Goal: Task Accomplishment & Management: Manage account settings

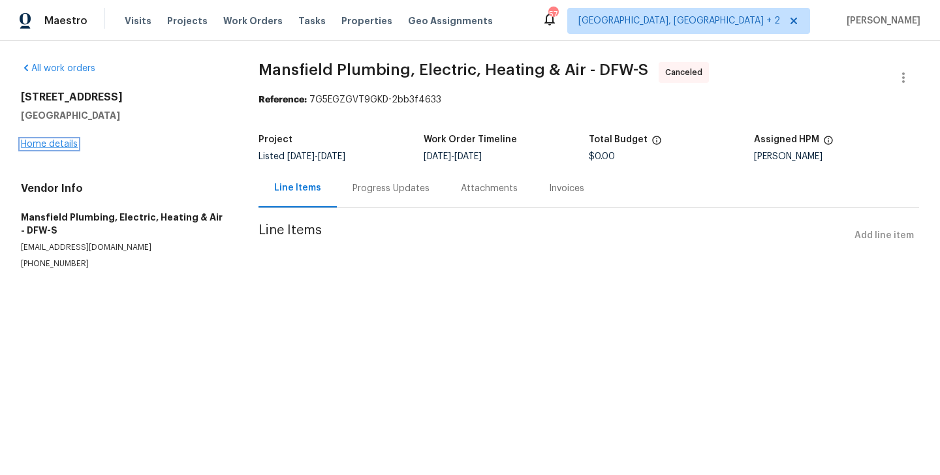
click at [50, 140] on link "Home details" at bounding box center [49, 144] width 57 height 9
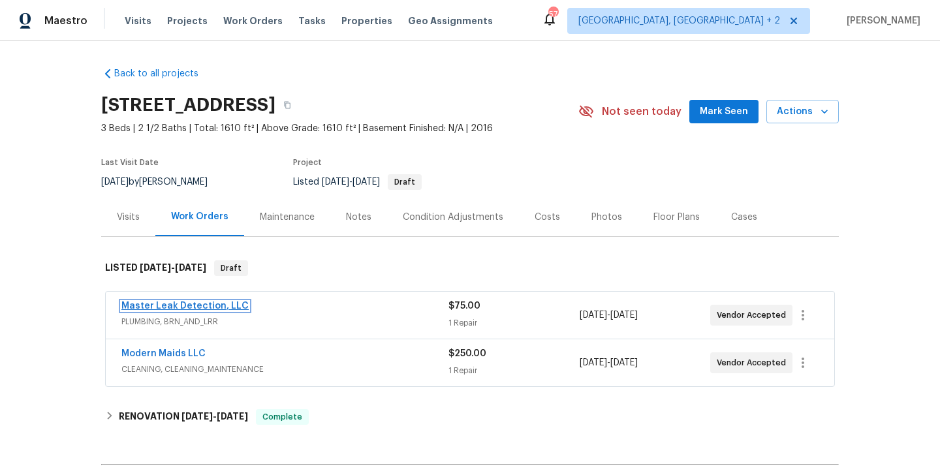
click at [225, 301] on link "Master Leak Detection, LLC" at bounding box center [184, 305] width 127 height 9
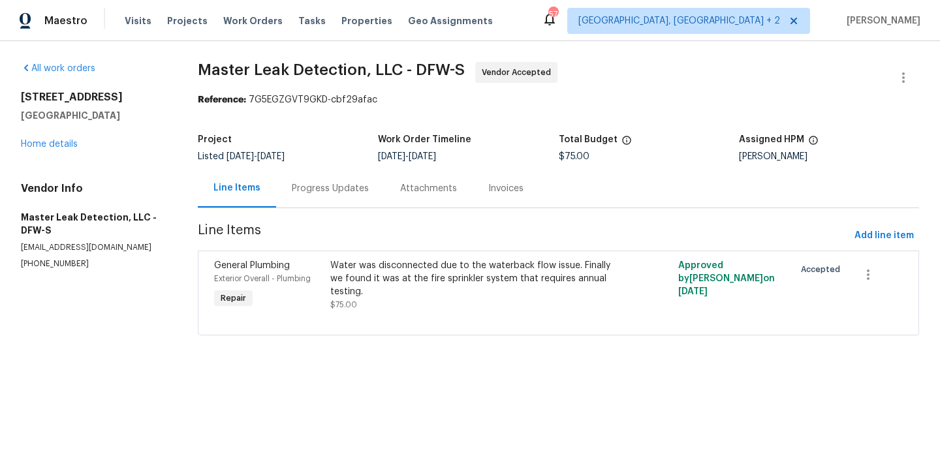
click at [339, 196] on div "Progress Updates" at bounding box center [330, 188] width 108 height 38
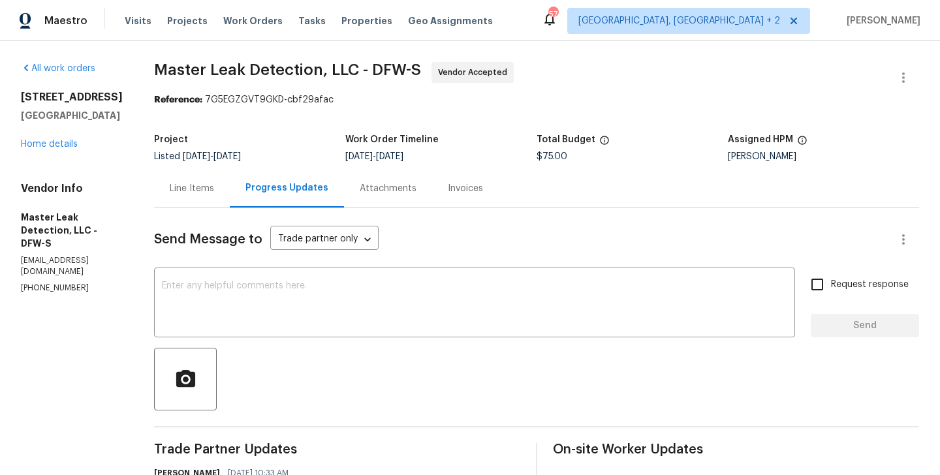
click at [194, 195] on div "Line Items" at bounding box center [192, 188] width 76 height 38
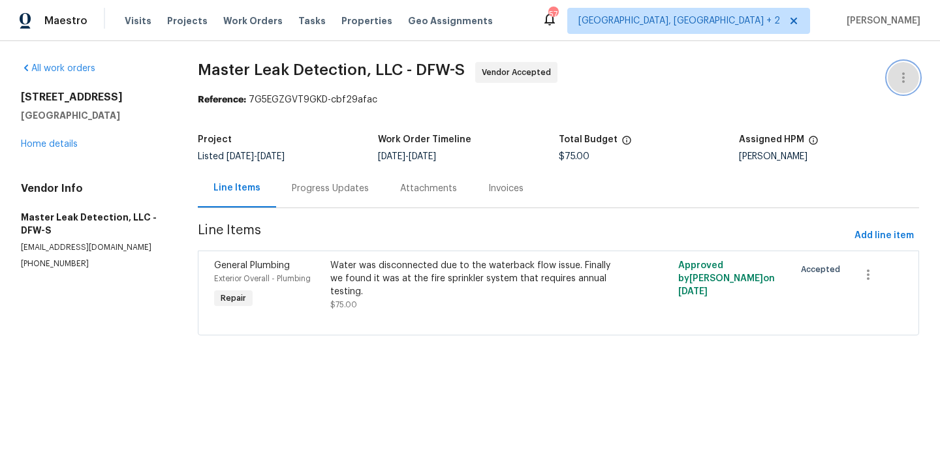
click at [905, 72] on icon "button" at bounding box center [903, 78] width 16 height 16
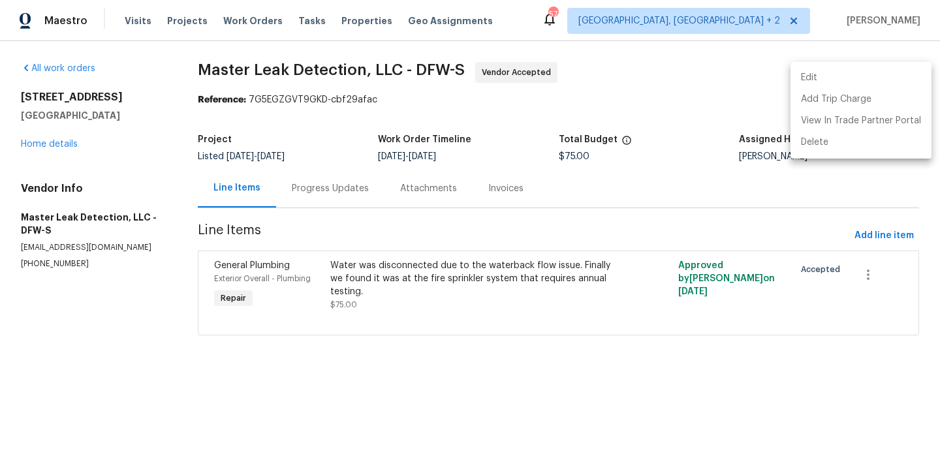
click at [861, 72] on li "Edit" at bounding box center [860, 78] width 141 height 22
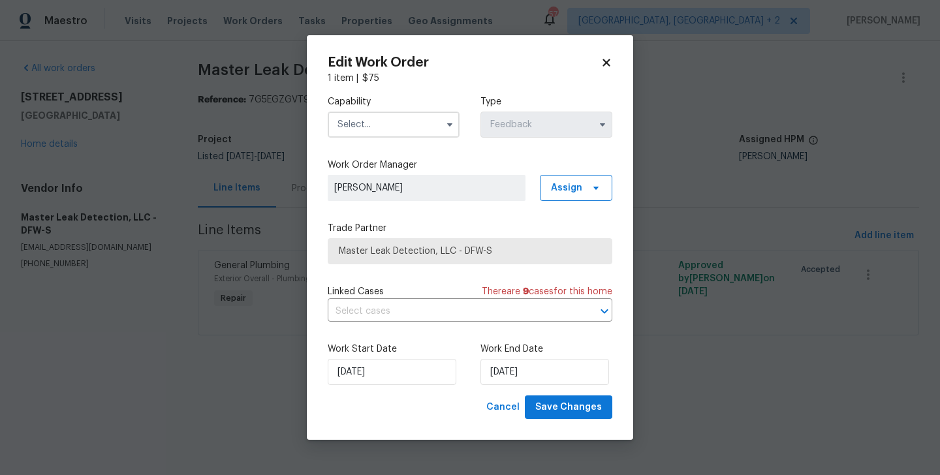
click at [386, 113] on input "text" at bounding box center [394, 125] width 132 height 26
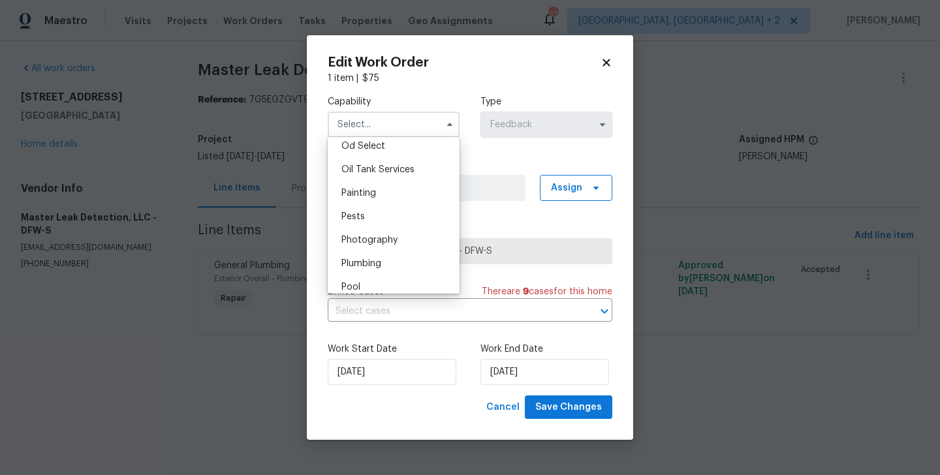
scroll to position [1056, 0]
click at [382, 271] on div "Plumbing" at bounding box center [393, 262] width 125 height 23
type input "Plumbing"
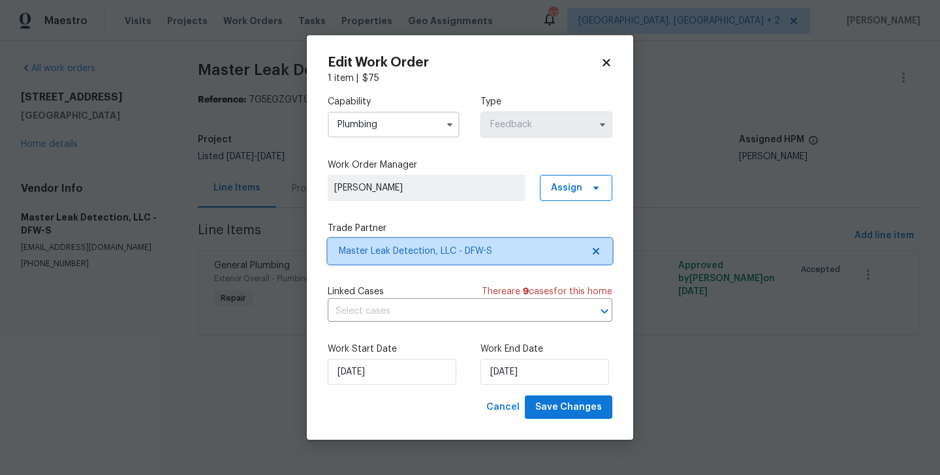
click at [432, 241] on span "Master Leak Detection, LLC - DFW-S" at bounding box center [470, 251] width 284 height 26
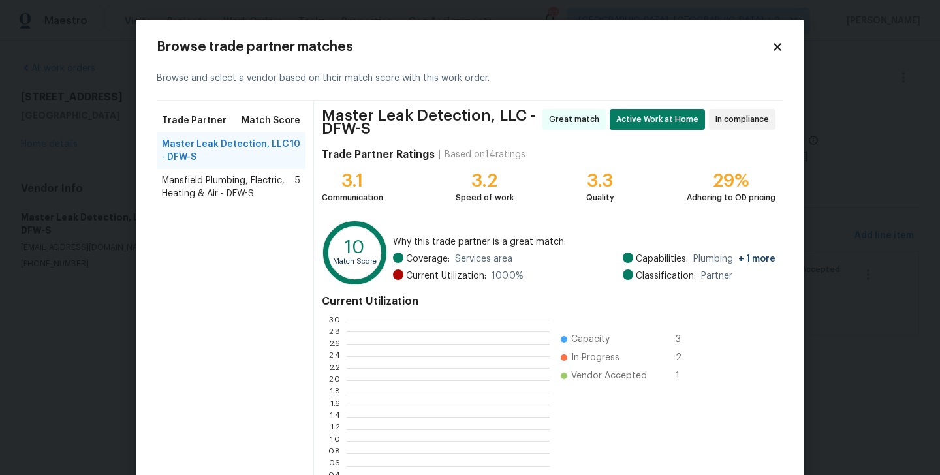
scroll to position [183, 203]
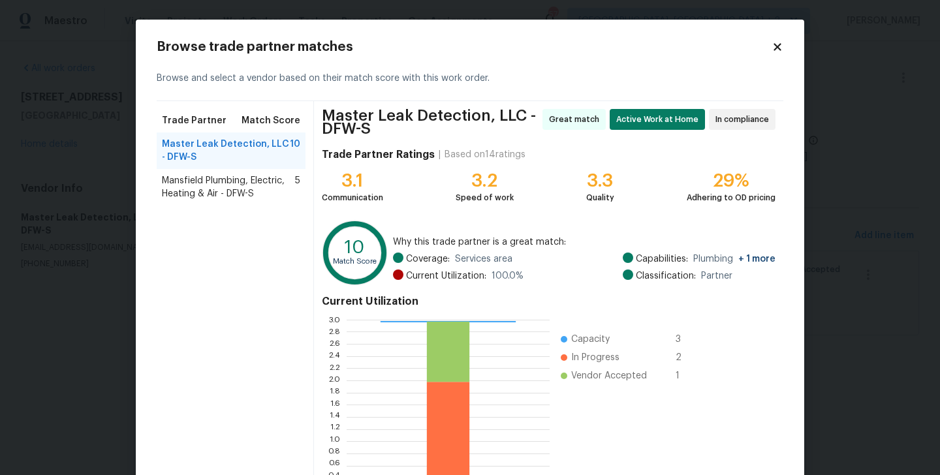
click at [190, 193] on span "Mansfield Plumbing, Electric, Heating & Air - DFW-S" at bounding box center [228, 187] width 133 height 26
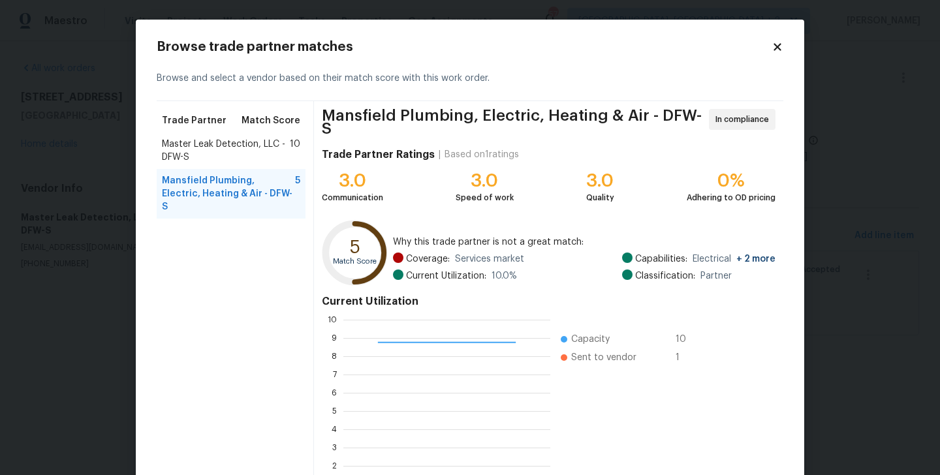
scroll to position [100, 0]
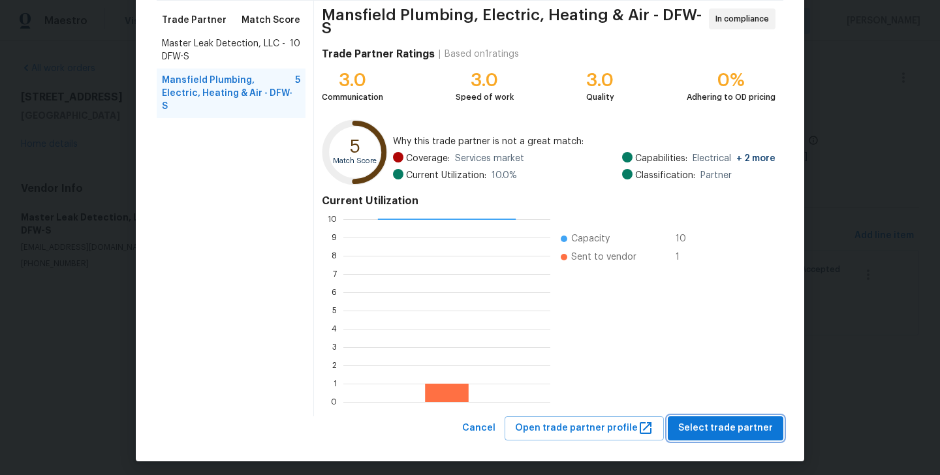
click at [690, 420] on span "Select trade partner" at bounding box center [725, 428] width 95 height 16
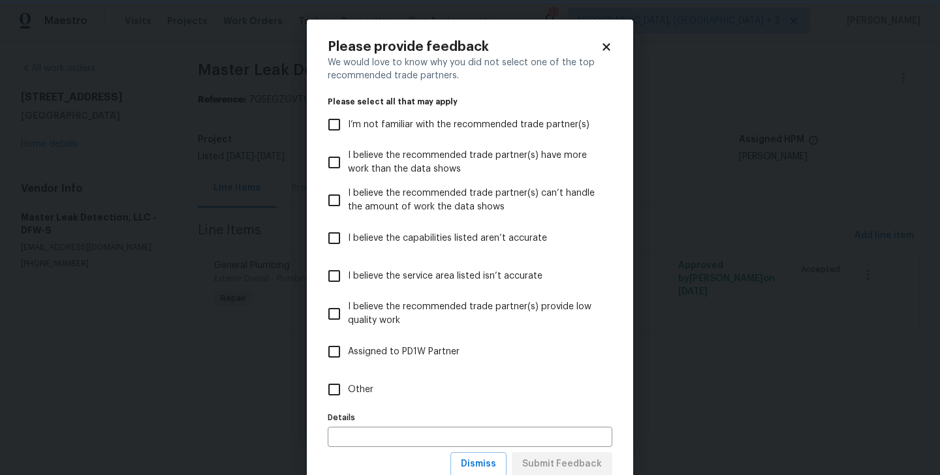
scroll to position [0, 0]
click at [346, 397] on input "Other" at bounding box center [333, 389] width 27 height 27
checkbox input "true"
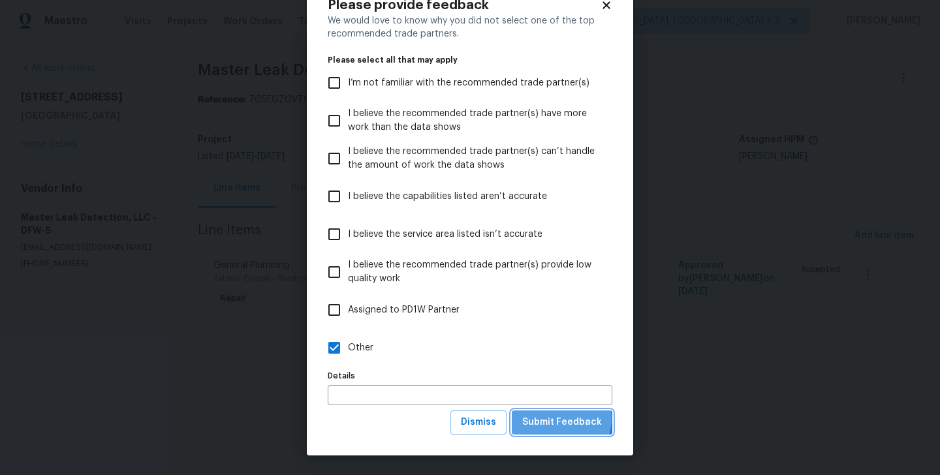
click at [561, 419] on span "Submit Feedback" at bounding box center [562, 422] width 80 height 16
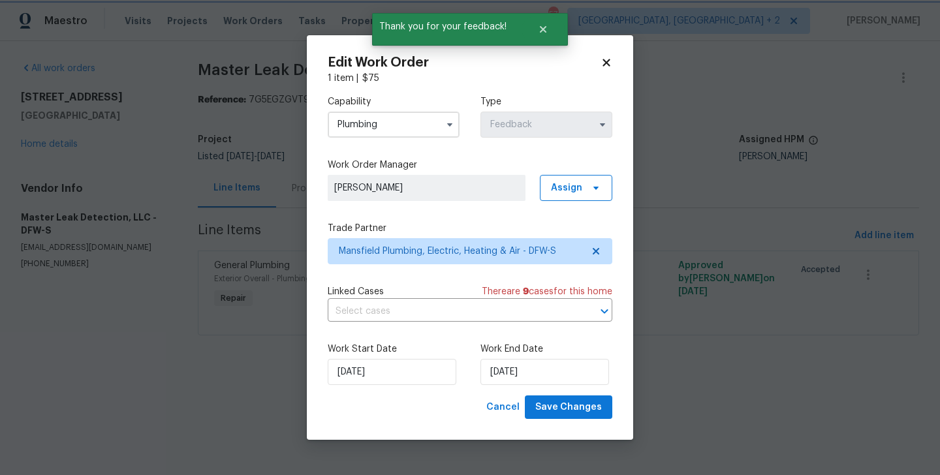
scroll to position [0, 0]
click at [406, 367] on input "29/08/2025" at bounding box center [392, 372] width 129 height 26
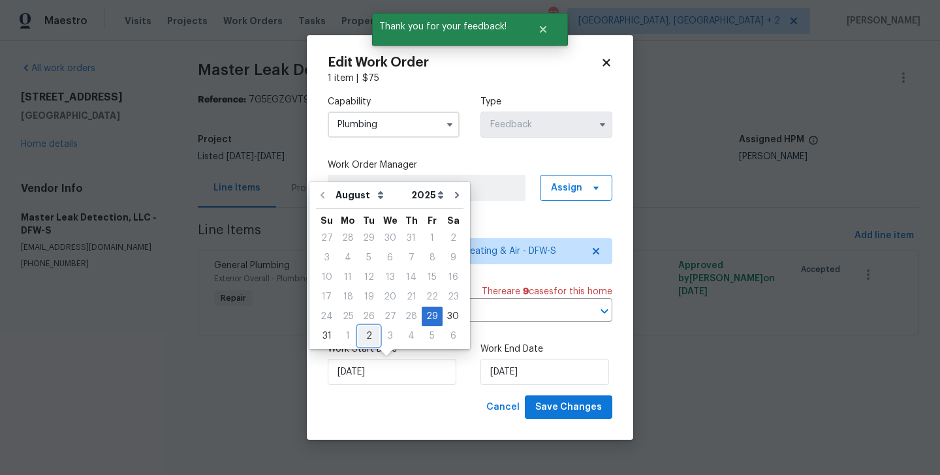
click at [365, 335] on div "2" at bounding box center [368, 336] width 21 height 18
type input "02/09/2025"
select select "8"
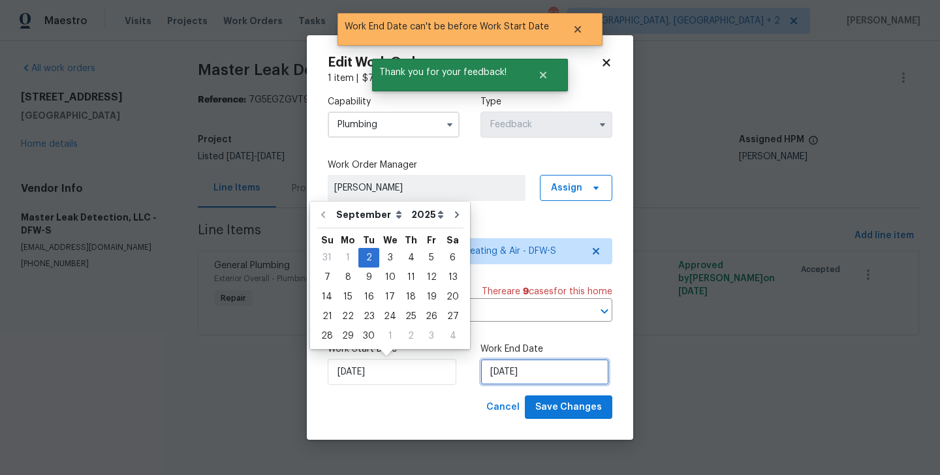
click at [532, 372] on input "02/09/2025" at bounding box center [544, 372] width 129 height 26
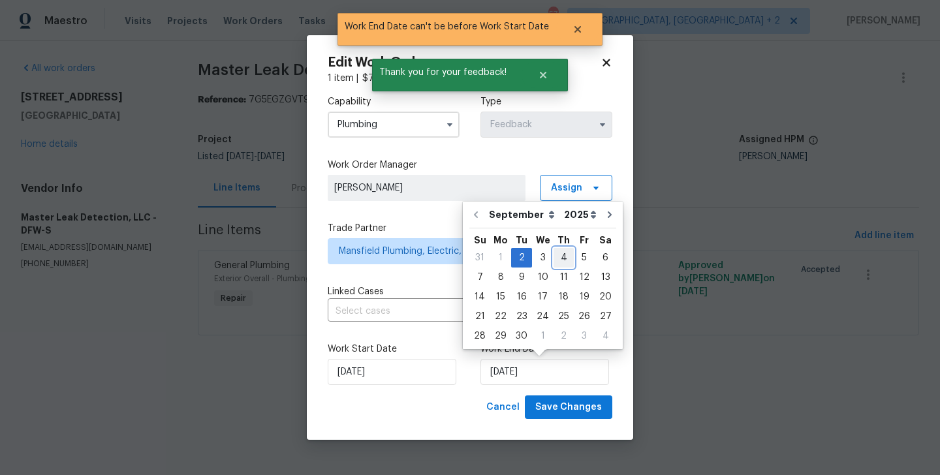
click at [559, 253] on div "4" at bounding box center [563, 258] width 20 height 18
type input "04/09/2025"
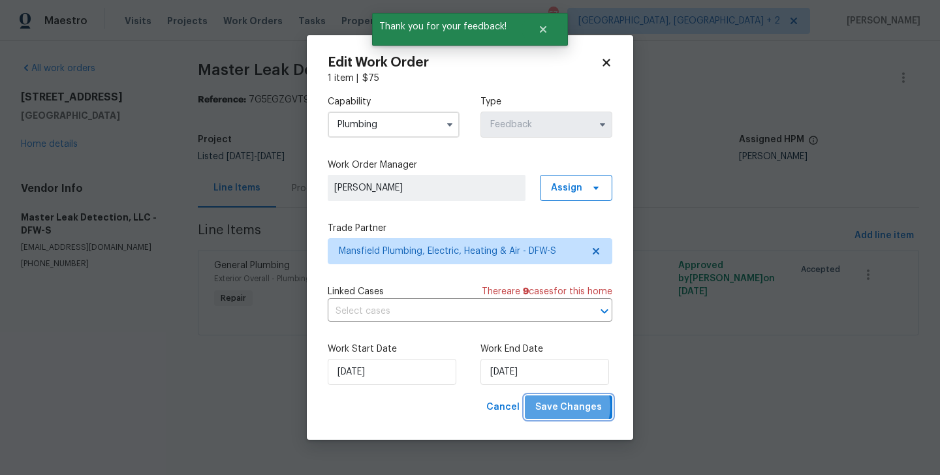
click at [560, 407] on span "Save Changes" at bounding box center [568, 407] width 67 height 16
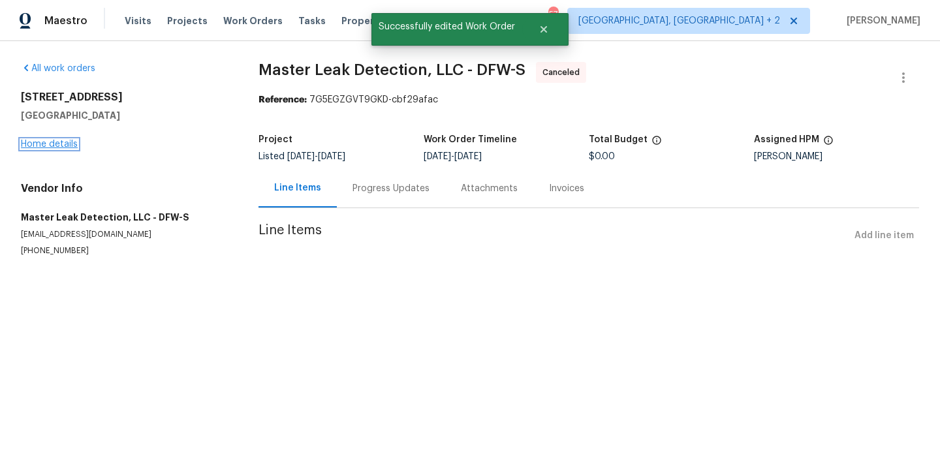
click at [52, 144] on link "Home details" at bounding box center [49, 144] width 57 height 9
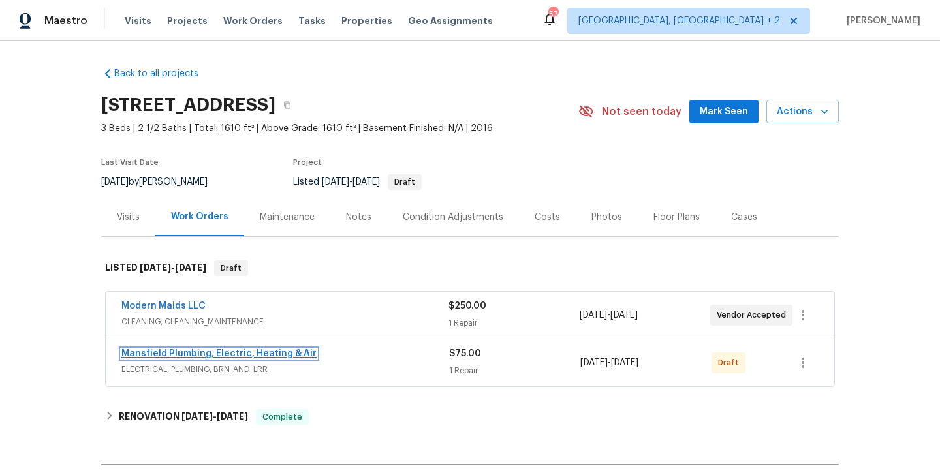
click at [274, 354] on link "Mansfield Plumbing, Electric, Heating & Air" at bounding box center [218, 353] width 195 height 9
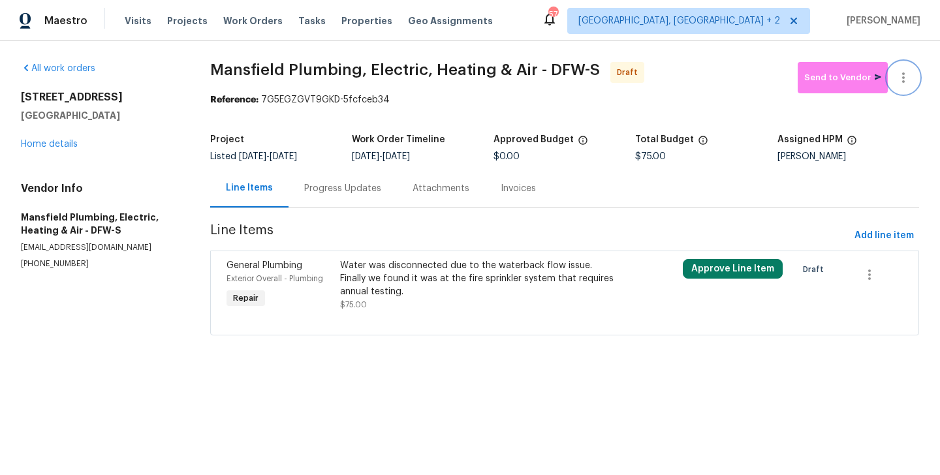
click at [909, 68] on button "button" at bounding box center [902, 77] width 31 height 31
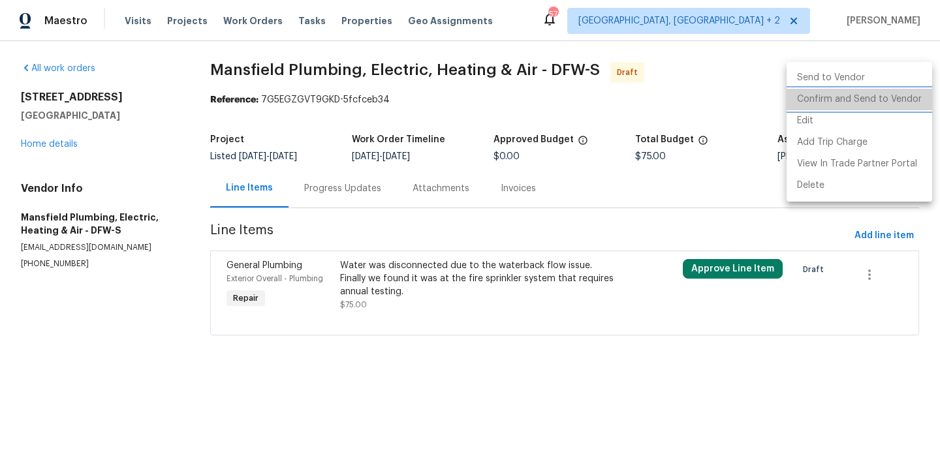
click at [909, 93] on li "Confirm and Send to Vendor" at bounding box center [859, 100] width 146 height 22
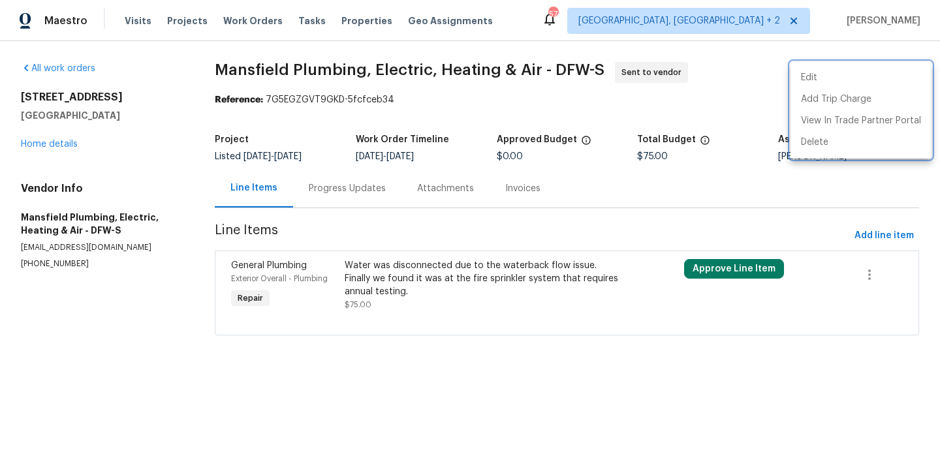
click at [310, 197] on div at bounding box center [470, 237] width 940 height 475
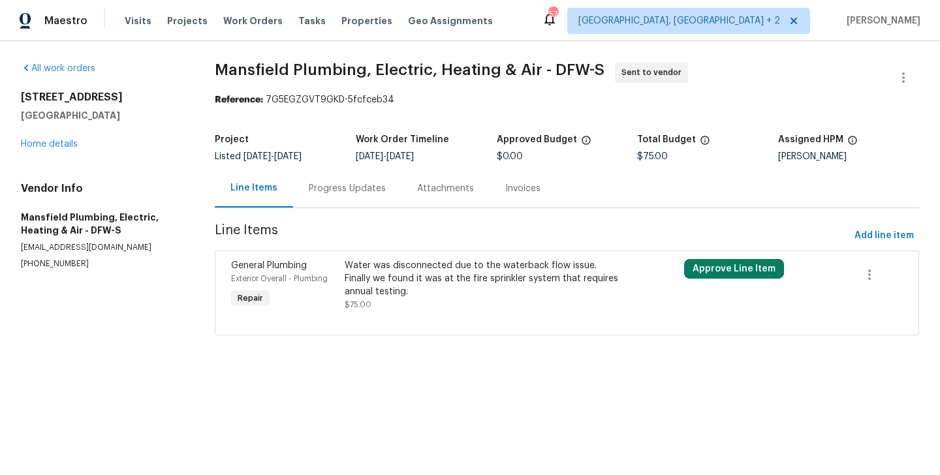
click at [310, 197] on div "Progress Updates" at bounding box center [347, 188] width 108 height 38
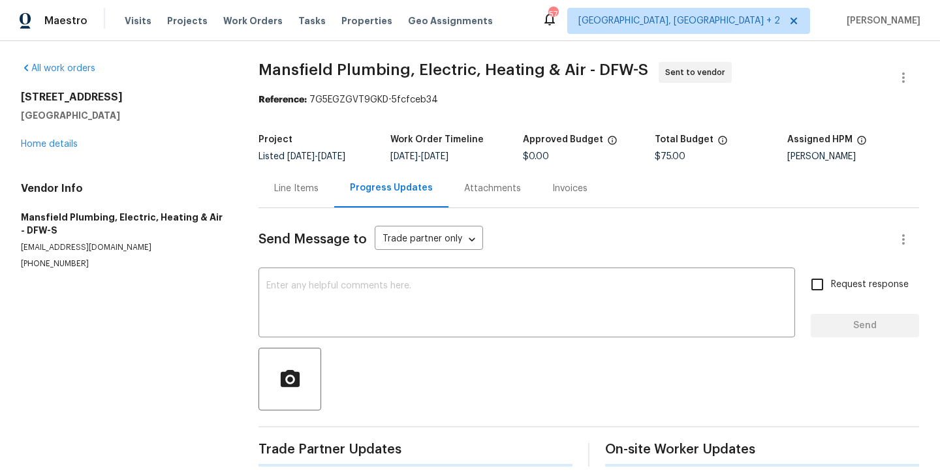
click at [365, 346] on div "Send Message to Trade partner only Trade partner only ​ x ​ Request response Se…" at bounding box center [588, 337] width 660 height 258
click at [345, 321] on textarea at bounding box center [526, 304] width 521 height 46
paste textarea "Hi, this is Blessida with Opendoor. I’m confirming you received the WO for the …"
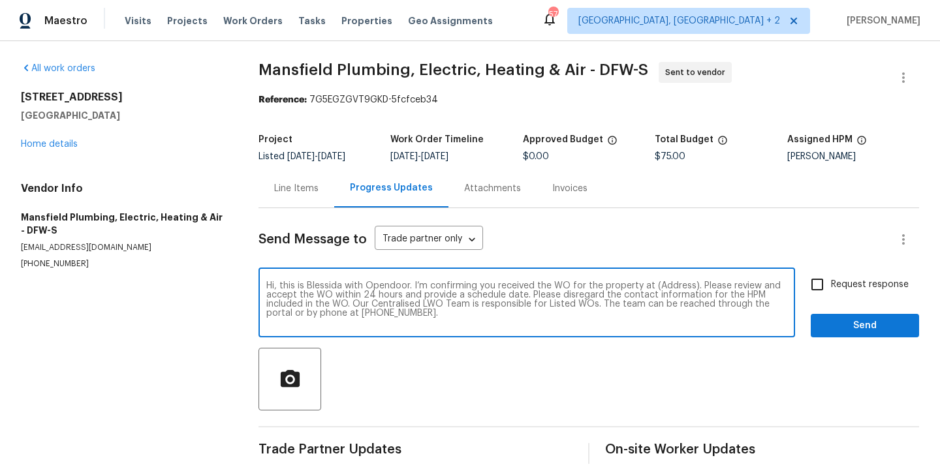
type textarea "Hi, this is Blessida with Opendoor. I’m confirming you received the WO for the …"
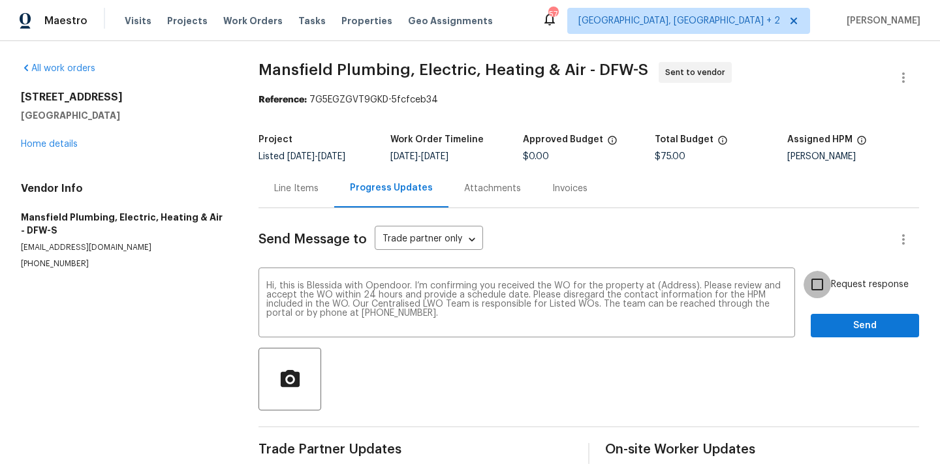
click at [820, 279] on input "Request response" at bounding box center [816, 284] width 27 height 27
checkbox input "true"
click at [825, 331] on span "Send" at bounding box center [864, 326] width 87 height 16
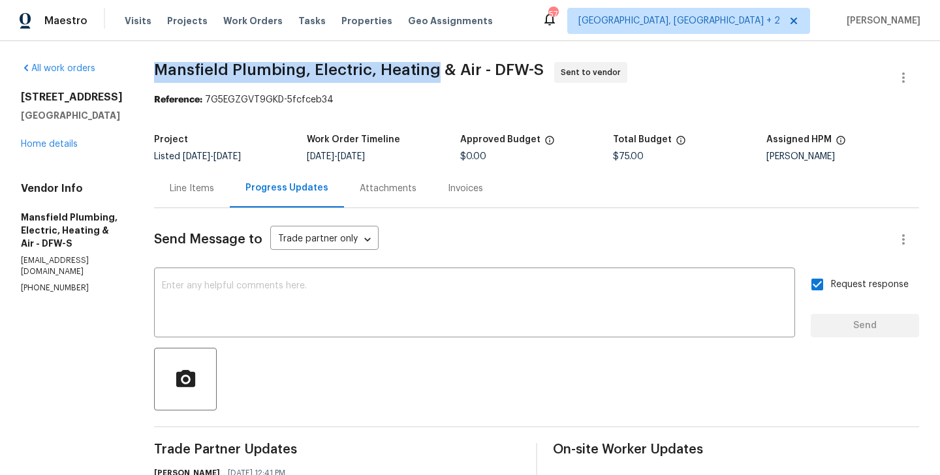
drag, startPoint x: 198, startPoint y: 75, endPoint x: 472, endPoint y: 74, distance: 273.4
click at [472, 74] on span "Mansfield Plumbing, Electric, Heating & Air - DFW-S" at bounding box center [349, 70] width 390 height 16
copy span "Mansfield Plumbing, Electric, Heating"
click at [42, 144] on link "Home details" at bounding box center [49, 144] width 57 height 9
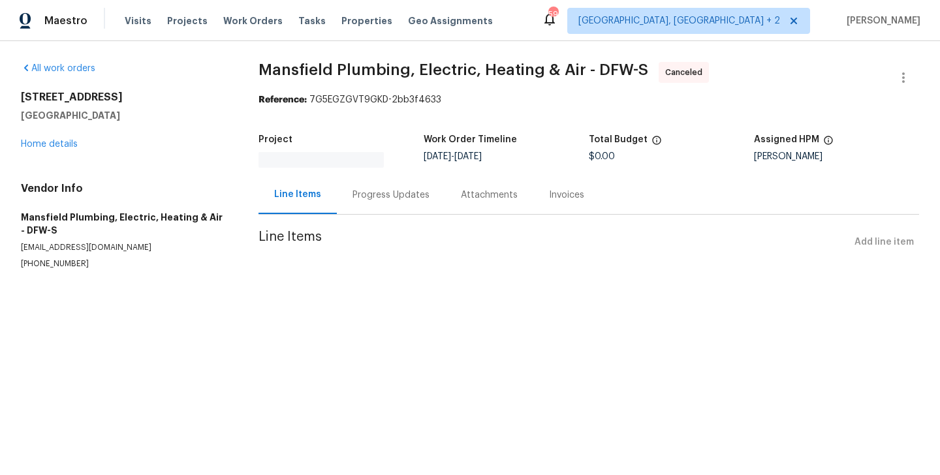
click at [360, 189] on div "Progress Updates" at bounding box center [390, 195] width 77 height 13
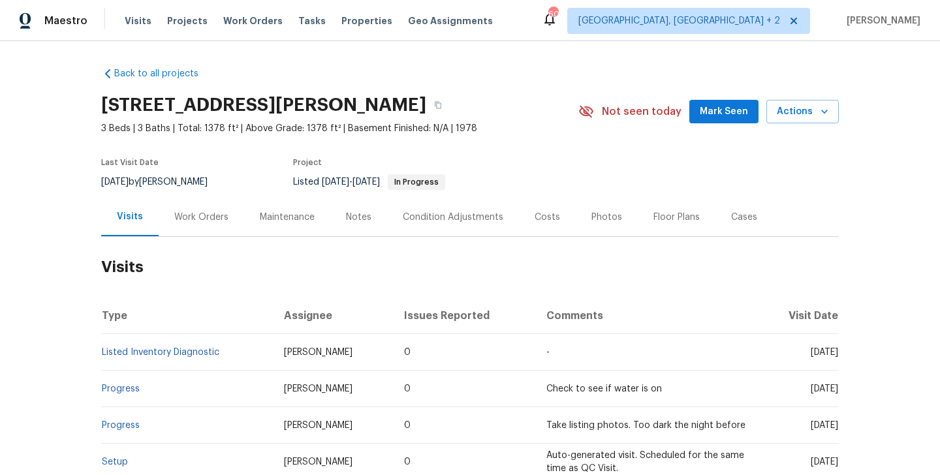
click at [207, 209] on div "Work Orders" at bounding box center [201, 217] width 85 height 38
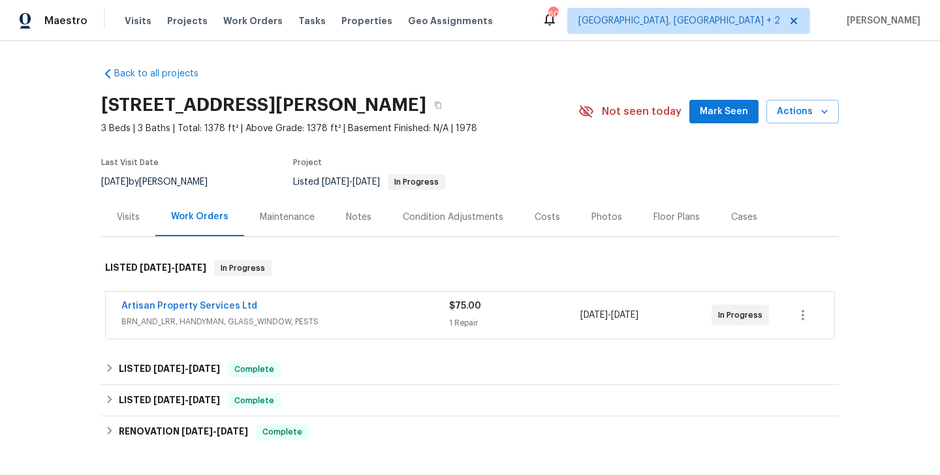
click at [306, 301] on div "Artisan Property Services Ltd" at bounding box center [285, 308] width 328 height 16
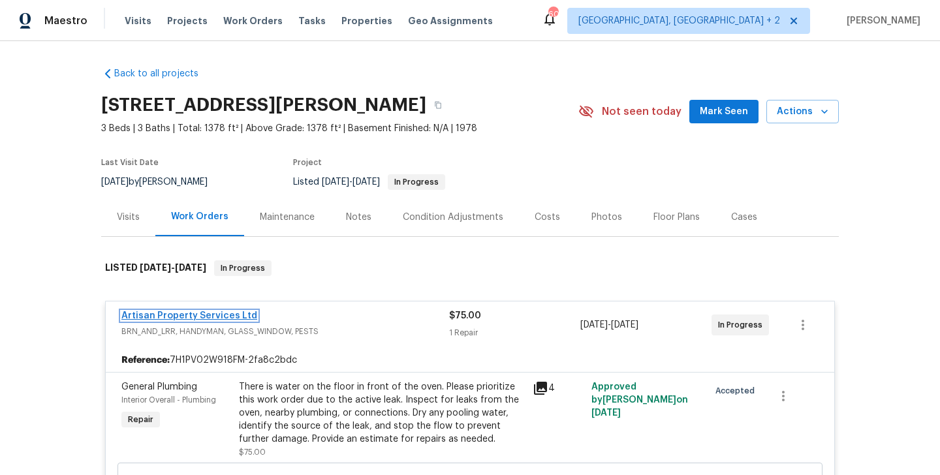
click at [240, 316] on link "Artisan Property Services Ltd" at bounding box center [189, 315] width 136 height 9
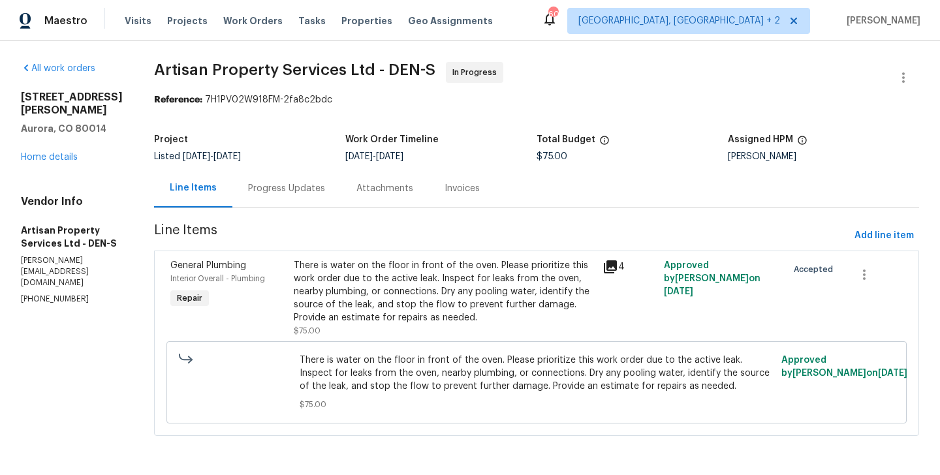
click at [302, 183] on div "Progress Updates" at bounding box center [286, 188] width 77 height 13
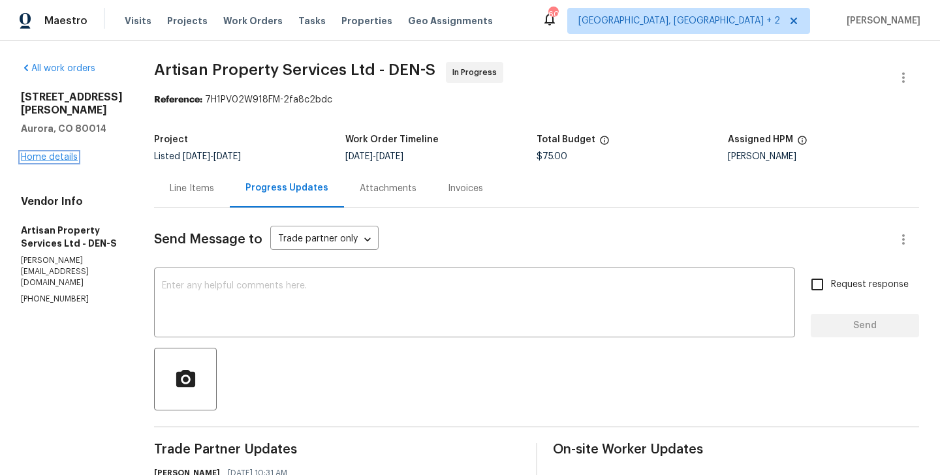
click at [63, 158] on link "Home details" at bounding box center [49, 157] width 57 height 9
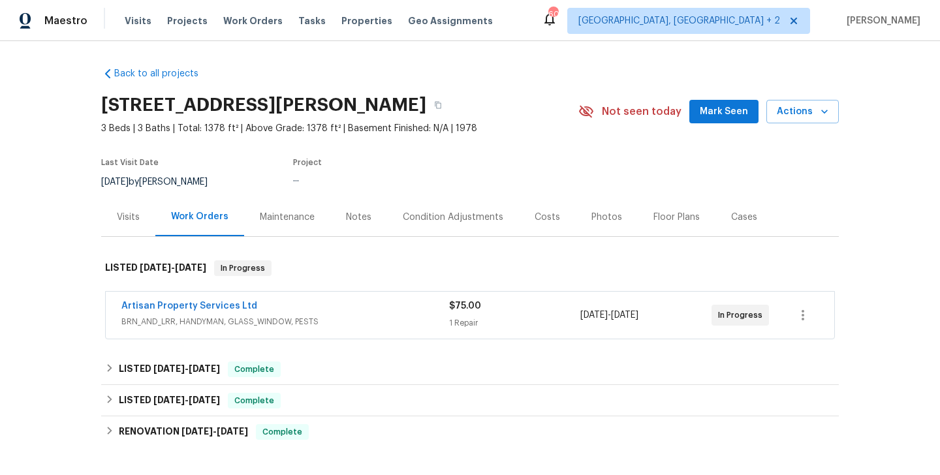
scroll to position [172, 0]
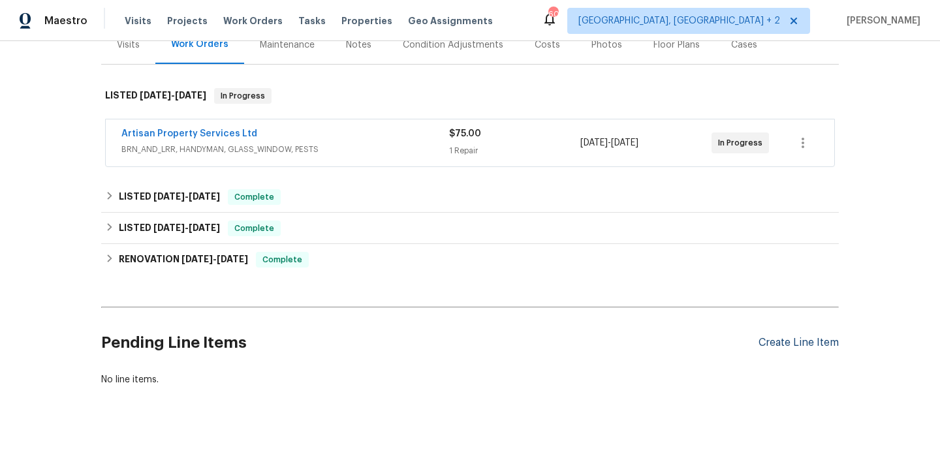
click at [780, 339] on div "Create Line Item" at bounding box center [798, 343] width 80 height 12
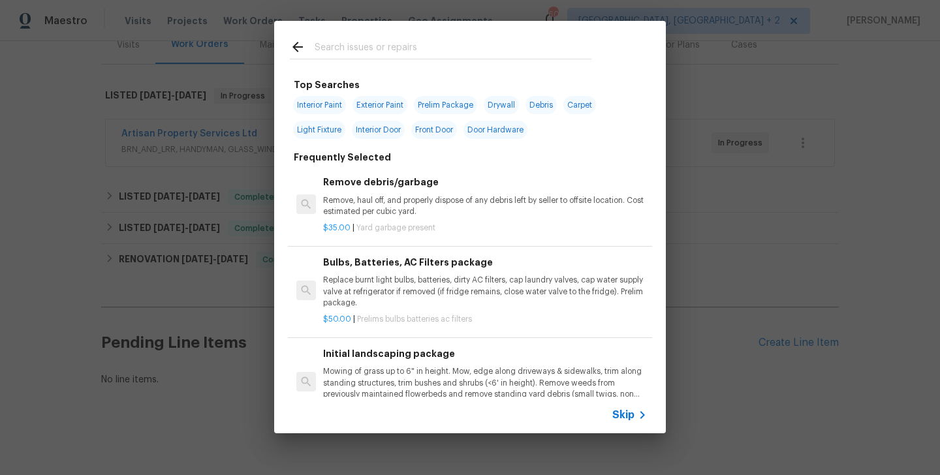
click at [332, 57] on input "text" at bounding box center [453, 49] width 277 height 20
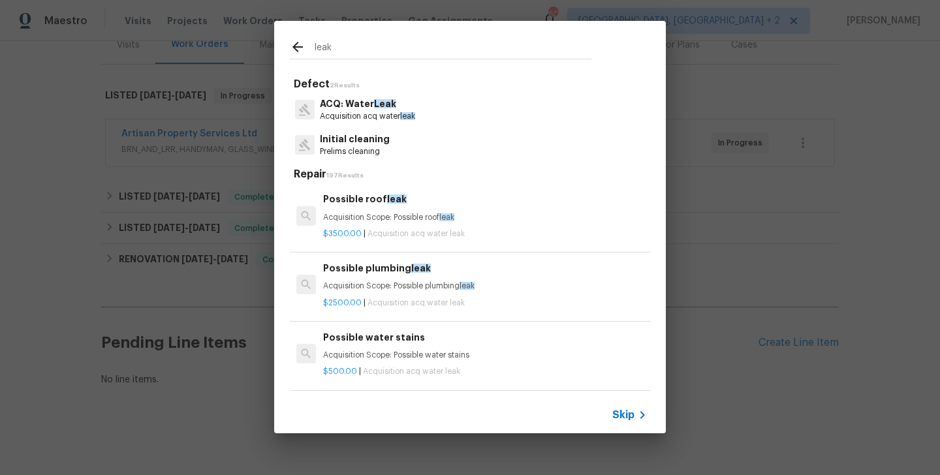
type input "leak"
click at [354, 144] on p "Initial cleaning" at bounding box center [355, 139] width 70 height 14
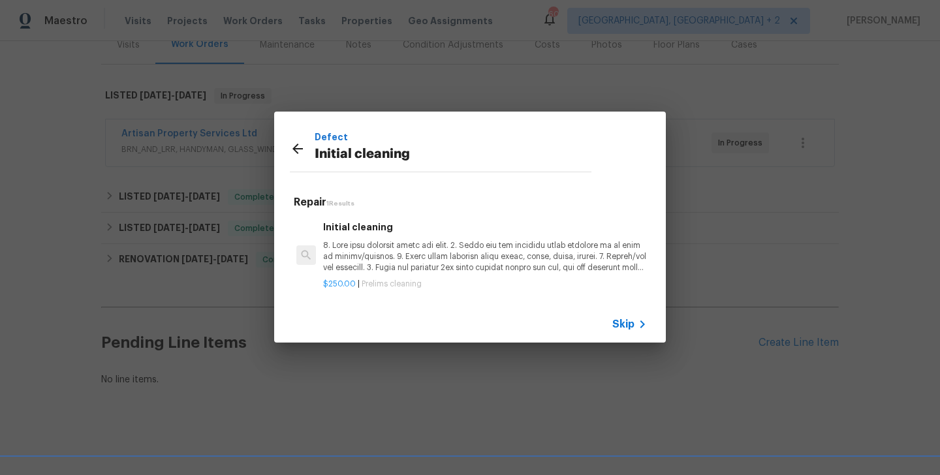
click at [378, 220] on h6 "Initial cleaning" at bounding box center [485, 227] width 324 height 14
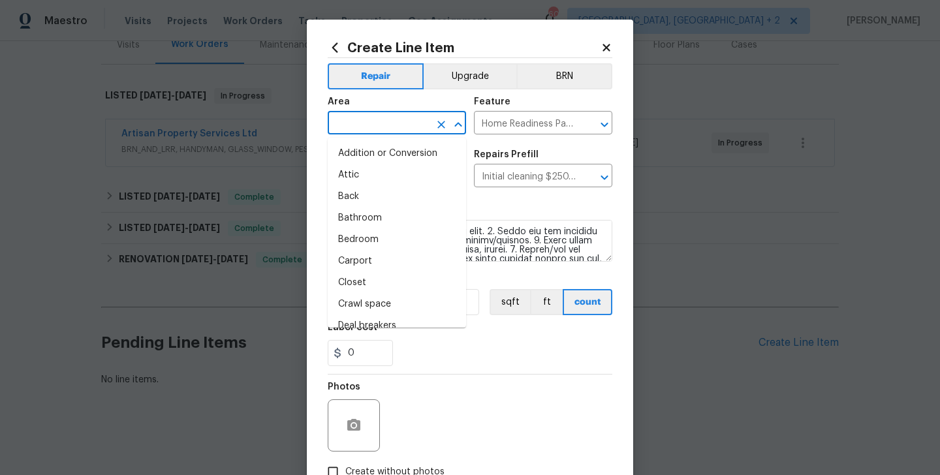
click at [339, 128] on input "text" at bounding box center [379, 124] width 102 height 20
type input "i"
type input "n"
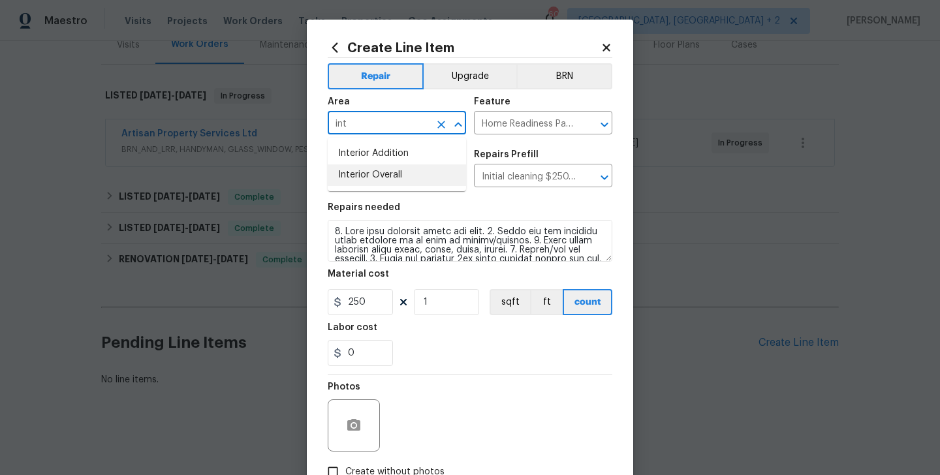
click at [351, 178] on li "Interior Overall" at bounding box center [397, 175] width 138 height 22
type input "Interior Overall"
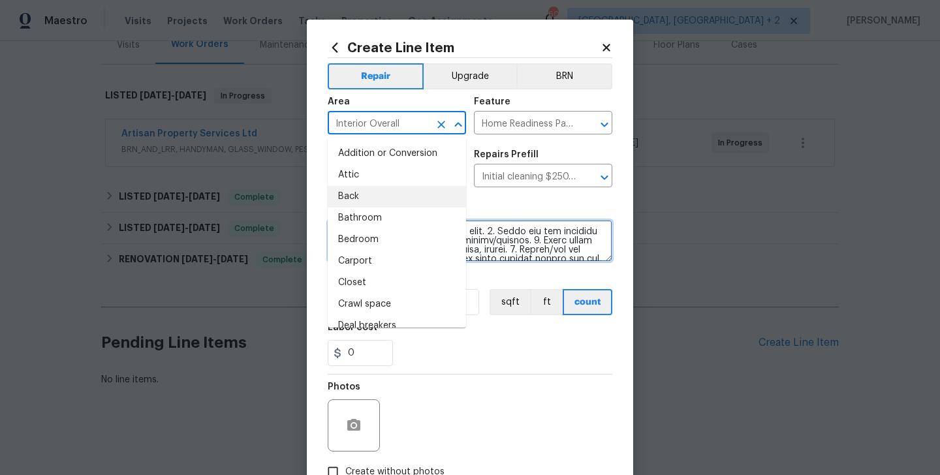
click at [528, 239] on textarea at bounding box center [470, 241] width 284 height 42
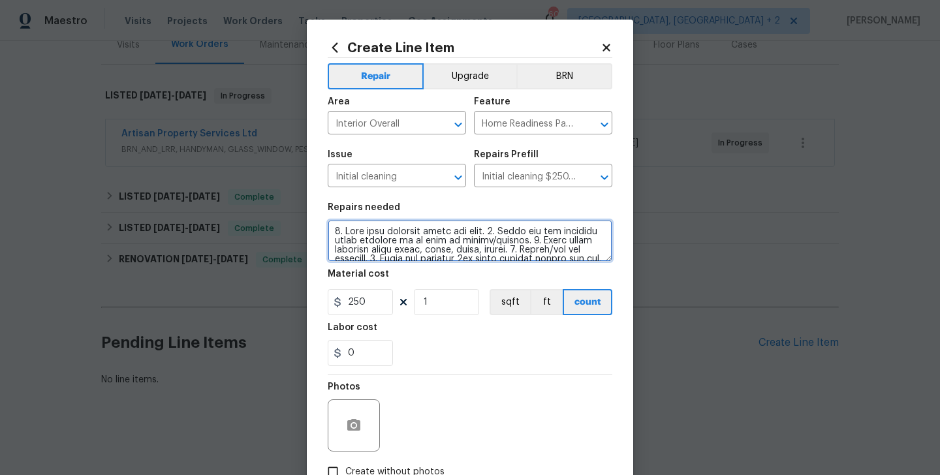
click at [528, 239] on textarea at bounding box center [470, 241] width 284 height 42
paste textarea "Please prioritize this WO due to a leak. Identify the leak in need of repair, d…"
type textarea "Please prioritize this WO due to a leak. Identify the leak in need of repair, d…"
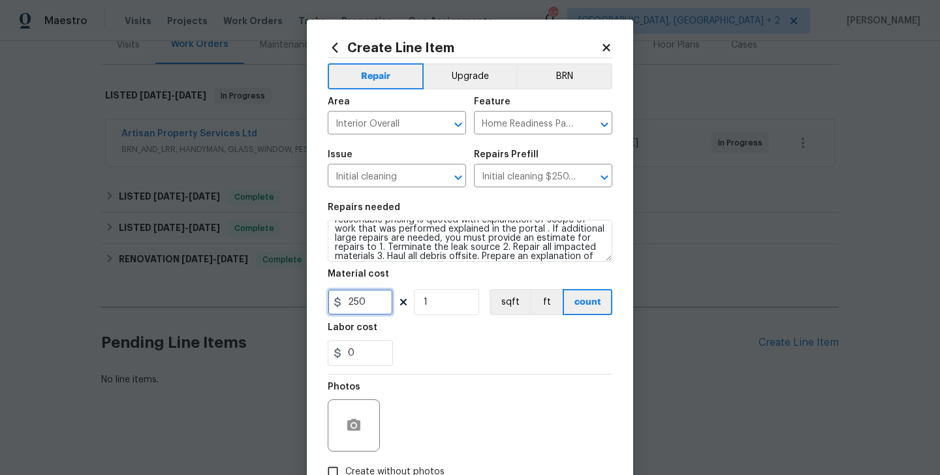
click at [343, 303] on input "250" at bounding box center [360, 302] width 65 height 26
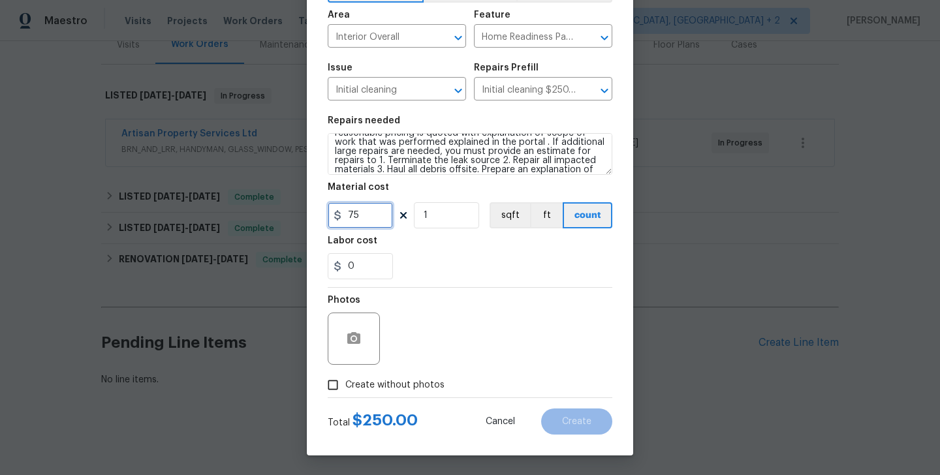
type input "75"
click at [396, 390] on span "Create without photos" at bounding box center [394, 385] width 99 height 14
click at [345, 390] on input "Create without photos" at bounding box center [332, 385] width 25 height 25
checkbox input "true"
click at [452, 344] on textarea at bounding box center [501, 339] width 222 height 52
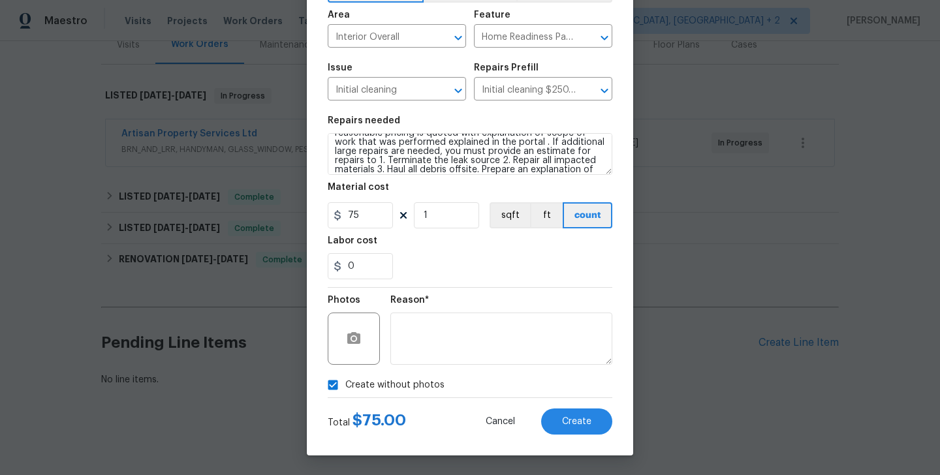
click at [598, 439] on div "Create Line Item Repair Upgrade BRN Area Interior Overall ​ Feature Home Readin…" at bounding box center [470, 194] width 326 height 523
click at [583, 417] on span "Create" at bounding box center [576, 422] width 29 height 10
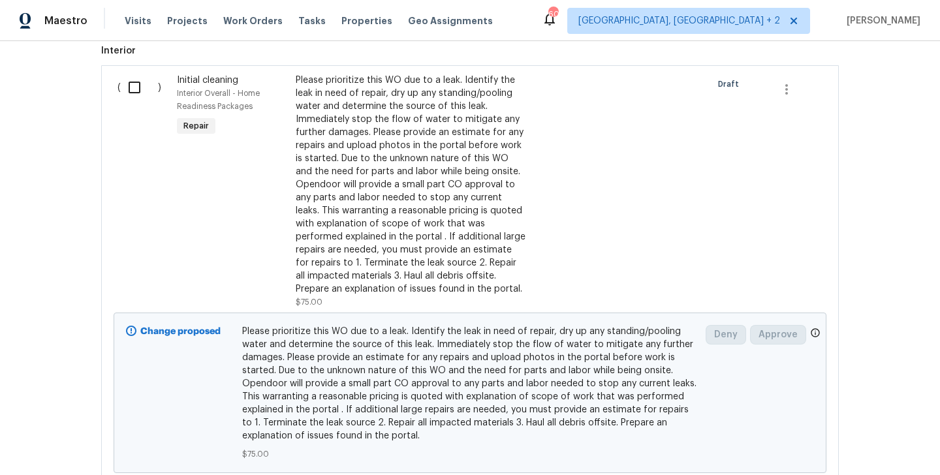
scroll to position [452, 0]
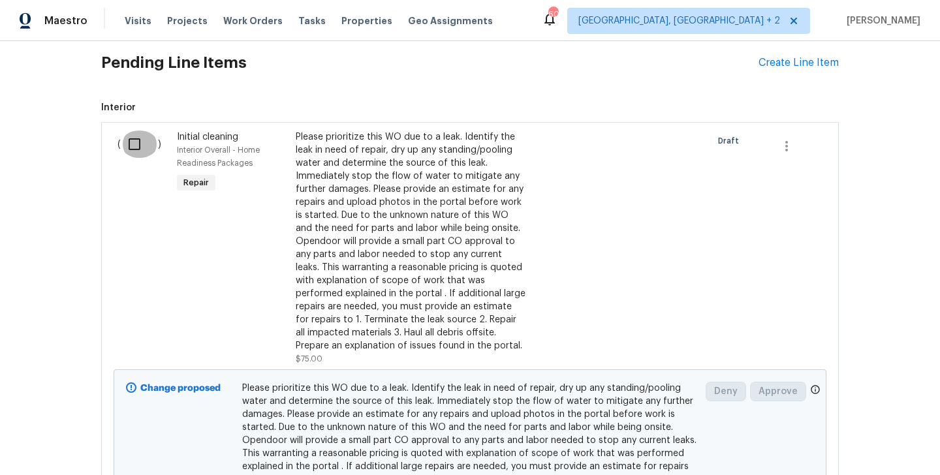
click at [133, 147] on input "checkbox" at bounding box center [139, 144] width 37 height 27
checkbox input "true"
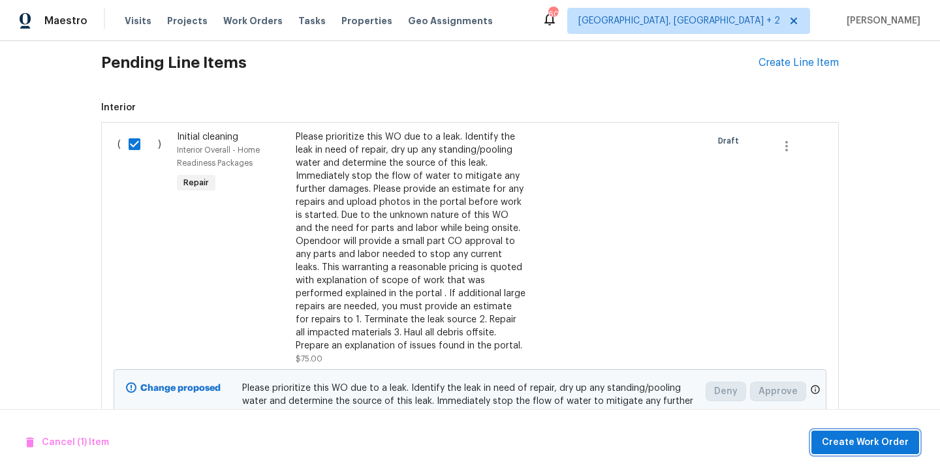
click at [855, 441] on span "Create Work Order" at bounding box center [865, 443] width 87 height 16
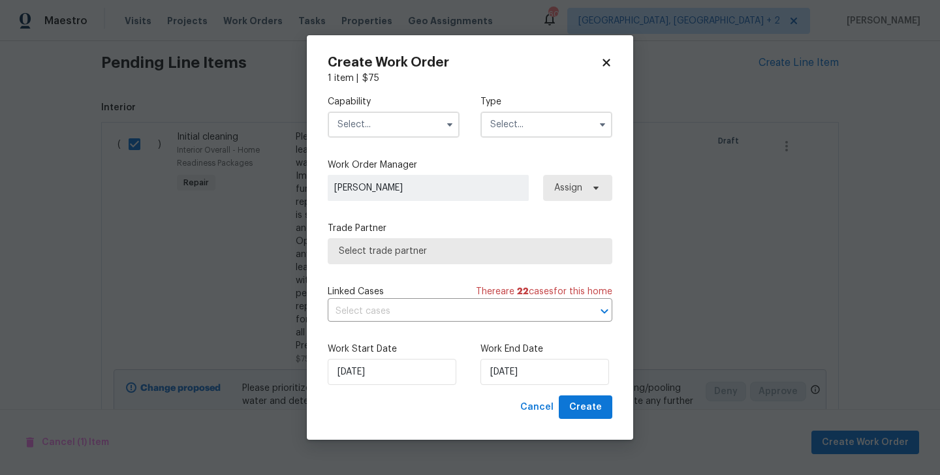
click at [380, 117] on input "text" at bounding box center [394, 125] width 132 height 26
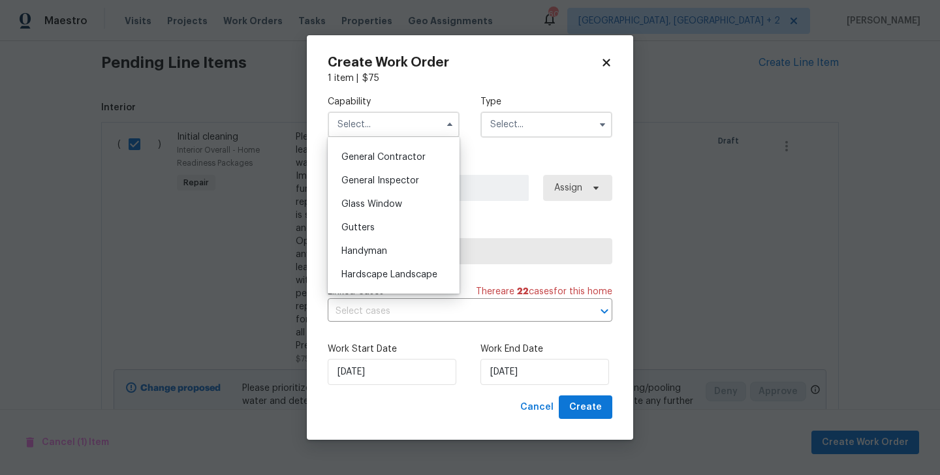
scroll to position [621, 0]
click at [397, 250] on div "Handyman" at bounding box center [393, 248] width 125 height 23
type input "Handyman"
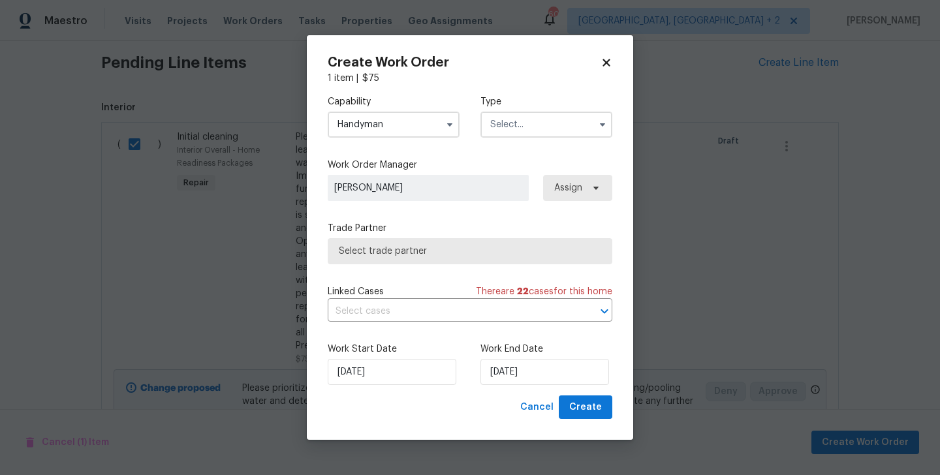
click at [512, 124] on input "text" at bounding box center [546, 125] width 132 height 26
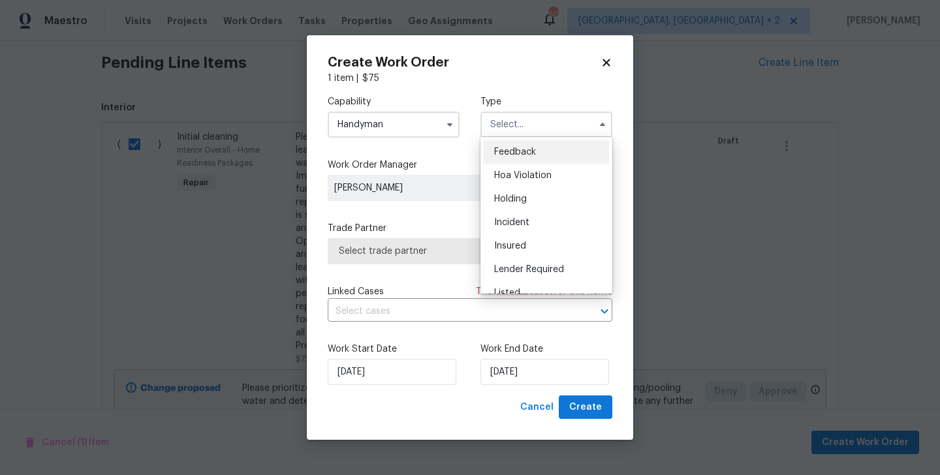
click at [522, 151] on span "Feedback" at bounding box center [515, 151] width 42 height 9
type input "Feedback"
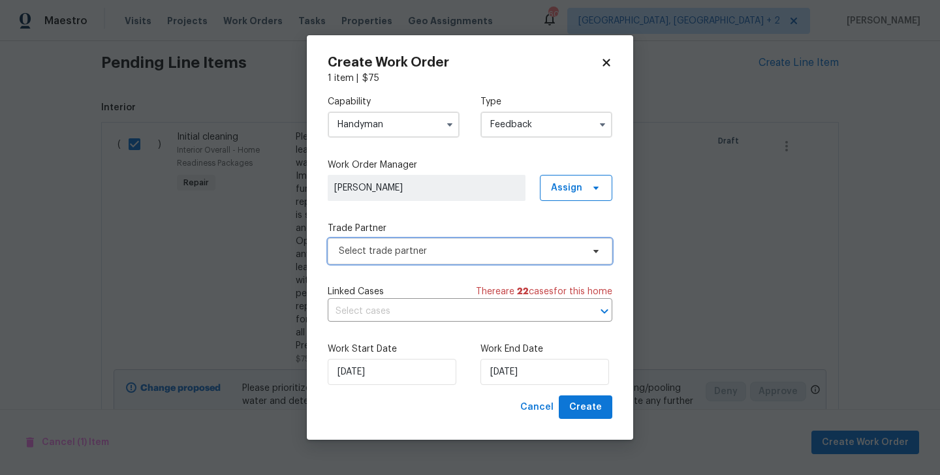
click at [426, 238] on span "Select trade partner" at bounding box center [470, 251] width 284 height 26
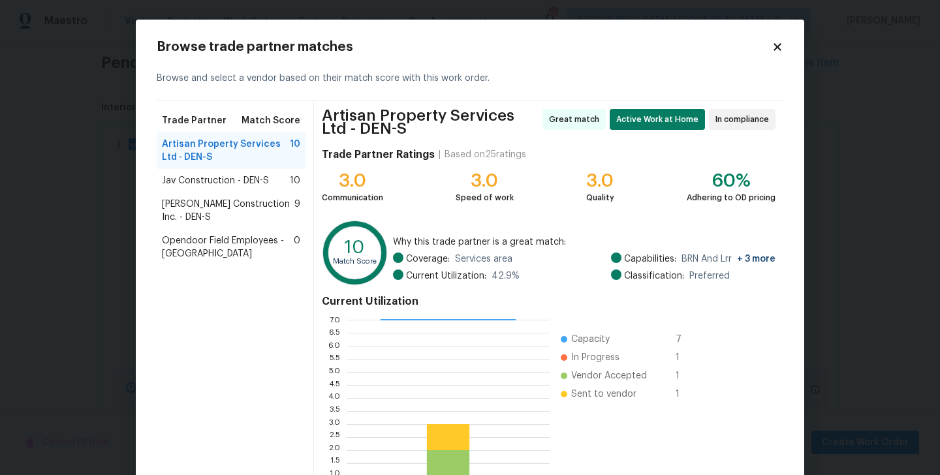
scroll to position [106, 0]
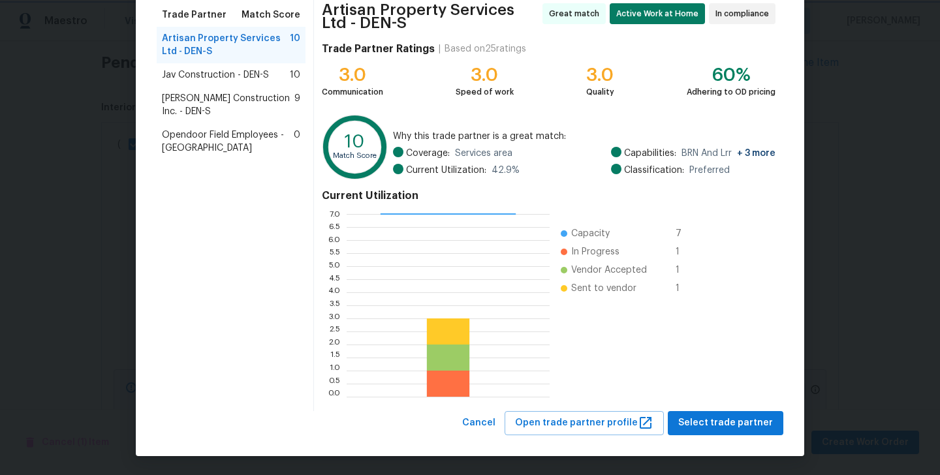
click at [852, 283] on body "Maestro Visits Projects Work Orders Tasks Properties Geo Assignments 60 Albuque…" at bounding box center [470, 237] width 940 height 475
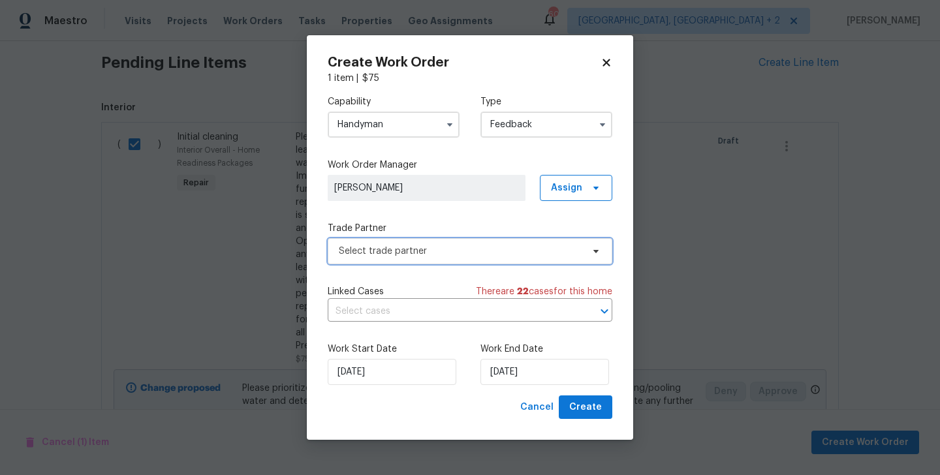
scroll to position [0, 0]
checkbox input "false"
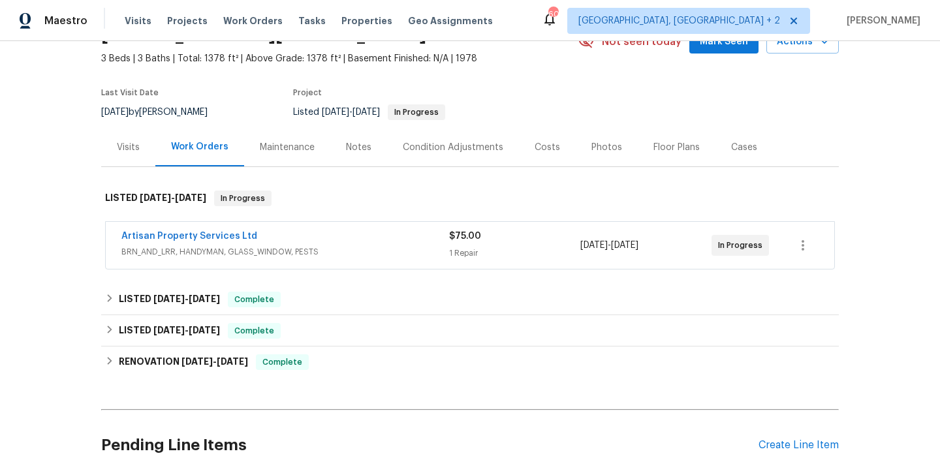
scroll to position [45, 0]
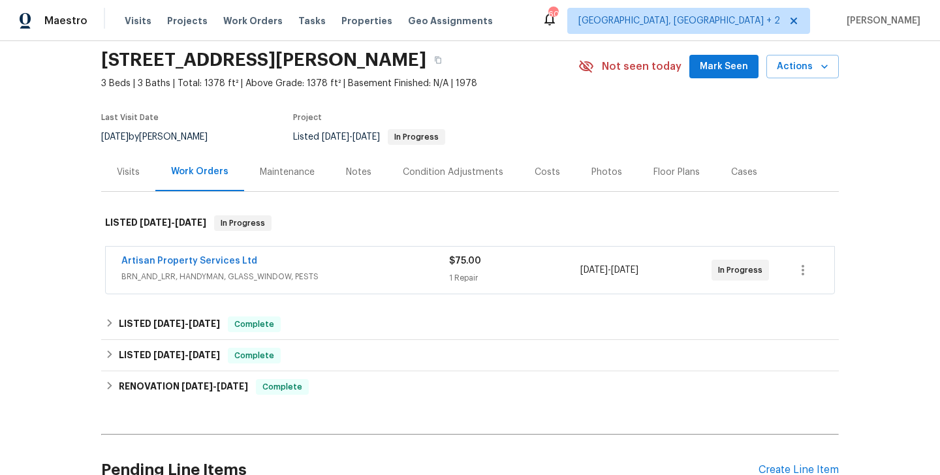
click at [216, 255] on span "Artisan Property Services Ltd" at bounding box center [189, 260] width 136 height 13
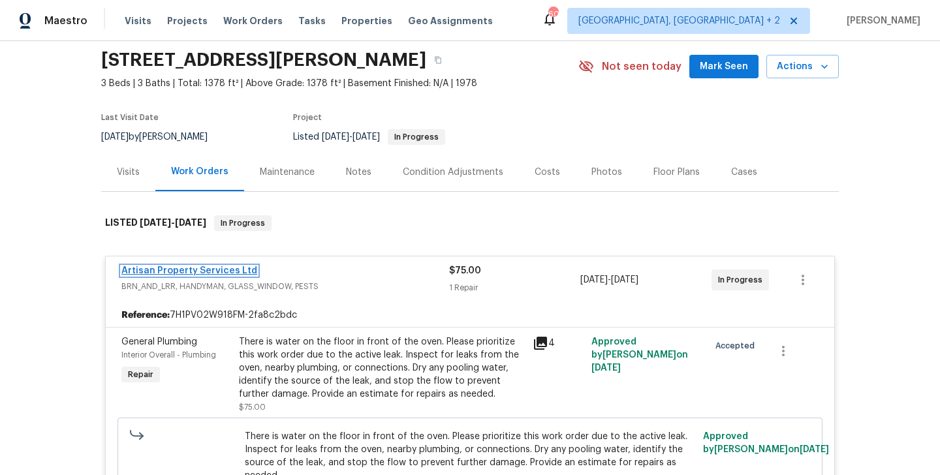
click at [220, 273] on link "Artisan Property Services Ltd" at bounding box center [189, 270] width 136 height 9
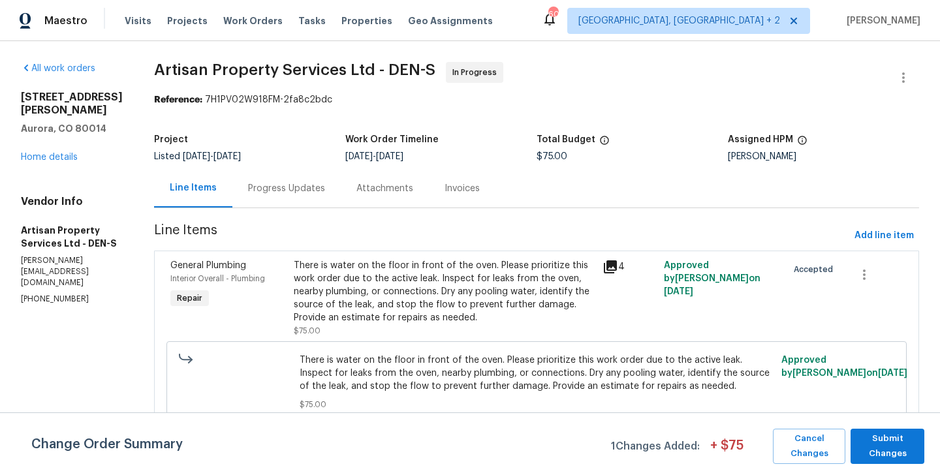
click at [250, 203] on div "Progress Updates" at bounding box center [286, 188] width 108 height 38
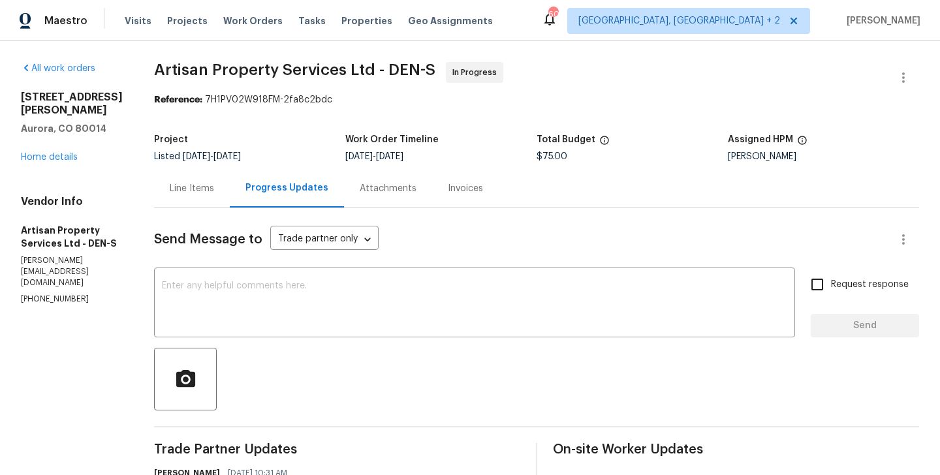
click at [187, 194] on div "Line Items" at bounding box center [192, 188] width 44 height 13
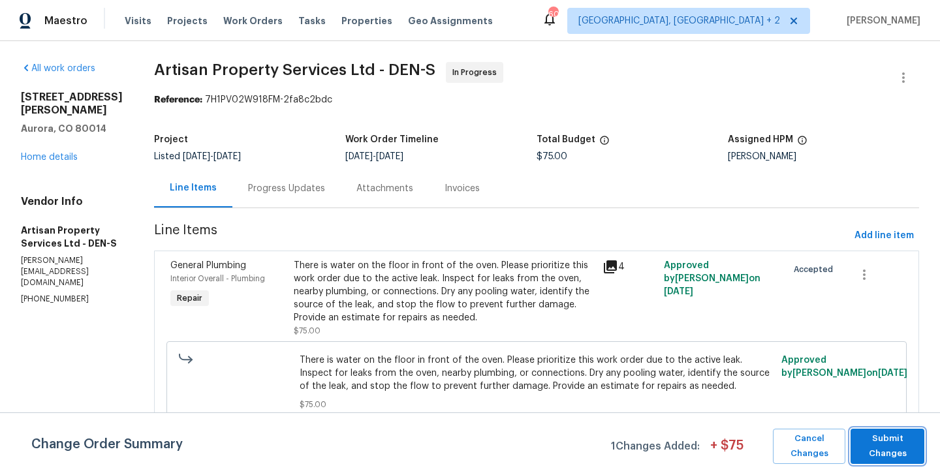
click at [879, 460] on span "Submit Changes" at bounding box center [887, 446] width 61 height 30
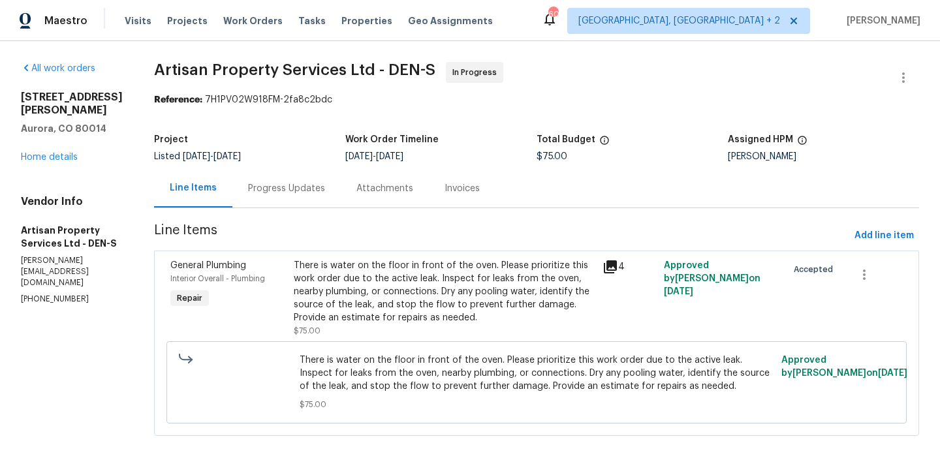
click at [283, 174] on div "Progress Updates" at bounding box center [286, 188] width 108 height 38
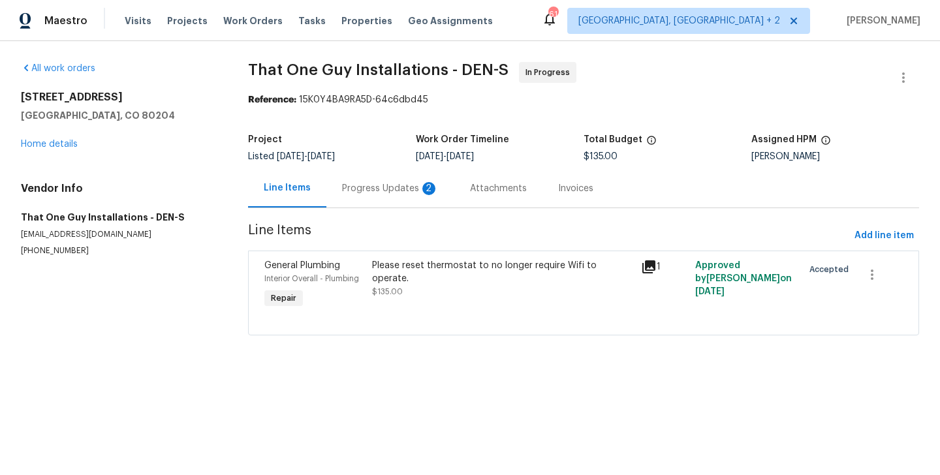
click at [383, 203] on div "Progress Updates 2" at bounding box center [390, 188] width 128 height 38
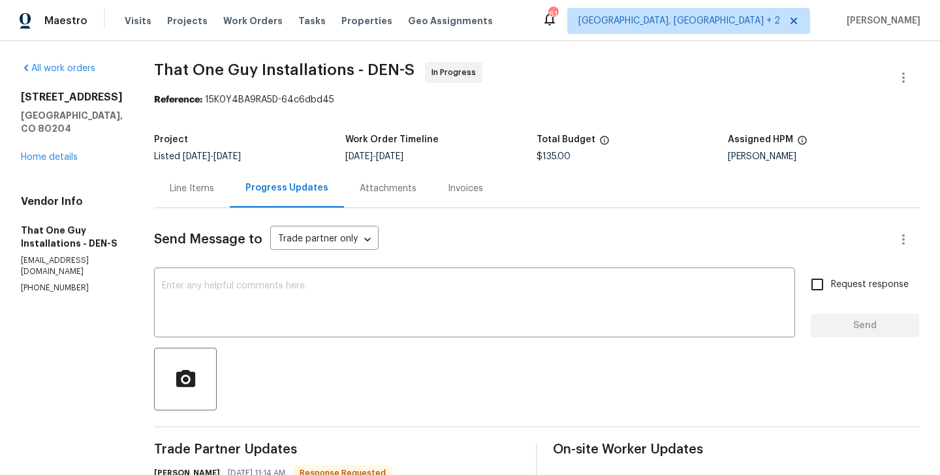
click at [175, 184] on div "Line Items" at bounding box center [192, 188] width 44 height 13
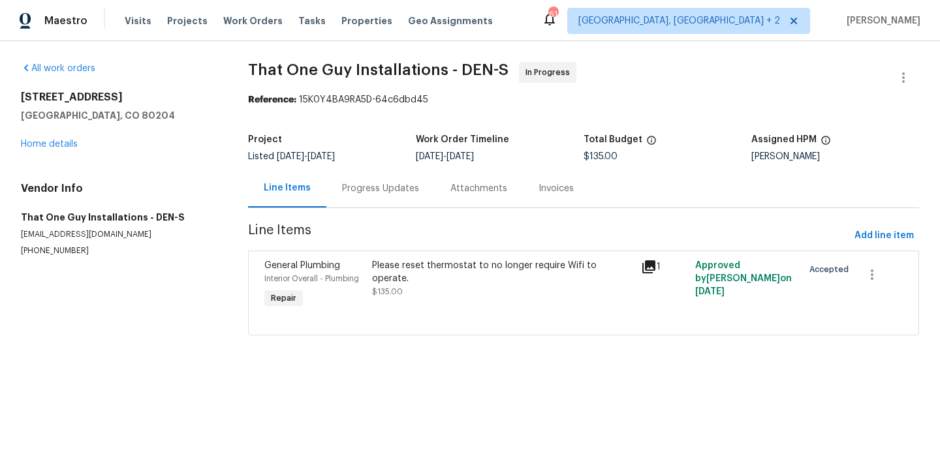
click at [438, 273] on div "Please reset thermostat to no longer require Wifi to operate. $135.00" at bounding box center [503, 278] width 262 height 39
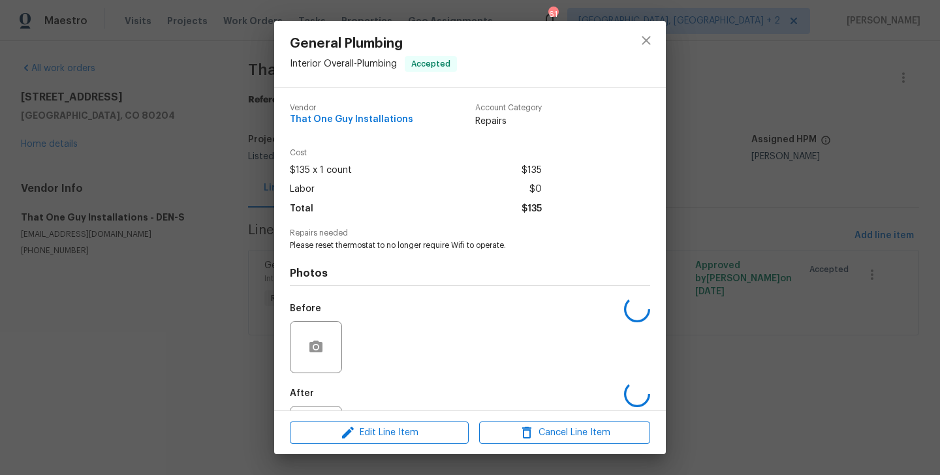
scroll to position [61, 0]
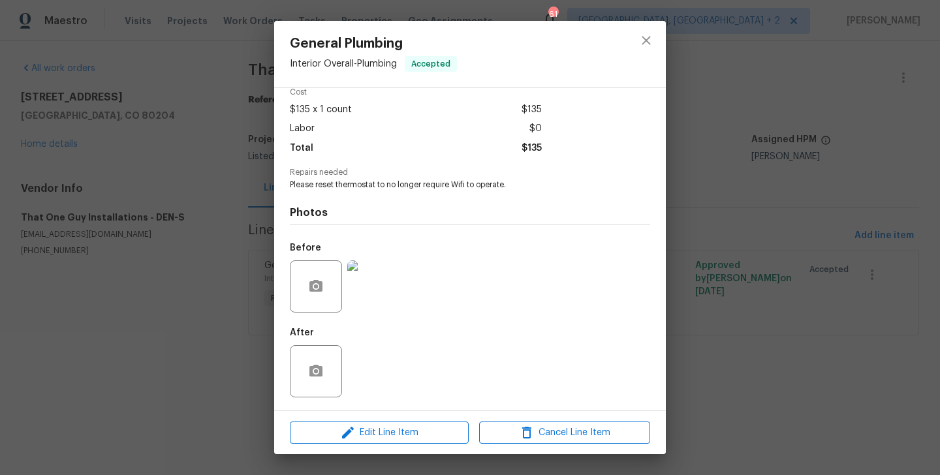
click at [155, 345] on div "General Plumbing Interior Overall - Plumbing Accepted Vendor That One Guy Insta…" at bounding box center [470, 237] width 940 height 475
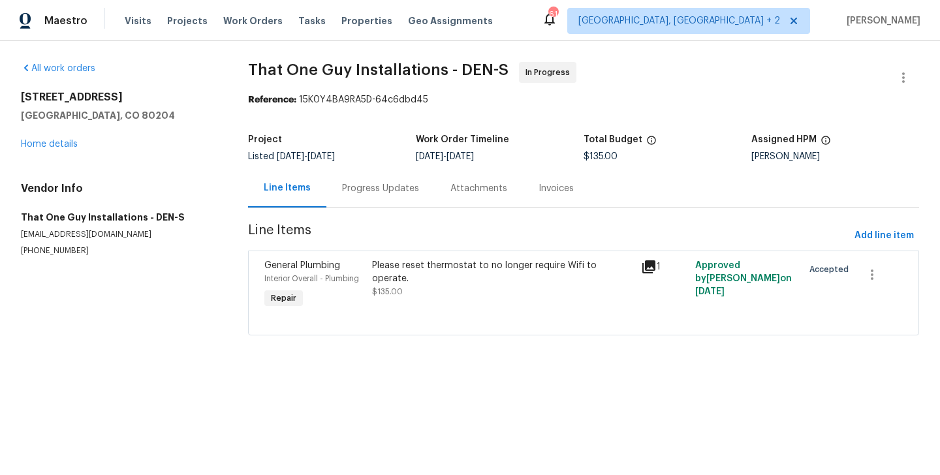
click at [346, 165] on div "Project Listed 8/22/2025 - 9/4/2025 Work Order Timeline 9/2/2025 - 9/4/2025 Tot…" at bounding box center [583, 148] width 671 height 42
click at [356, 176] on div "Progress Updates" at bounding box center [380, 188] width 108 height 38
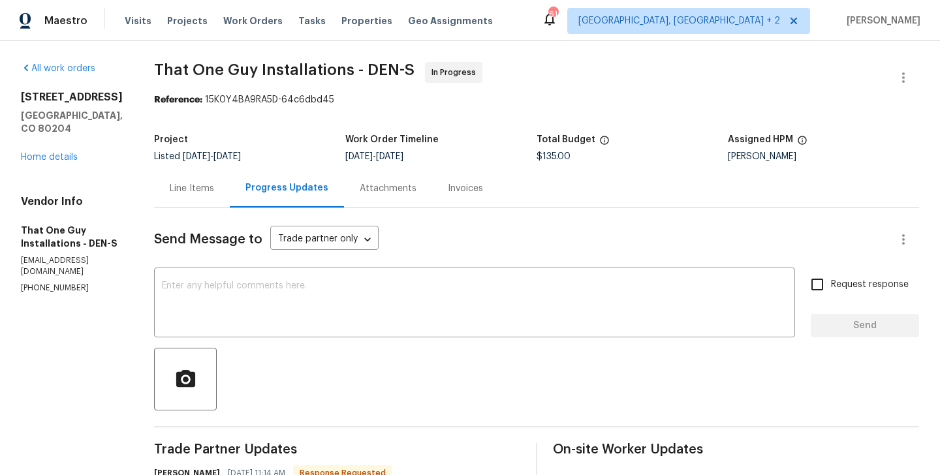
click at [154, 188] on div "Line Items" at bounding box center [192, 188] width 76 height 38
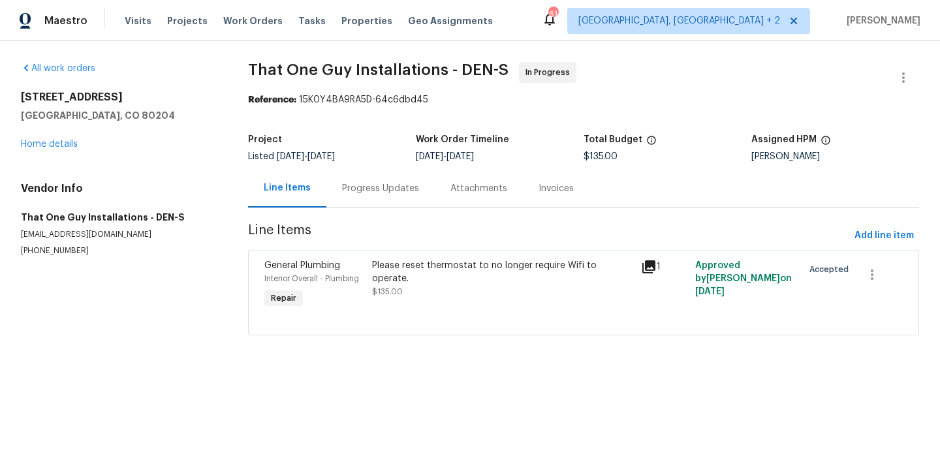
click at [487, 256] on div "Please reset thermostat to no longer require Wifi to operate. $135.00" at bounding box center [502, 285] width 269 height 60
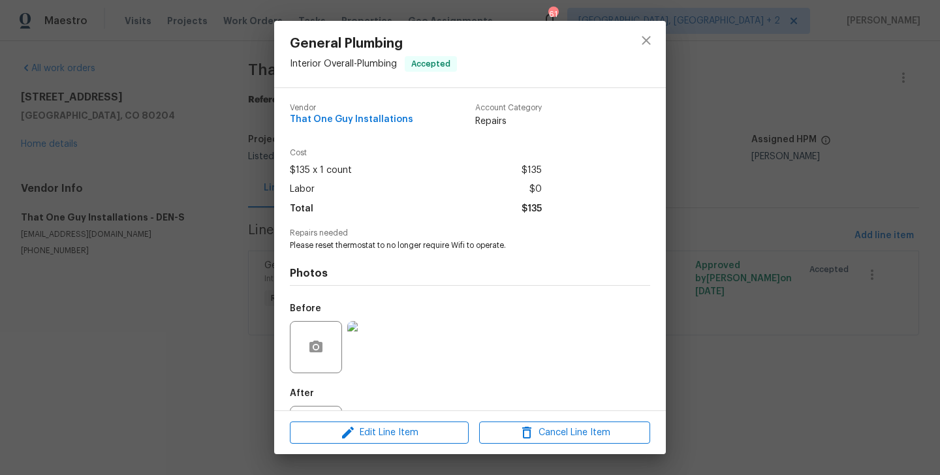
scroll to position [61, 0]
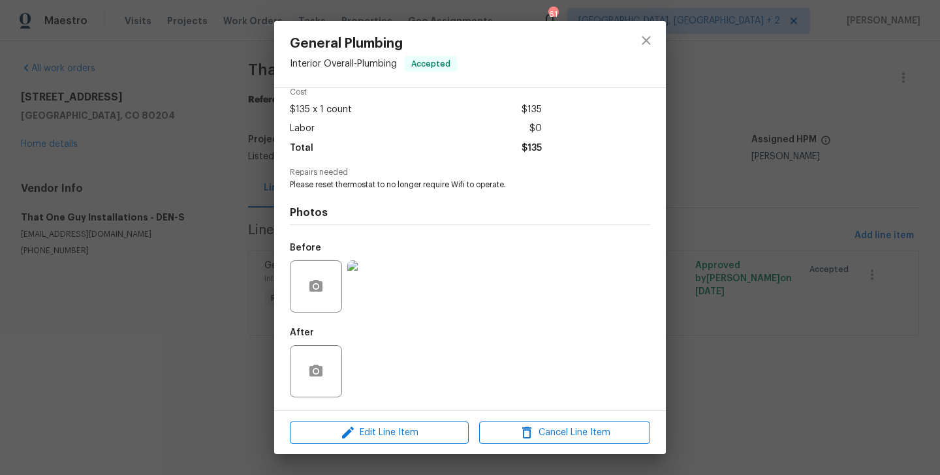
click at [673, 284] on div "General Plumbing Interior Overall - Plumbing Accepted Vendor That One Guy Insta…" at bounding box center [470, 237] width 940 height 475
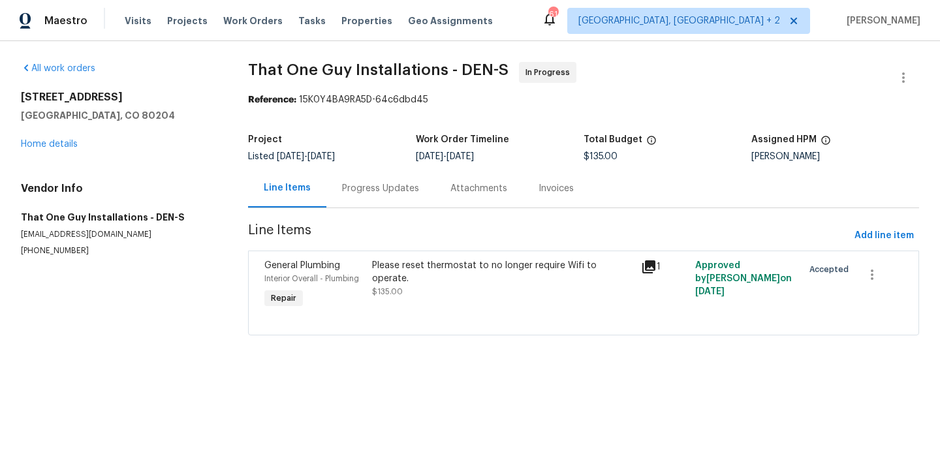
click at [388, 195] on div "Progress Updates" at bounding box center [380, 188] width 108 height 38
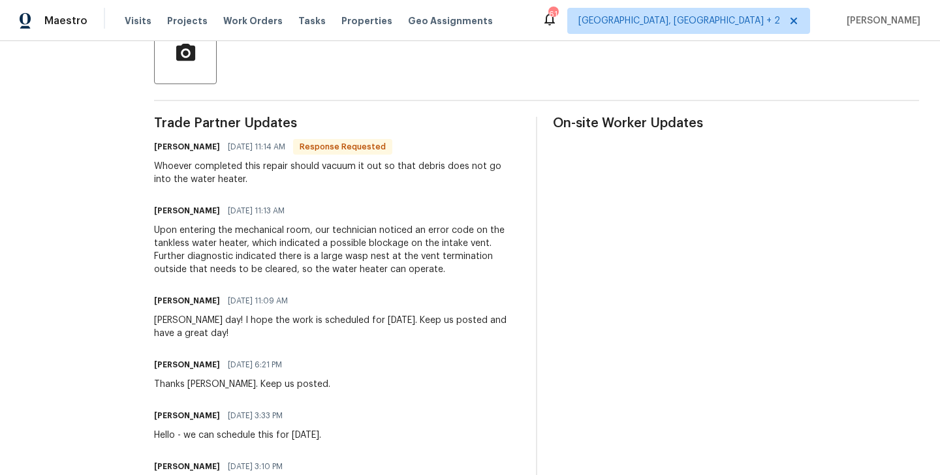
scroll to position [269, 0]
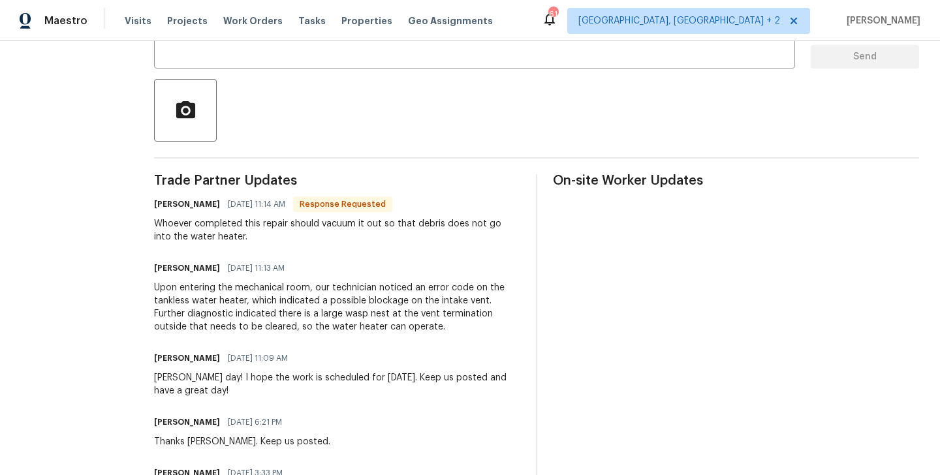
click at [154, 204] on h6 "Matt Bailey" at bounding box center [187, 204] width 66 height 13
copy h6 "Matt"
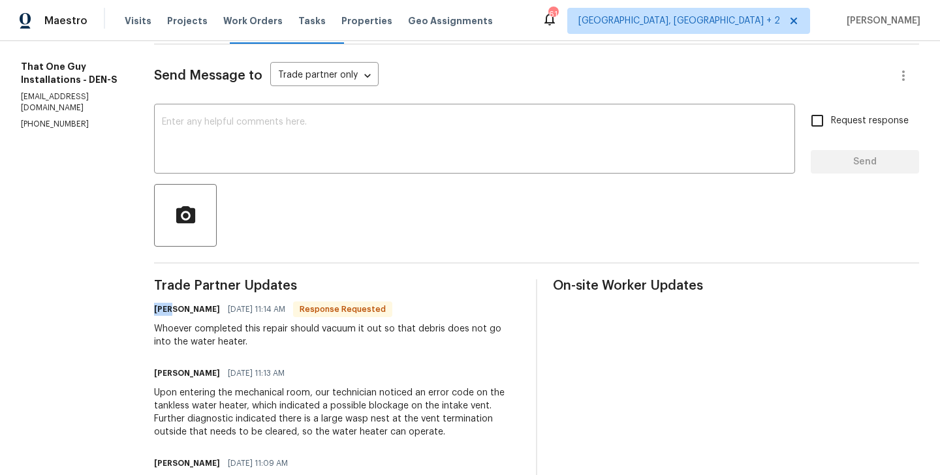
scroll to position [9, 0]
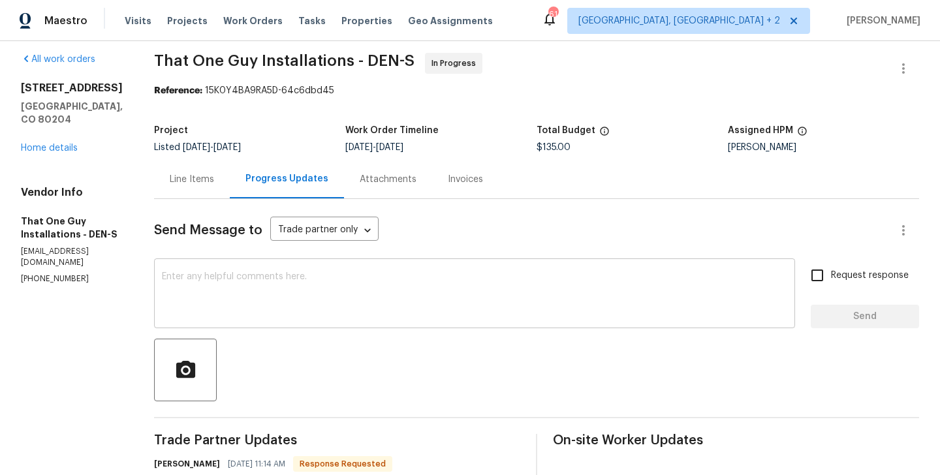
click at [202, 293] on textarea at bounding box center [474, 295] width 625 height 46
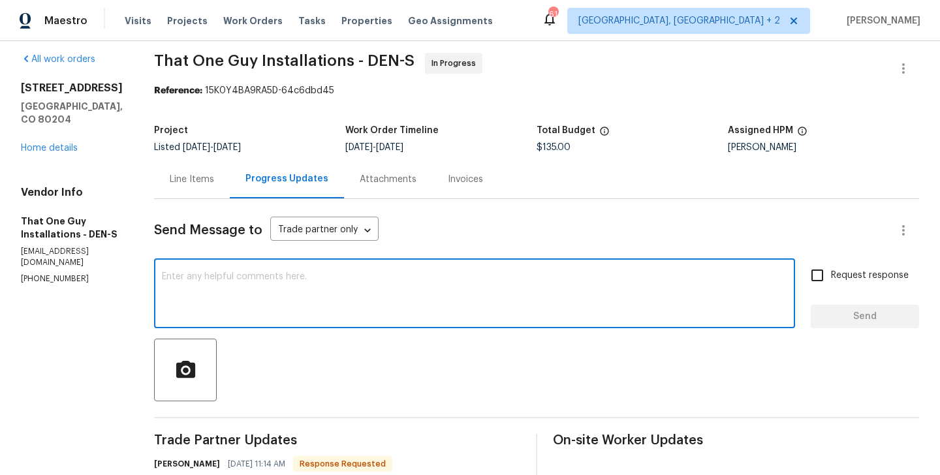
paste textarea "Matt"
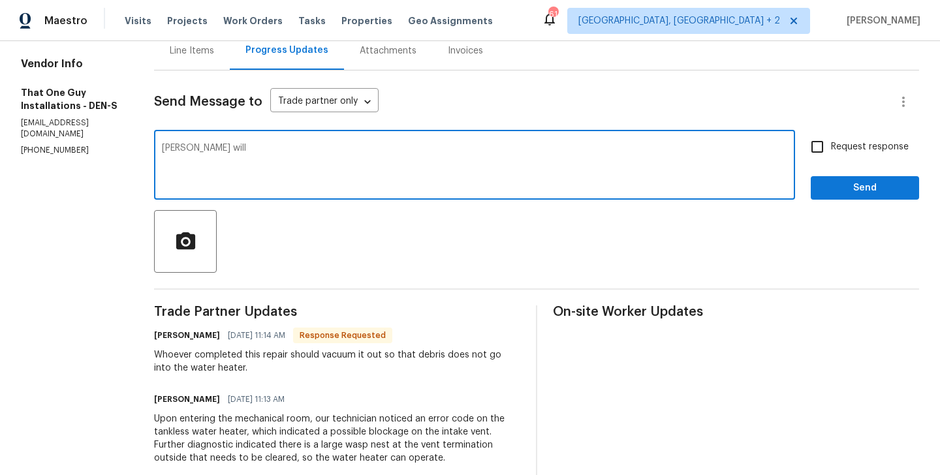
scroll to position [170, 0]
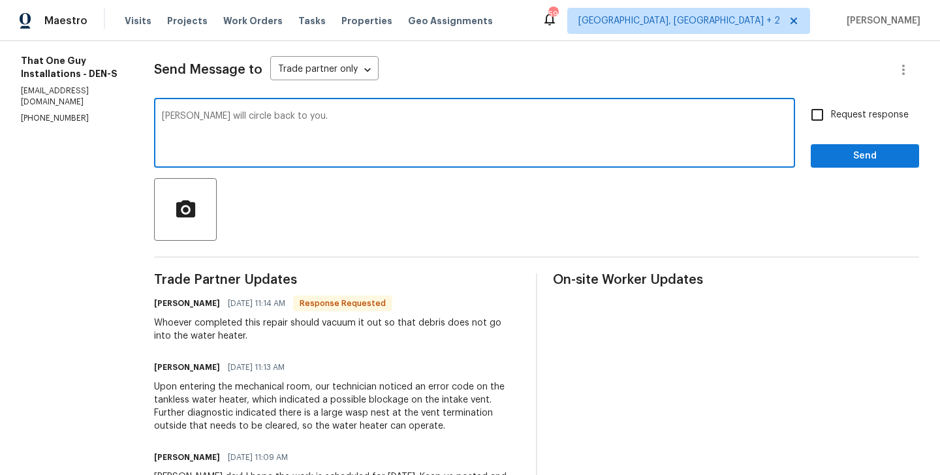
type textarea "Matt I will circle back to you."
click at [824, 132] on div "Request response Send" at bounding box center [864, 134] width 108 height 67
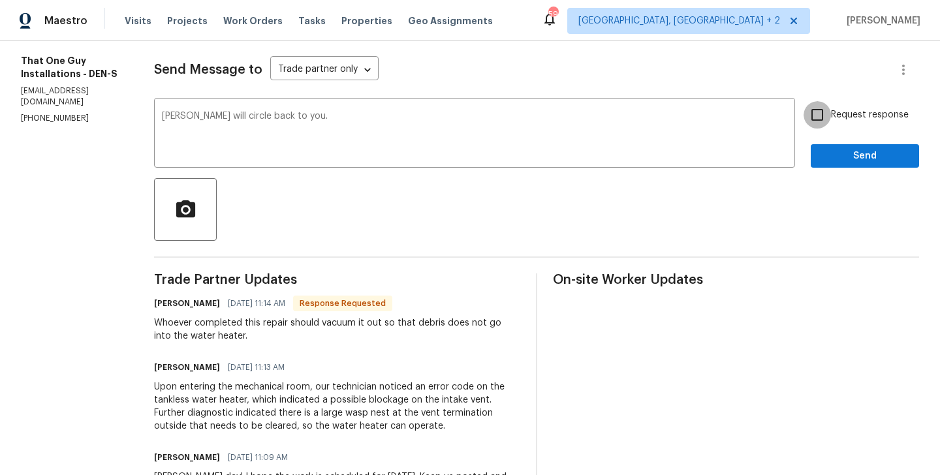
click at [824, 117] on input "Request response" at bounding box center [816, 114] width 27 height 27
checkbox input "true"
click at [831, 149] on span "Send" at bounding box center [864, 156] width 87 height 16
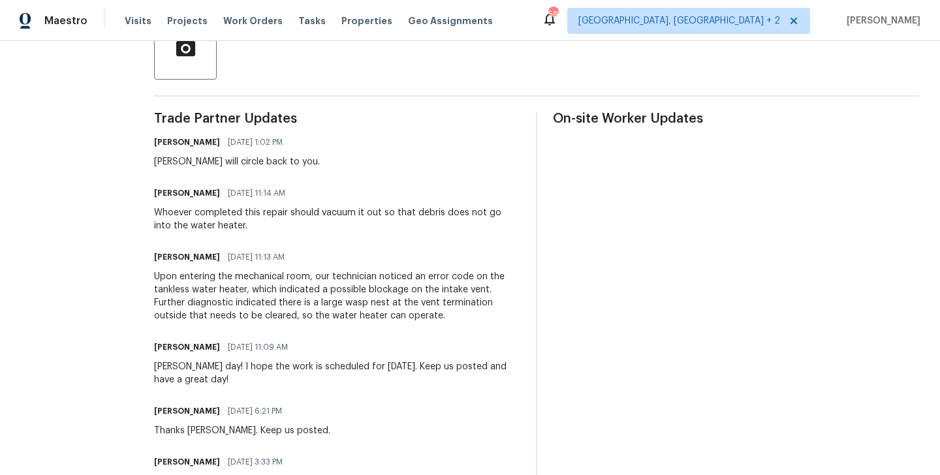
scroll to position [330, 0]
click at [469, 315] on div "Upon entering the mechanical room, our technician noticed an error code on the …" at bounding box center [337, 297] width 366 height 52
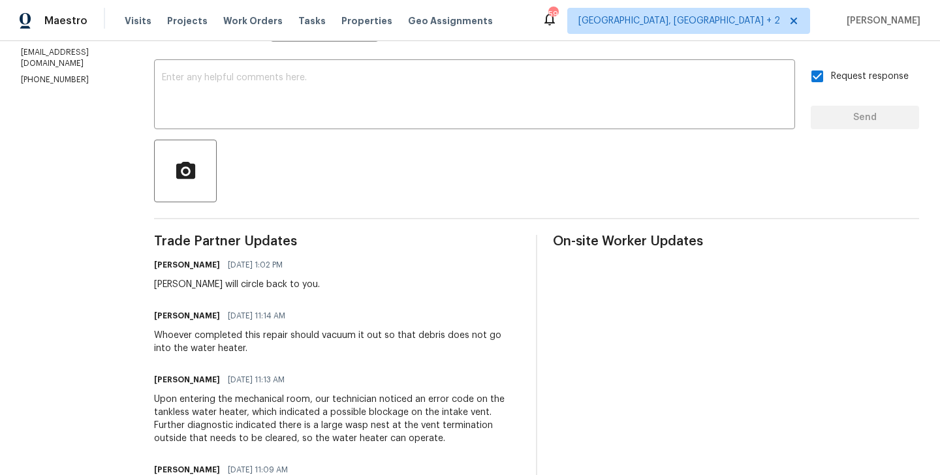
scroll to position [0, 0]
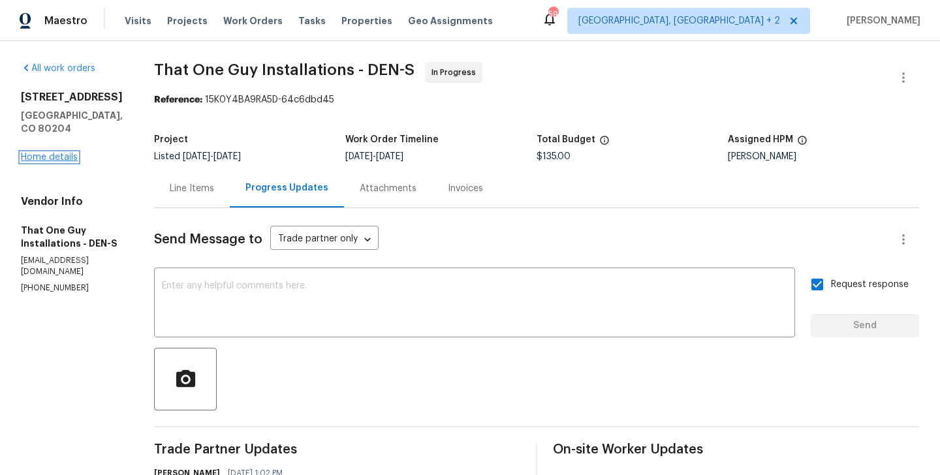
click at [64, 162] on link "Home details" at bounding box center [49, 157] width 57 height 9
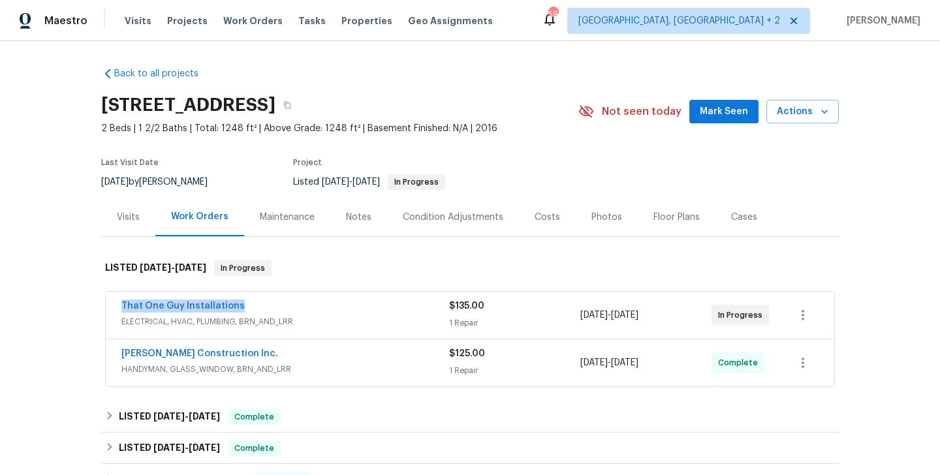
drag, startPoint x: 247, startPoint y: 305, endPoint x: 115, endPoint y: 309, distance: 131.8
click at [115, 309] on div "That One Guy Installations ELECTRICAL, HVAC, PLUMBING, BRN_AND_LRR $135.00 1 Re…" at bounding box center [470, 315] width 728 height 47
copy link "That One Guy Installations"
click at [173, 305] on link "That One Guy Installations" at bounding box center [182, 305] width 123 height 9
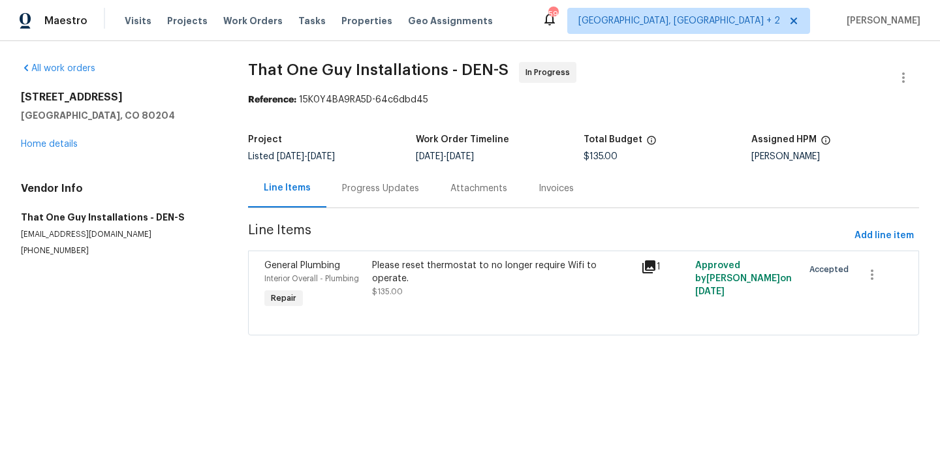
click at [374, 189] on div "Progress Updates" at bounding box center [380, 188] width 77 height 13
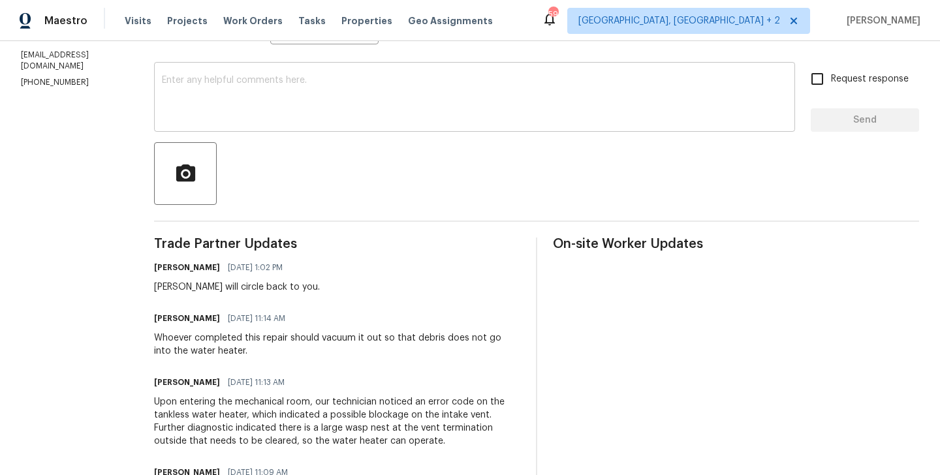
scroll to position [442, 0]
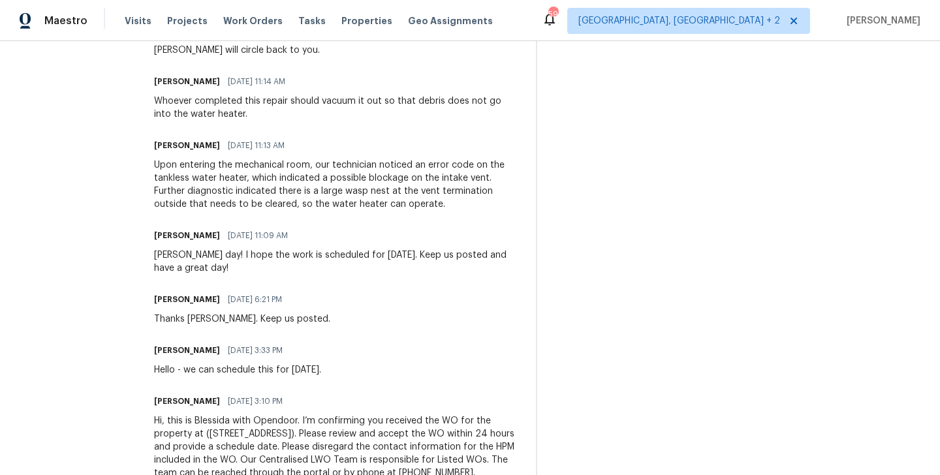
click at [240, 181] on div "Upon entering the mechanical room, our technician noticed an error code on the …" at bounding box center [337, 185] width 366 height 52
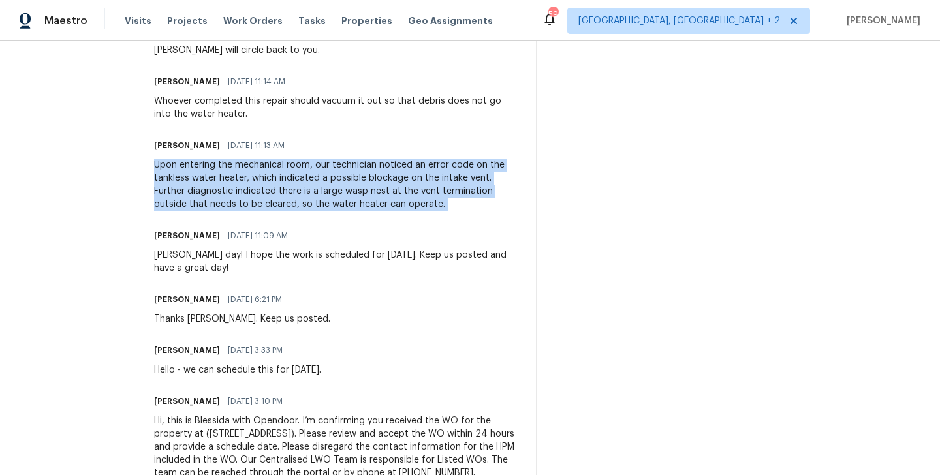
click at [240, 181] on div "Upon entering the mechanical room, our technician noticed an error code on the …" at bounding box center [337, 185] width 366 height 52
copy div "Upon entering the mechanical room, our technician noticed an error code on the …"
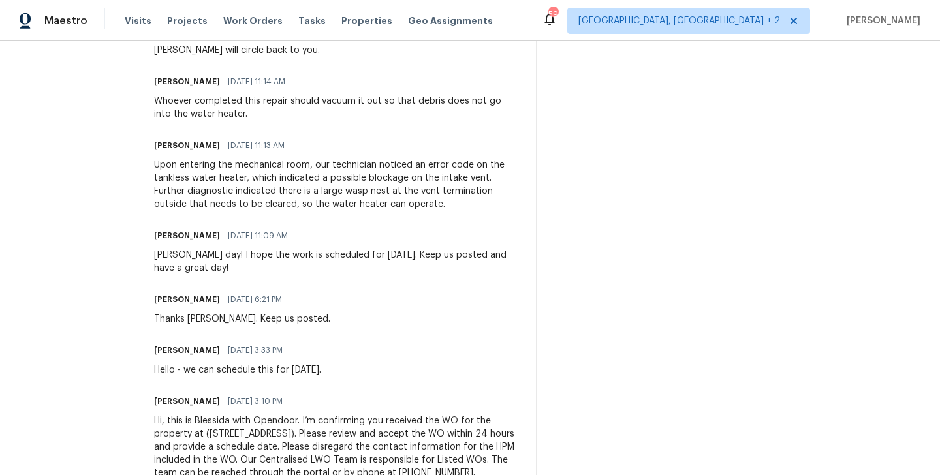
click at [202, 104] on div "Whoever completed this repair should vacuum it out so that debris does not go i…" at bounding box center [337, 108] width 366 height 26
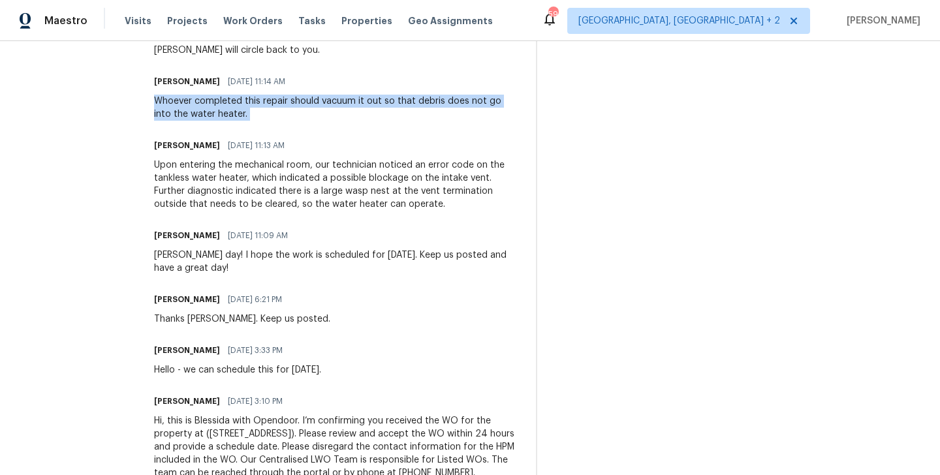
click at [202, 104] on div "Whoever completed this repair should vacuum it out so that debris does not go i…" at bounding box center [337, 108] width 366 height 26
copy div "Whoever completed this repair should vacuum it out so that debris does not go i…"
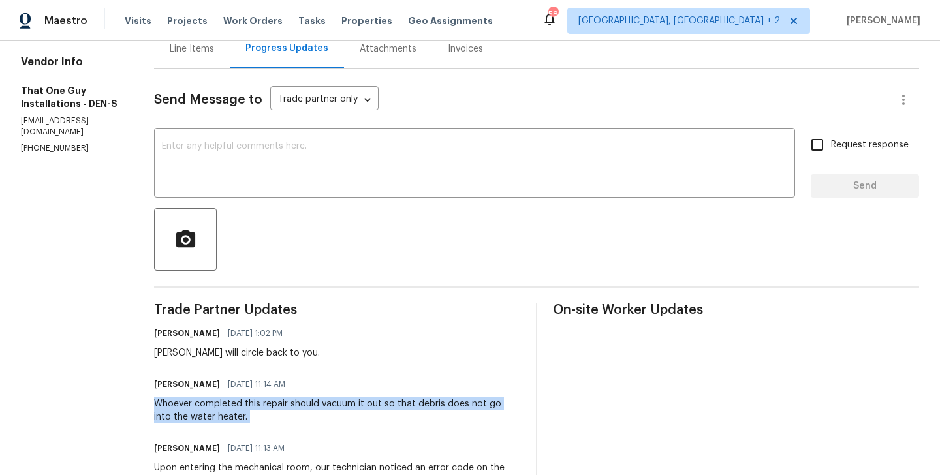
scroll to position [0, 0]
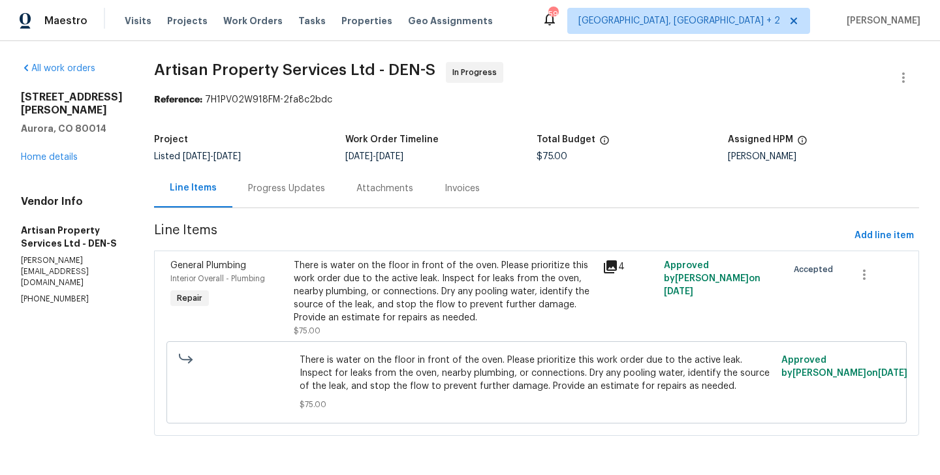
click at [297, 196] on div "Progress Updates" at bounding box center [286, 188] width 108 height 38
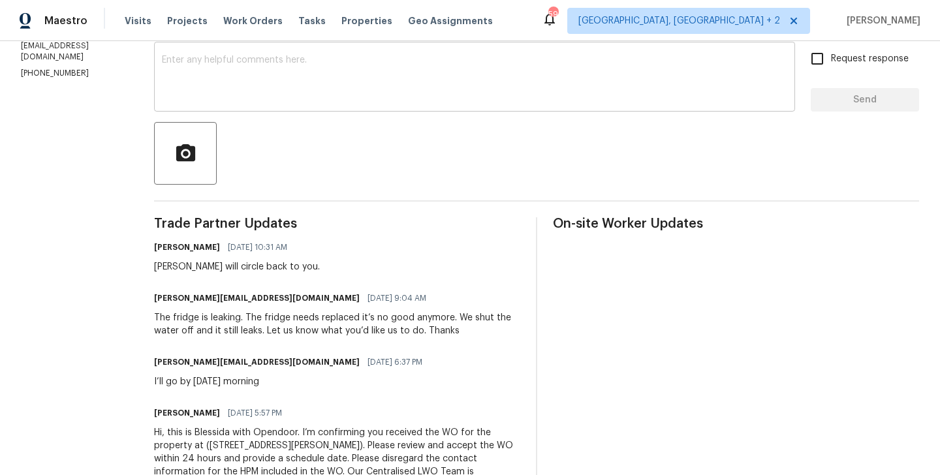
scroll to position [227, 0]
click at [154, 268] on div "[PERSON_NAME] will circle back to you." at bounding box center [237, 265] width 166 height 13
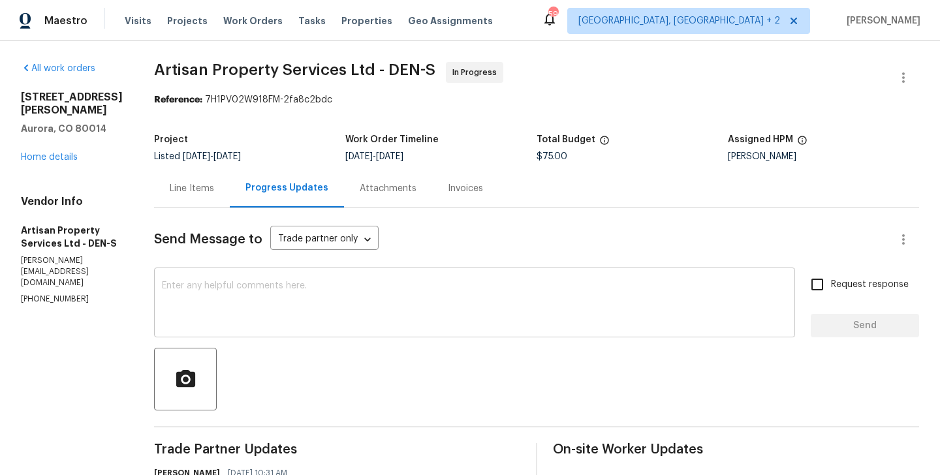
click at [188, 329] on div "x ​" at bounding box center [474, 304] width 641 height 67
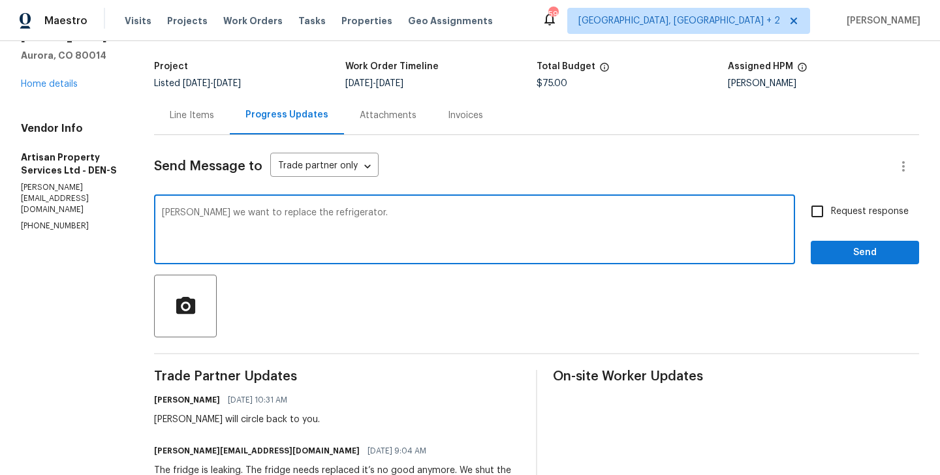
scroll to position [72, 0]
paste textarea "Is the delivery/install on the 1st or 2nd floor? Refrigerator Type * Dimensions…"
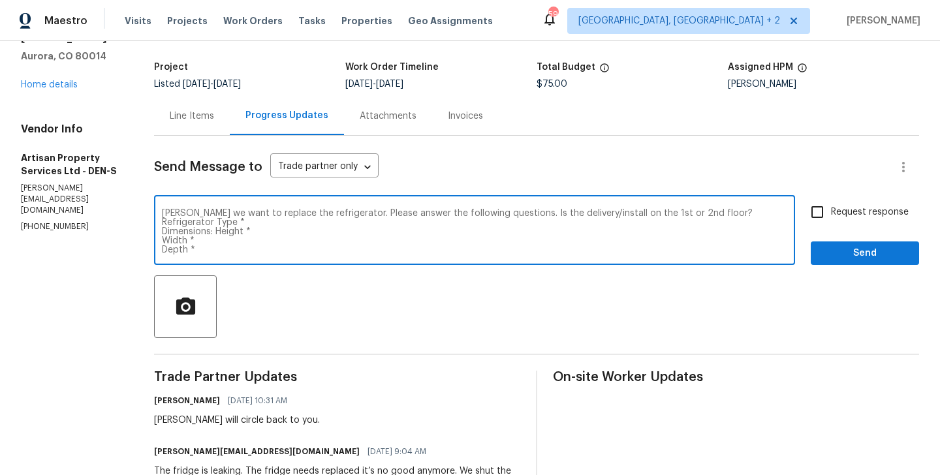
click at [498, 214] on textarea "[PERSON_NAME] we want to replace the refrigerator. Please answer the following …" at bounding box center [474, 232] width 625 height 46
click at [500, 215] on textarea "[PERSON_NAME] we want to replace the refrigerator. Please answer the following …" at bounding box center [474, 232] width 625 height 46
type textarea "[PERSON_NAME] we want to replace the refrigerator. Please answer the following …"
click at [194, 255] on div "[PERSON_NAME] we want to replace the refrigerator. Please answer the following …" at bounding box center [474, 231] width 641 height 67
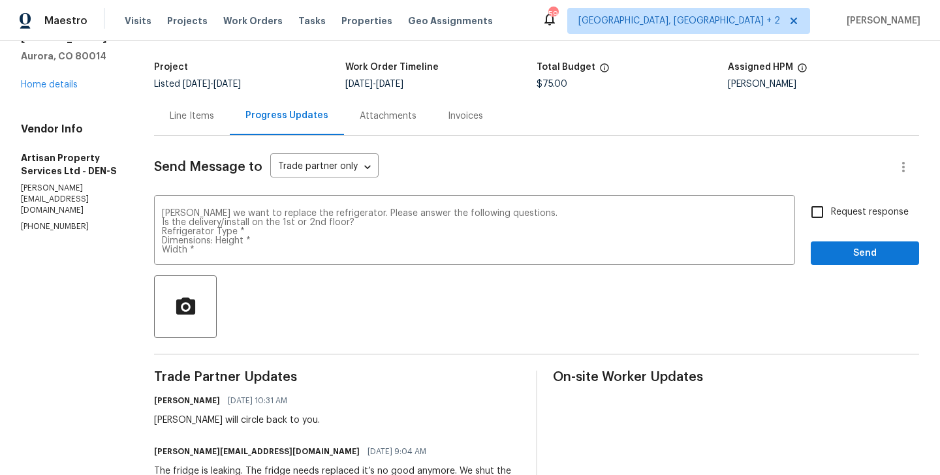
click at [852, 219] on span "Request response" at bounding box center [870, 213] width 78 height 14
click at [831, 219] on input "Request response" at bounding box center [816, 211] width 27 height 27
checkbox input "true"
click at [852, 266] on div "Send Message to Trade partner only Trade partner only ​ [PERSON_NAME] we want t…" at bounding box center [536, 405] width 765 height 538
click at [849, 260] on span "Send" at bounding box center [864, 253] width 87 height 16
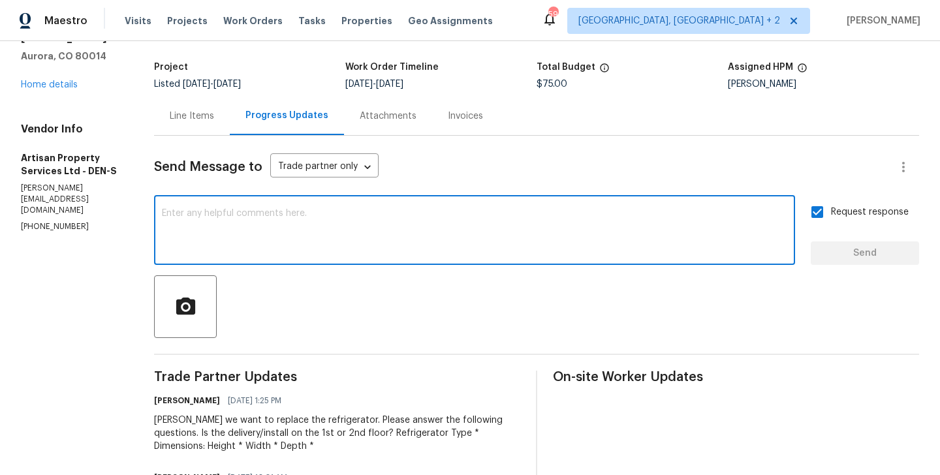
click at [320, 249] on textarea at bounding box center [474, 232] width 625 height 46
paste textarea "Please remove the refrigerator for replacement (if the property has a garage, p…"
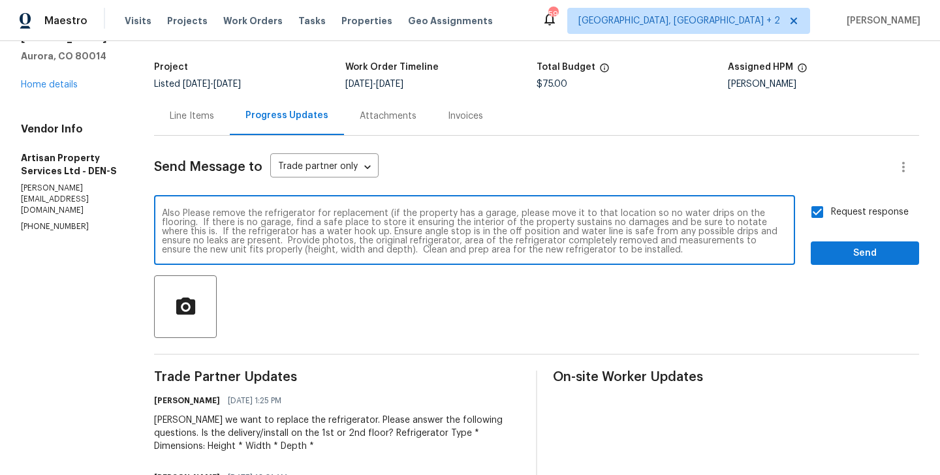
scroll to position [0, 0]
type textarea "Also Please remove the refrigerator for replacement (if the property has a gara…"
click at [835, 256] on span "Send" at bounding box center [864, 253] width 87 height 16
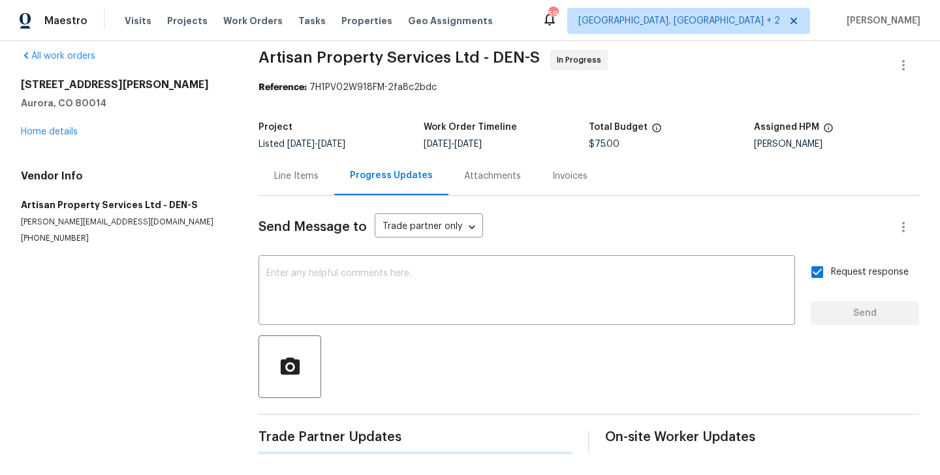
scroll to position [85, 0]
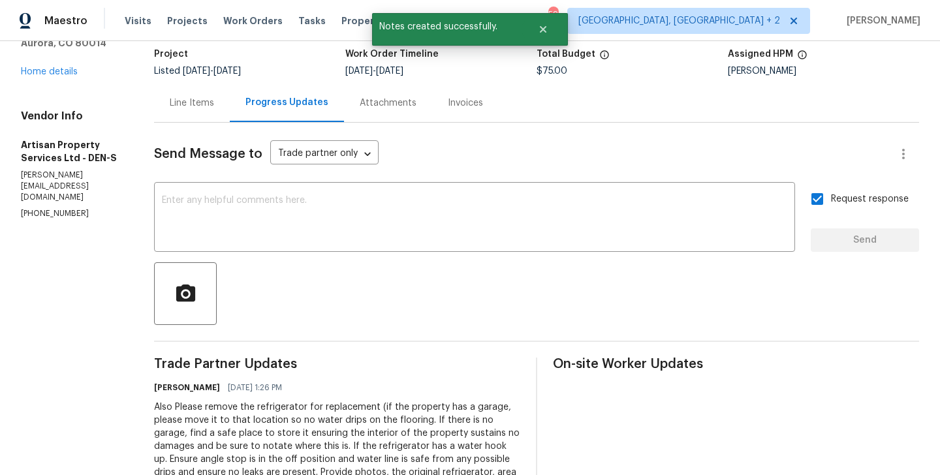
click at [70, 219] on p "[PHONE_NUMBER]" at bounding box center [72, 213] width 102 height 11
copy p "[PHONE_NUMBER]"
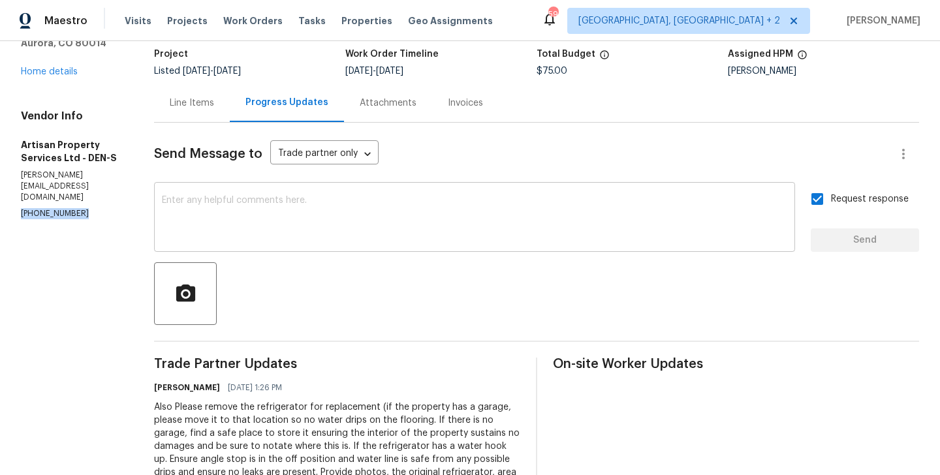
scroll to position [0, 0]
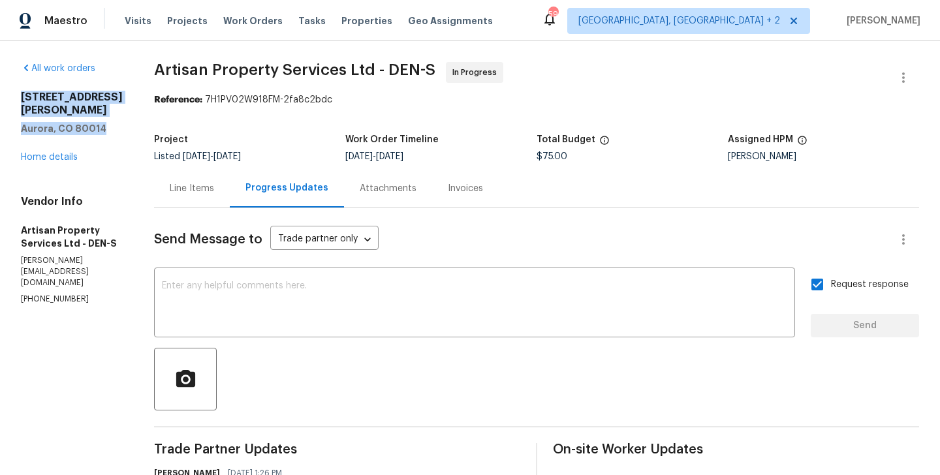
drag, startPoint x: 65, startPoint y: 168, endPoint x: 16, endPoint y: 114, distance: 73.0
copy div "[STREET_ADDRESS][PERSON_NAME]"
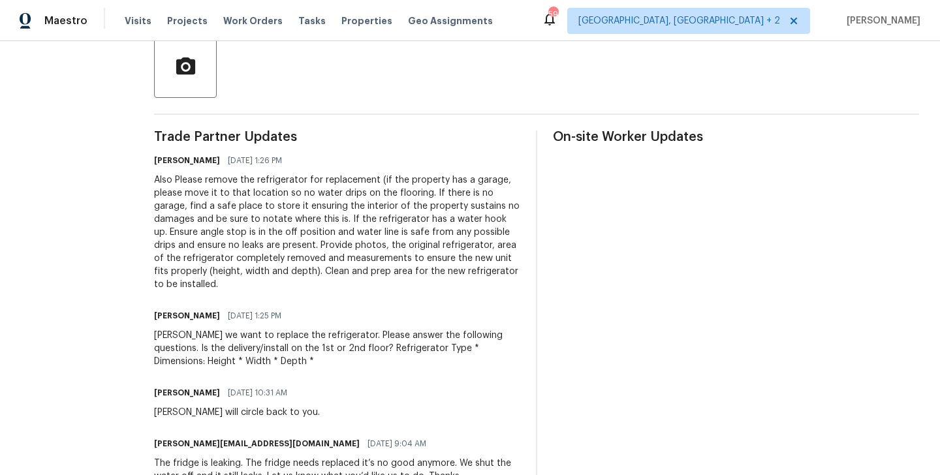
scroll to position [313, 0]
click at [215, 328] on div "[PERSON_NAME] we want to replace the refrigerator. Please answer the following …" at bounding box center [337, 347] width 366 height 39
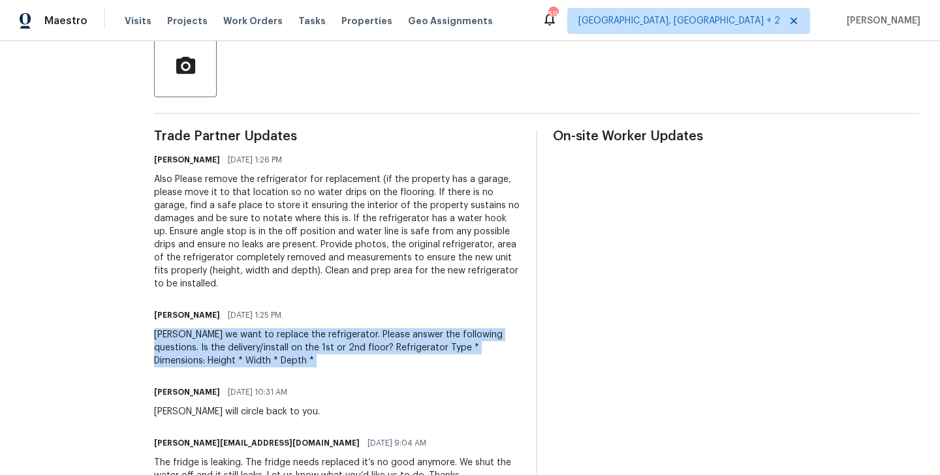
click at [215, 328] on div "[PERSON_NAME] we want to replace the refrigerator. Please answer the following …" at bounding box center [337, 347] width 366 height 39
copy div "[PERSON_NAME] we want to replace the refrigerator. Please answer the following …"
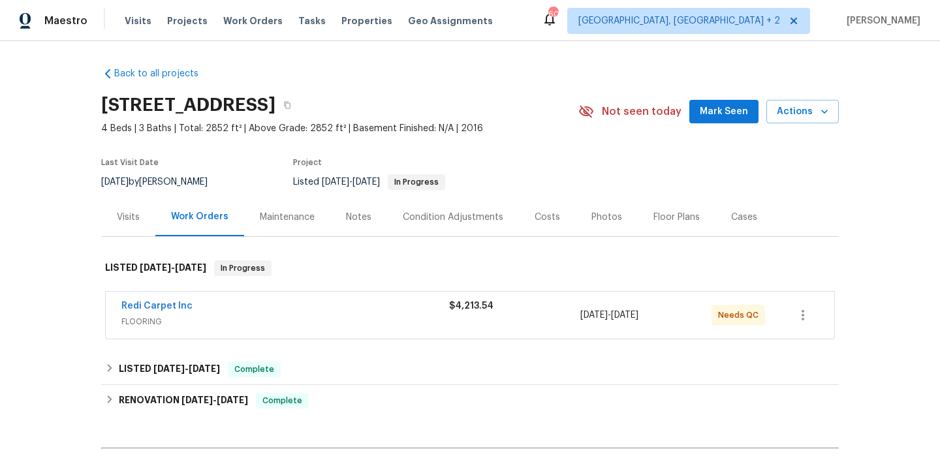
click at [233, 315] on div "Redi Carpet Inc" at bounding box center [285, 308] width 328 height 16
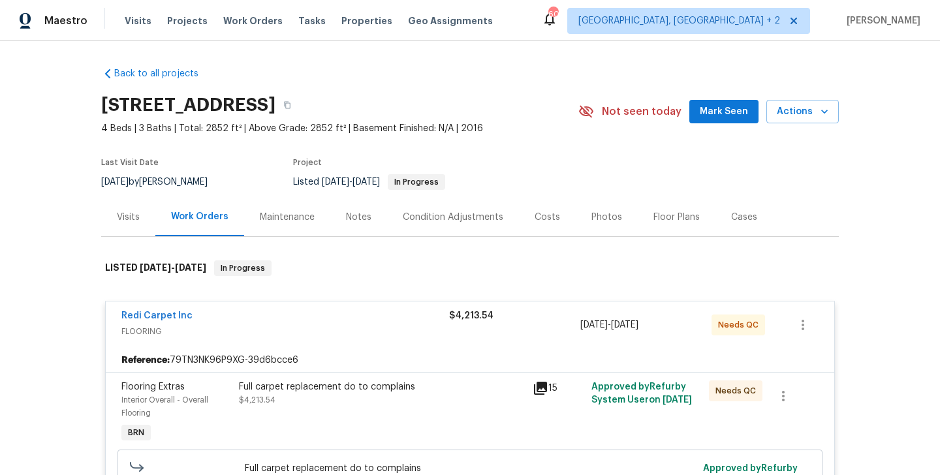
click at [277, 318] on div "Redi Carpet Inc" at bounding box center [285, 317] width 328 height 16
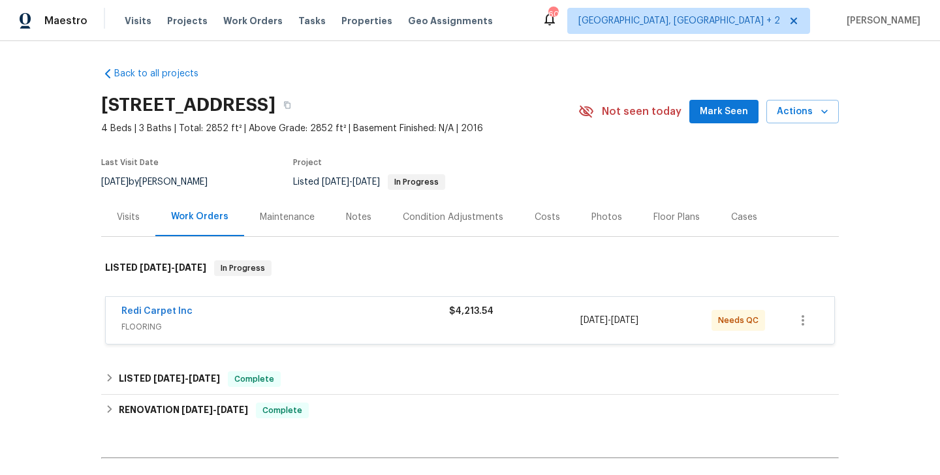
scroll to position [150, 0]
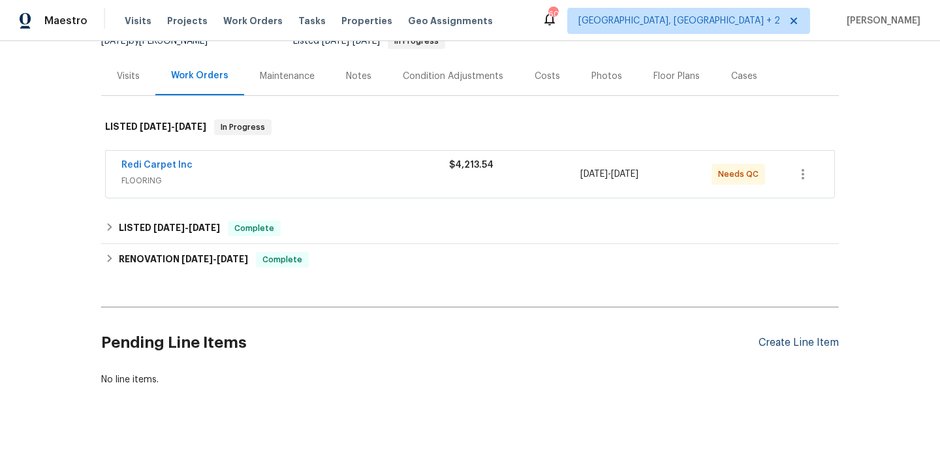
click at [808, 341] on div "Create Line Item" at bounding box center [798, 343] width 80 height 12
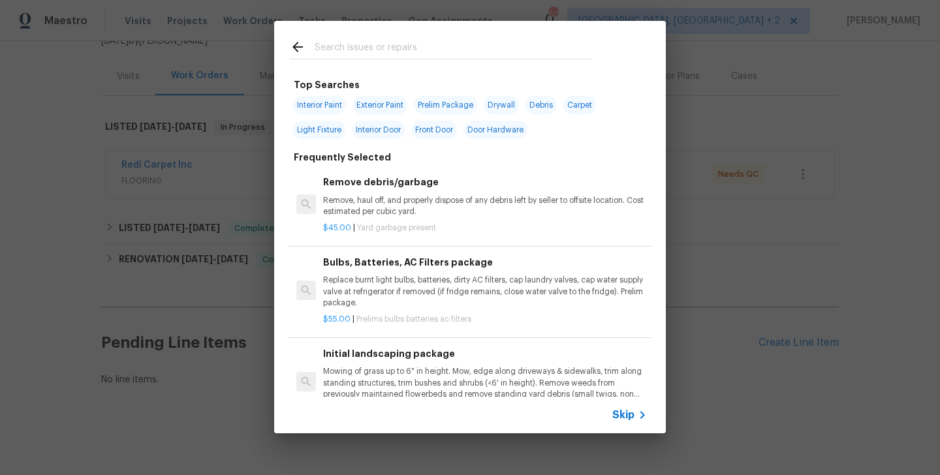
click at [363, 44] on input "text" at bounding box center [453, 49] width 277 height 20
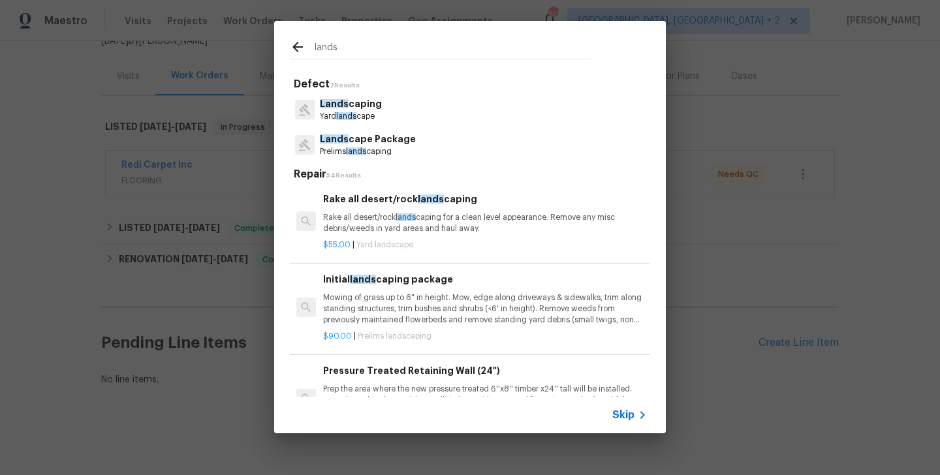
type input "lands"
click at [376, 110] on p "Lands caping" at bounding box center [351, 104] width 62 height 14
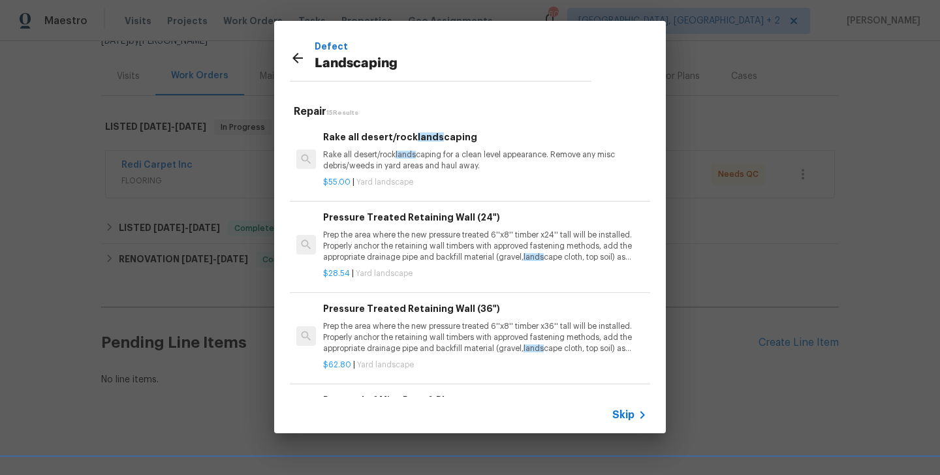
click at [373, 141] on h6 "Rake all desert/rock lands caping" at bounding box center [485, 137] width 324 height 14
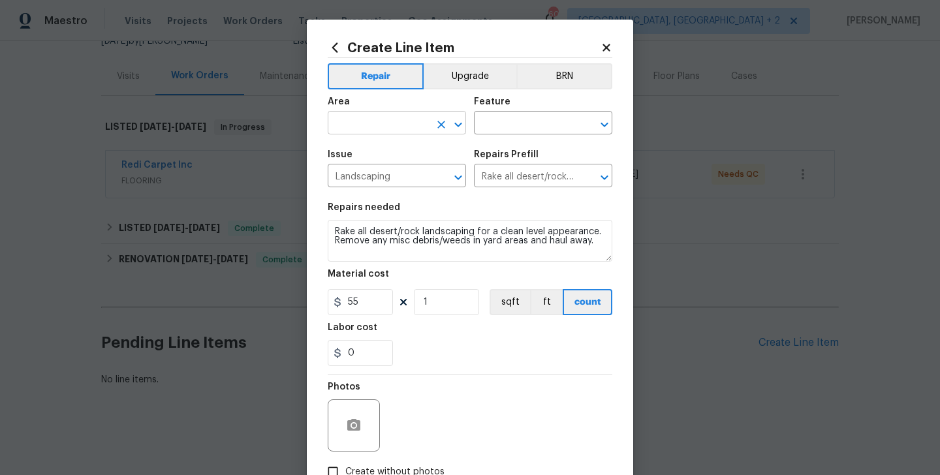
click at [356, 114] on input "text" at bounding box center [379, 124] width 102 height 20
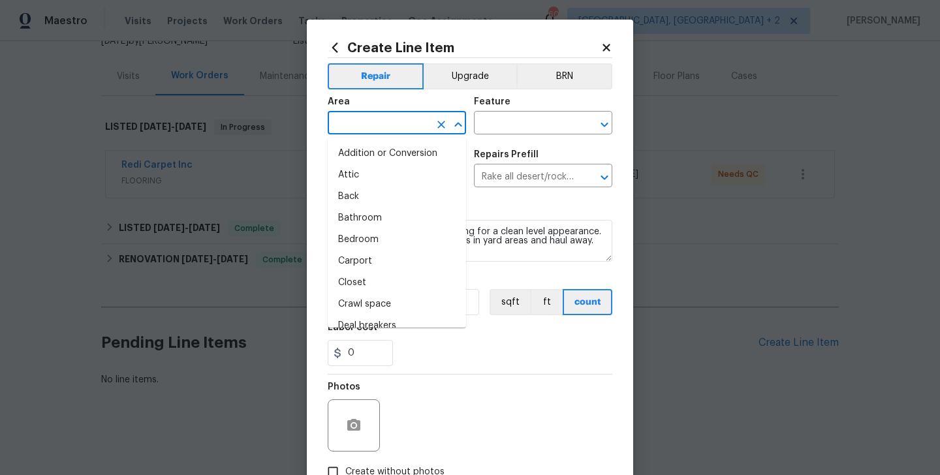
type input "e"
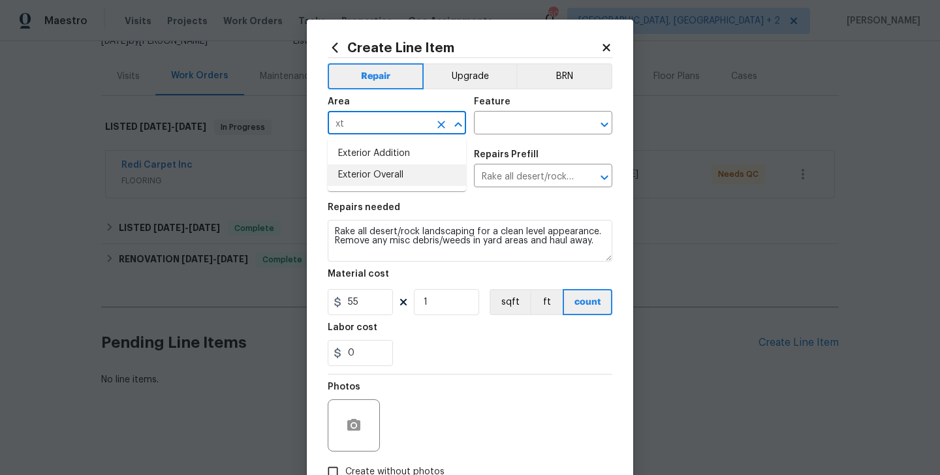
click at [382, 171] on li "Exterior Overall" at bounding box center [397, 175] width 138 height 22
type input "Exterior Overall"
click at [547, 123] on input "text" at bounding box center [525, 124] width 102 height 20
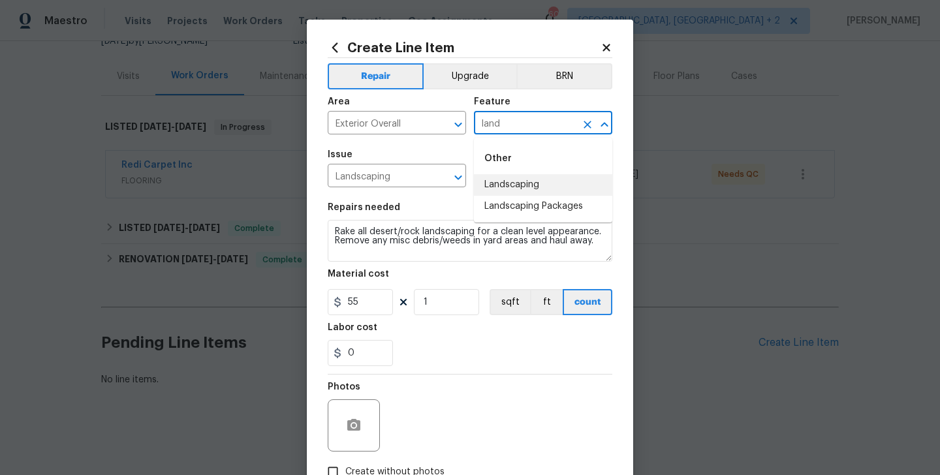
click at [560, 177] on li "Landscaping" at bounding box center [543, 185] width 138 height 22
type input "Landscaping"
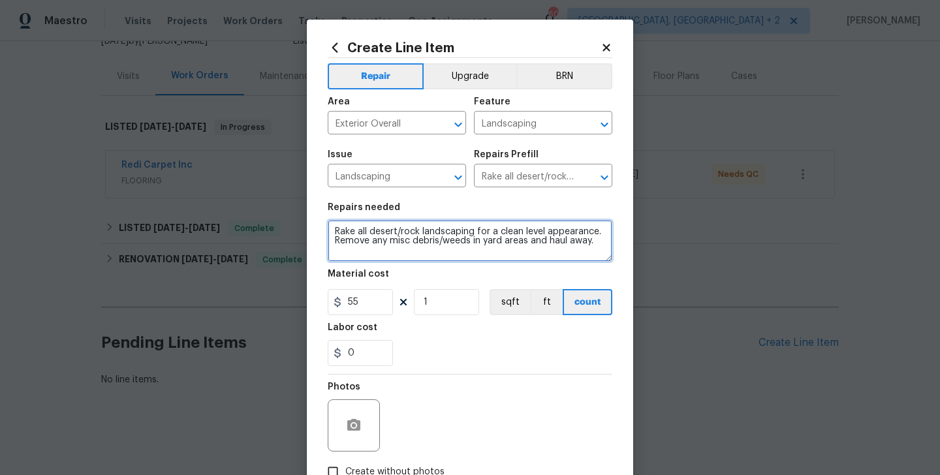
click at [456, 222] on textarea "Rake all desert/rock landscaping for a clean level appearance. Remove any misc …" at bounding box center [470, 241] width 284 height 42
paste textarea "The irrigation system timer does not appear to be working properly, as the gras…"
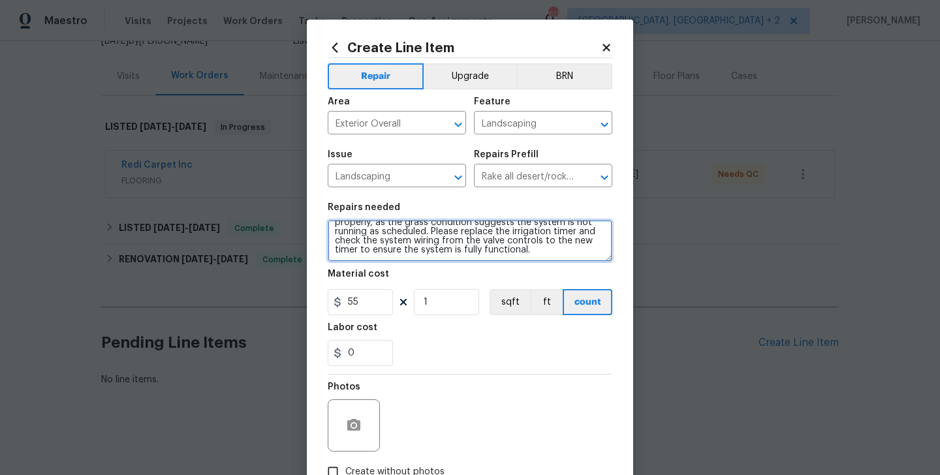
type textarea "The irrigation system timer does not appear to be working properly, as the gras…"
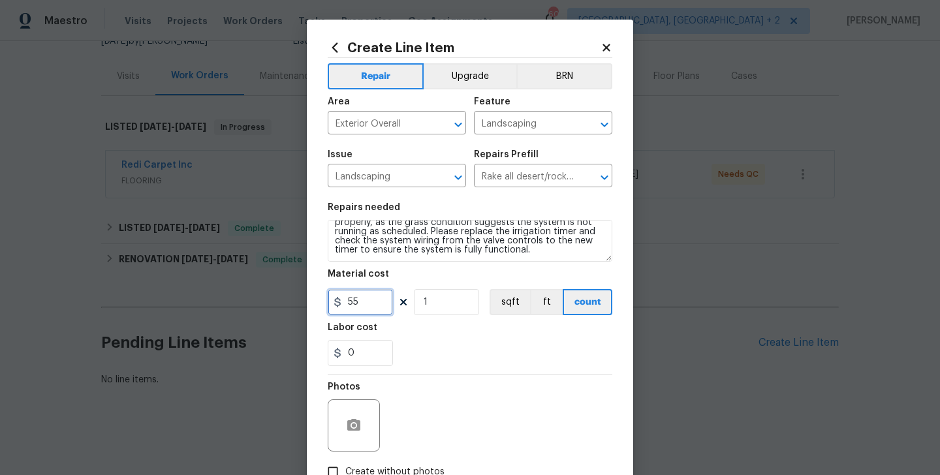
click at [368, 298] on input "55" at bounding box center [360, 302] width 65 height 26
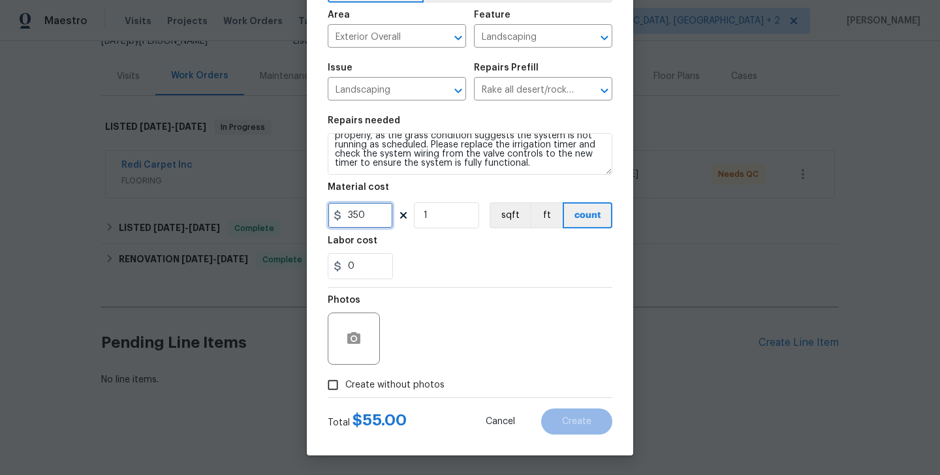
type input "350"
click at [393, 392] on label "Create without photos" at bounding box center [382, 385] width 124 height 25
click at [345, 392] on input "Create without photos" at bounding box center [332, 385] width 25 height 25
checkbox input "true"
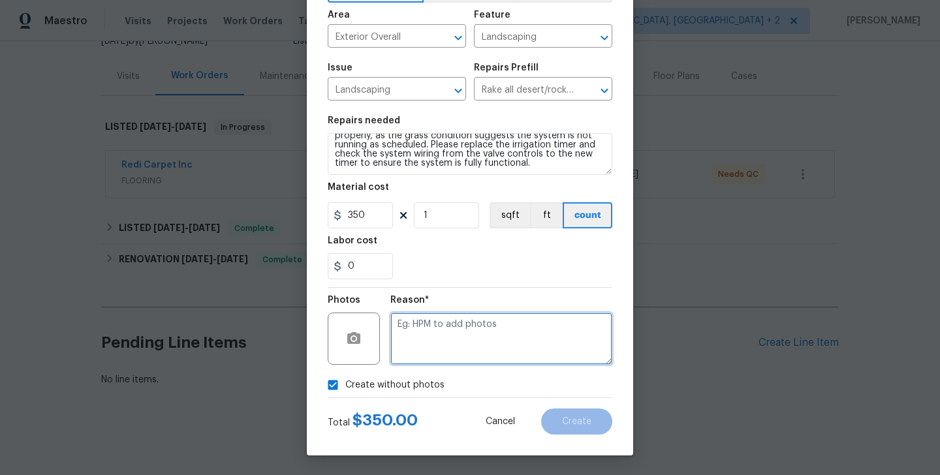
click at [454, 346] on textarea at bounding box center [501, 339] width 222 height 52
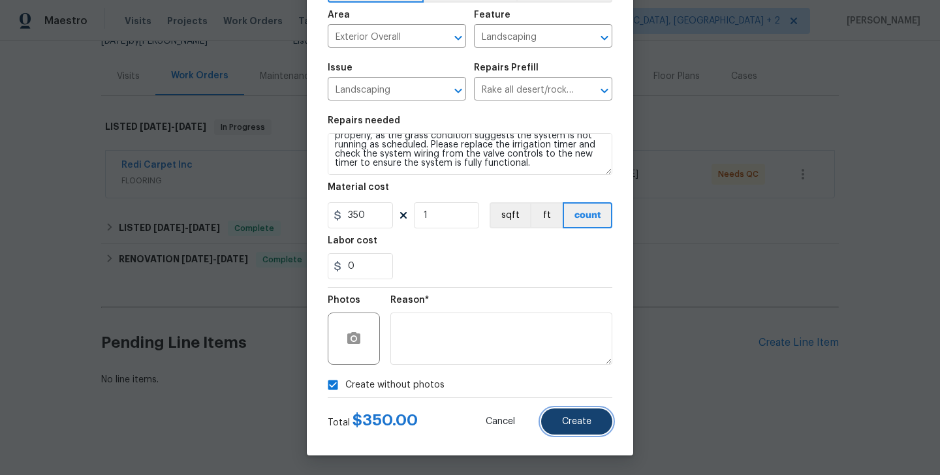
click at [577, 422] on span "Create" at bounding box center [576, 422] width 29 height 10
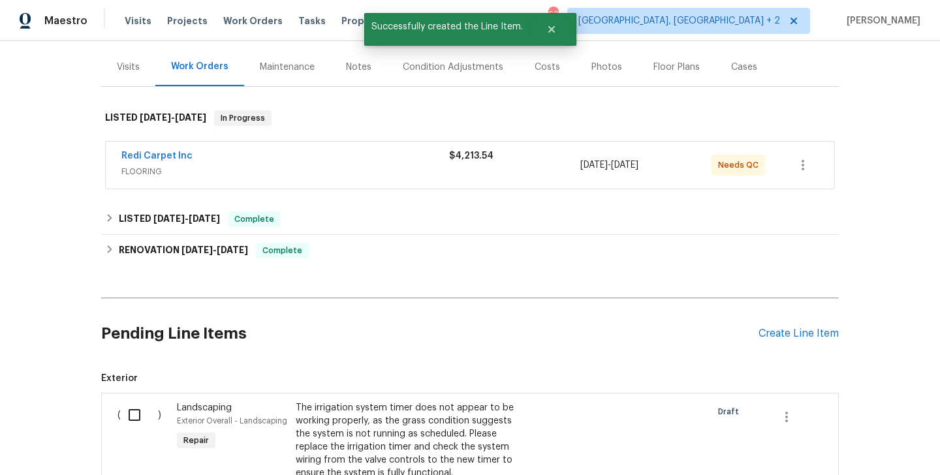
scroll to position [364, 0]
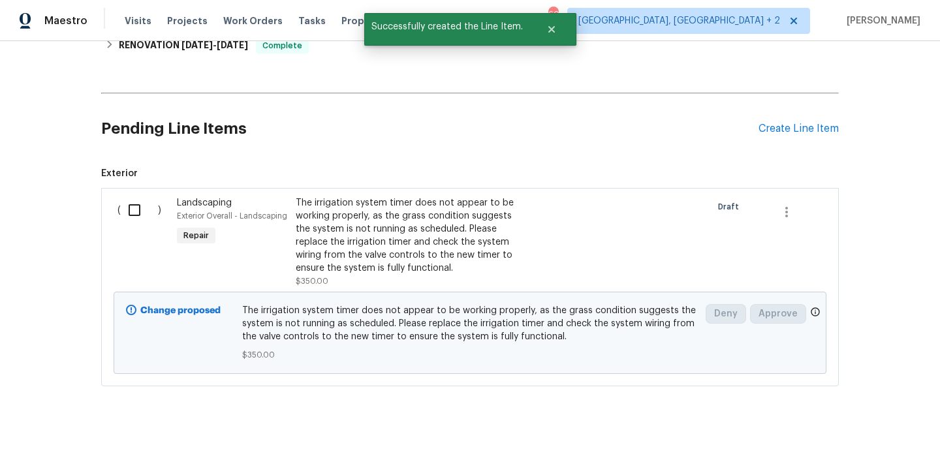
click at [143, 226] on div "( )" at bounding box center [143, 241] width 59 height 99
click at [130, 209] on input "checkbox" at bounding box center [139, 209] width 37 height 27
checkbox input "true"
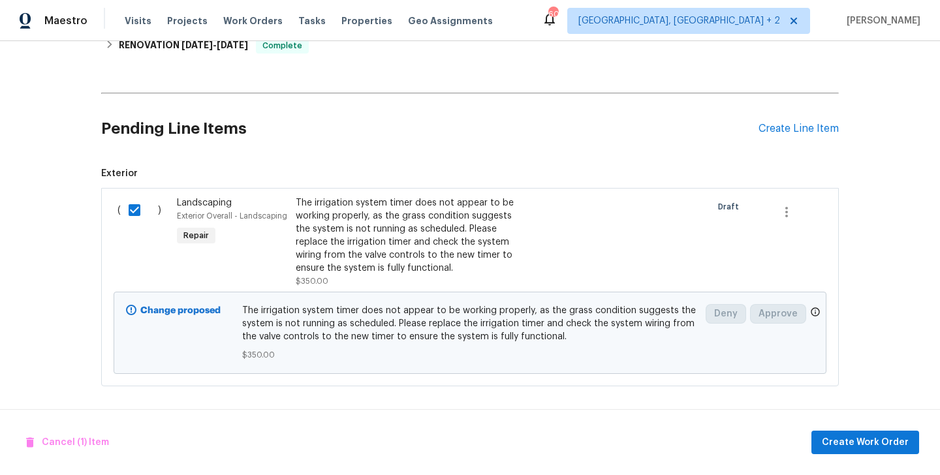
click at [840, 427] on div "Cancel (1) Item Create Work Order" at bounding box center [470, 442] width 940 height 67
click at [840, 437] on span "Create Work Order" at bounding box center [865, 443] width 87 height 16
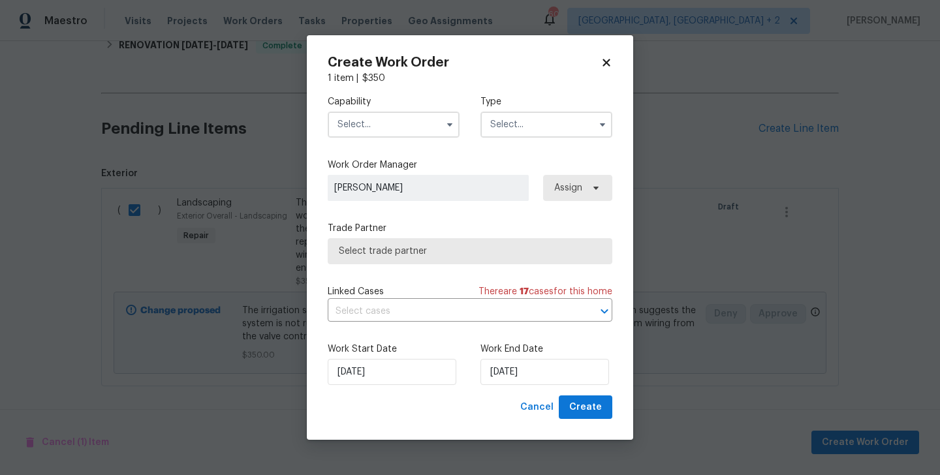
click at [358, 134] on input "text" at bounding box center [394, 125] width 132 height 26
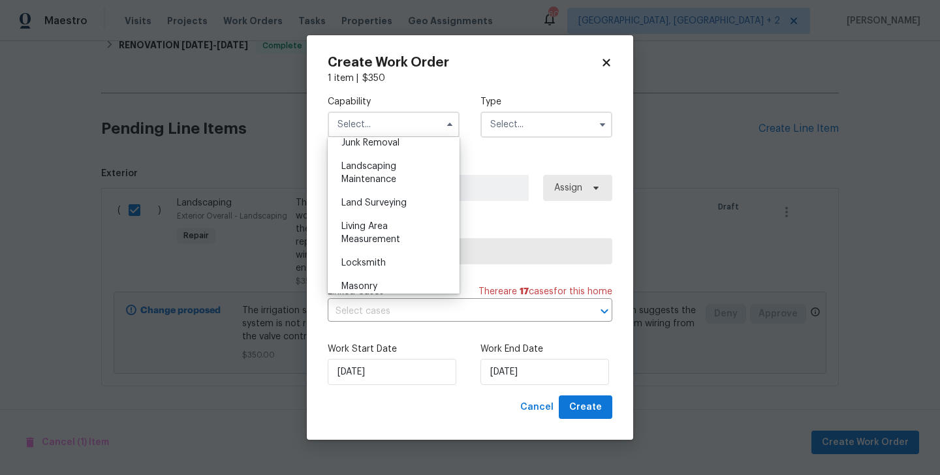
scroll to position [843, 0]
click at [381, 164] on span "Landscaping Maintenance" at bounding box center [368, 174] width 55 height 22
type input "Landscaping Maintenance"
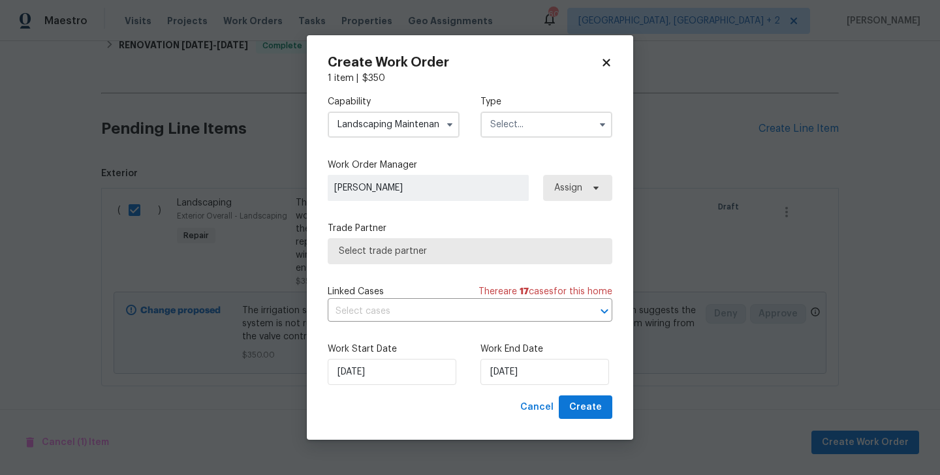
click at [551, 122] on input "text" at bounding box center [546, 125] width 132 height 26
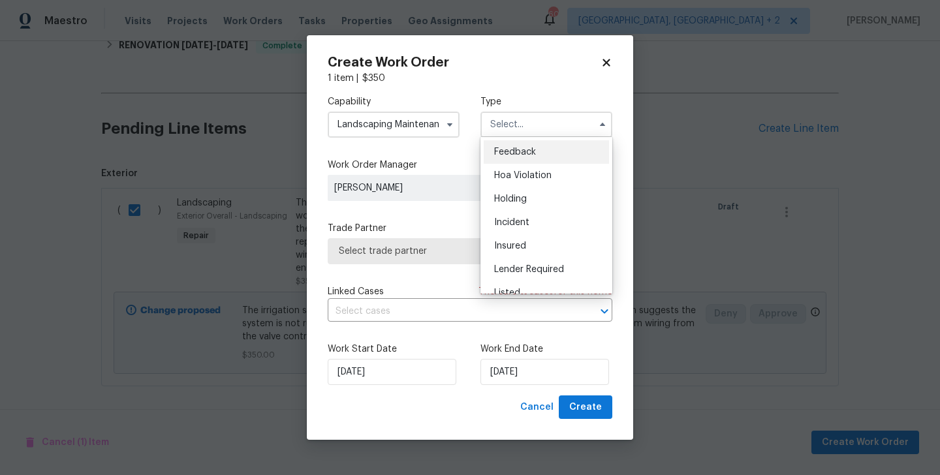
click at [537, 151] on div "Feedback" at bounding box center [546, 151] width 125 height 23
type input "Feedback"
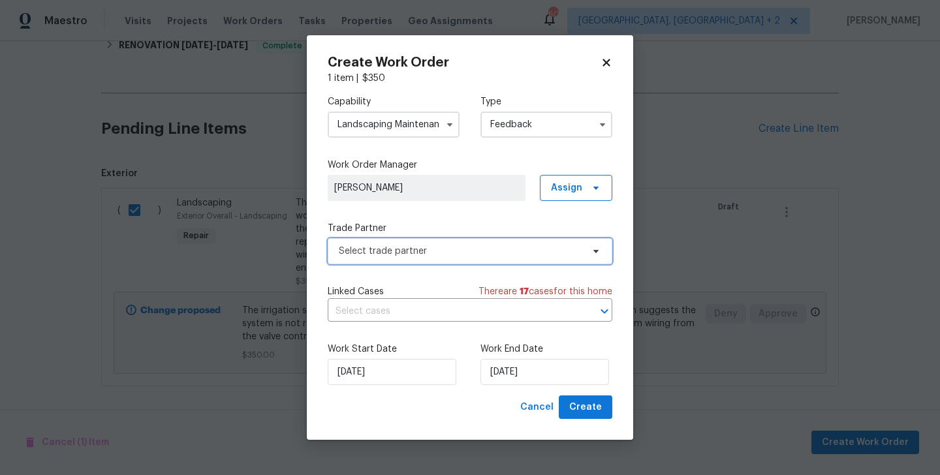
click at [399, 248] on span "Select trade partner" at bounding box center [460, 251] width 243 height 13
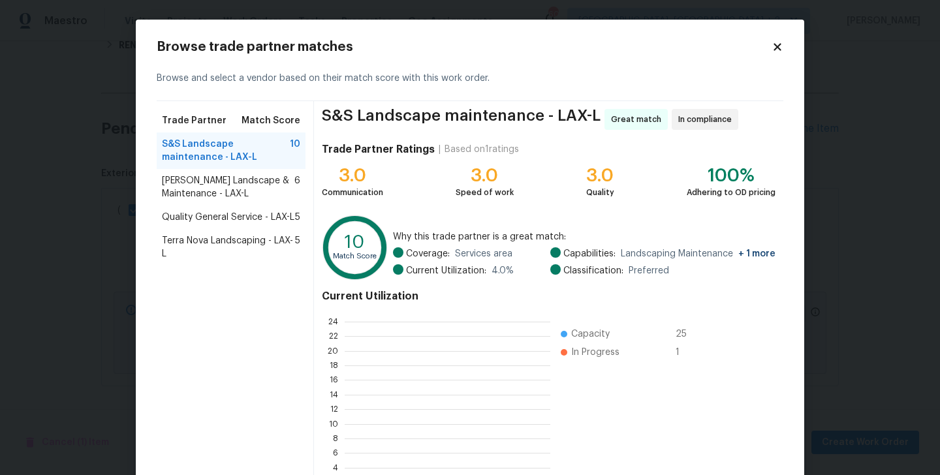
scroll to position [1, 1]
click at [400, 222] on div "10 Match Score Why this trade partner is a great match: Coverage: Services area…" at bounding box center [548, 250] width 453 height 70
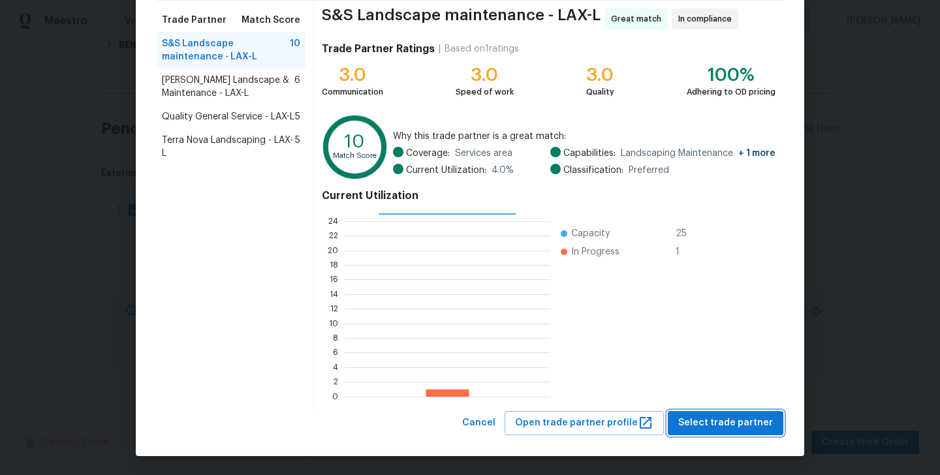
click at [717, 419] on span "Select trade partner" at bounding box center [725, 423] width 95 height 16
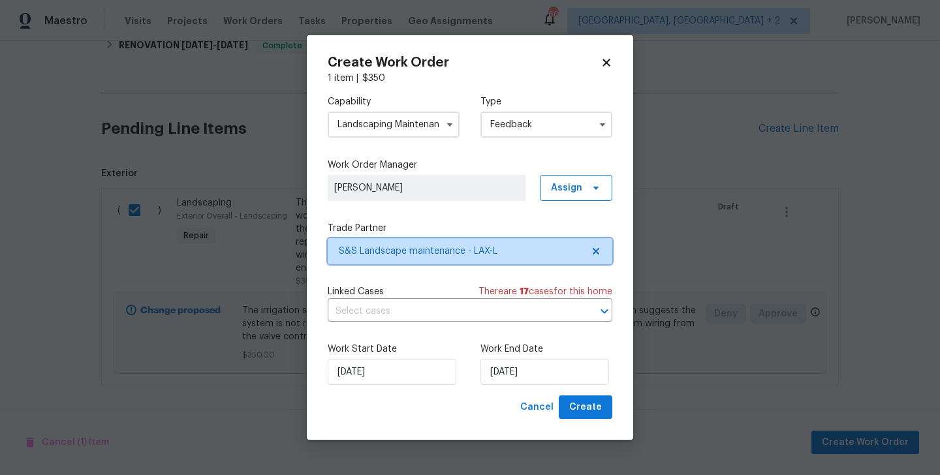
scroll to position [0, 0]
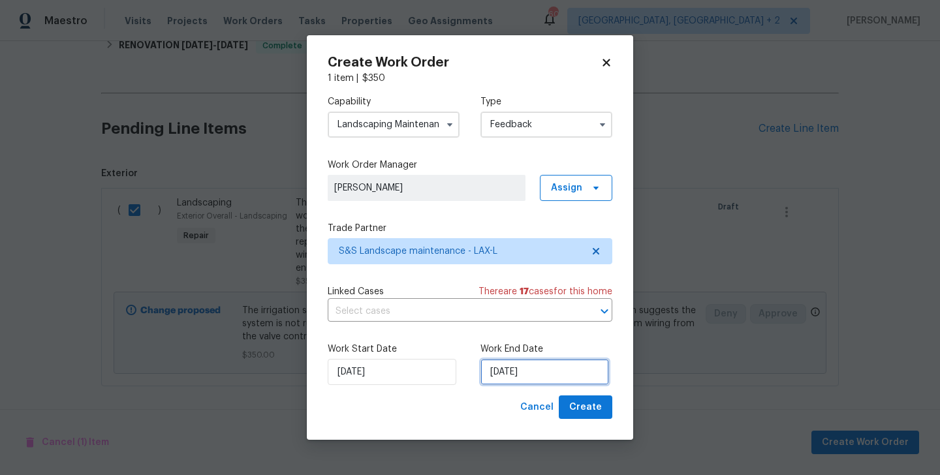
click at [554, 369] on input "[DATE]" at bounding box center [544, 372] width 129 height 26
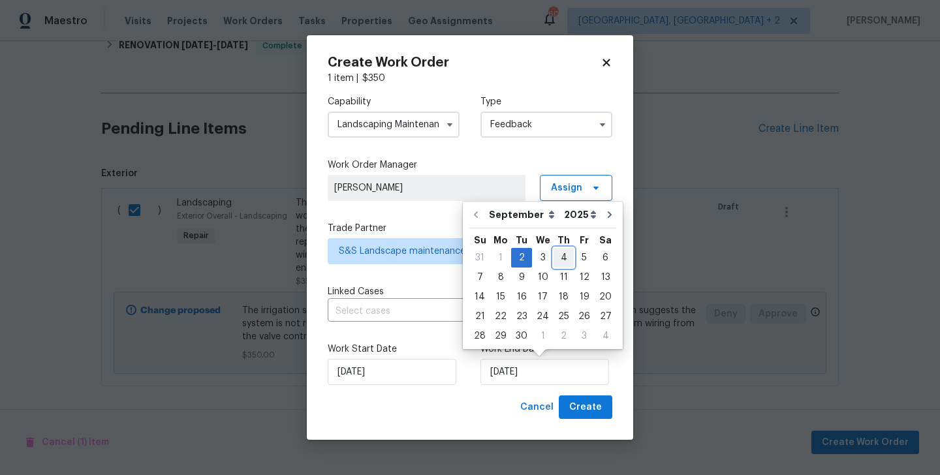
click at [562, 262] on div "4" at bounding box center [563, 258] width 20 height 18
type input "[DATE]"
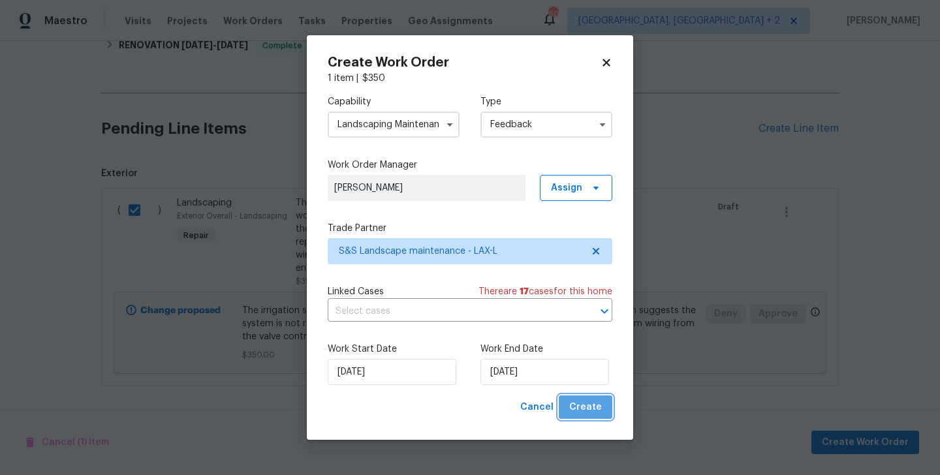
click at [593, 400] on span "Create" at bounding box center [585, 407] width 33 height 16
checkbox input "false"
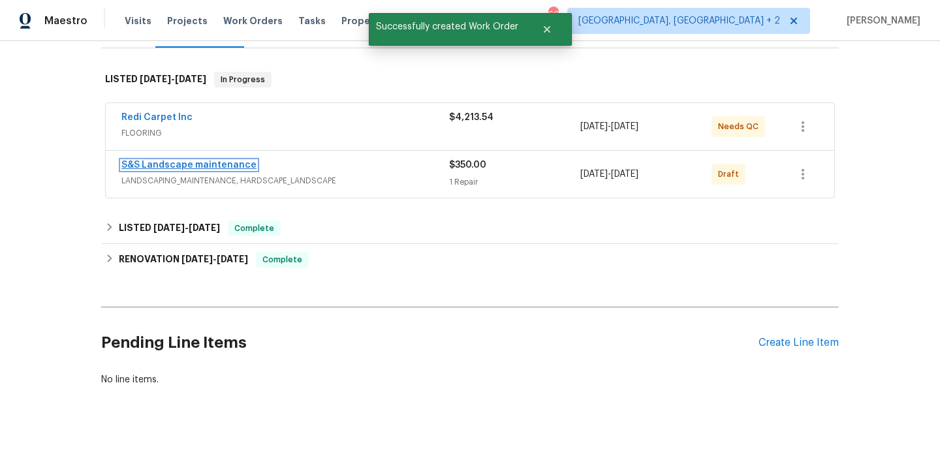
click at [217, 168] on link "S&S Landscape maintenance" at bounding box center [188, 165] width 135 height 9
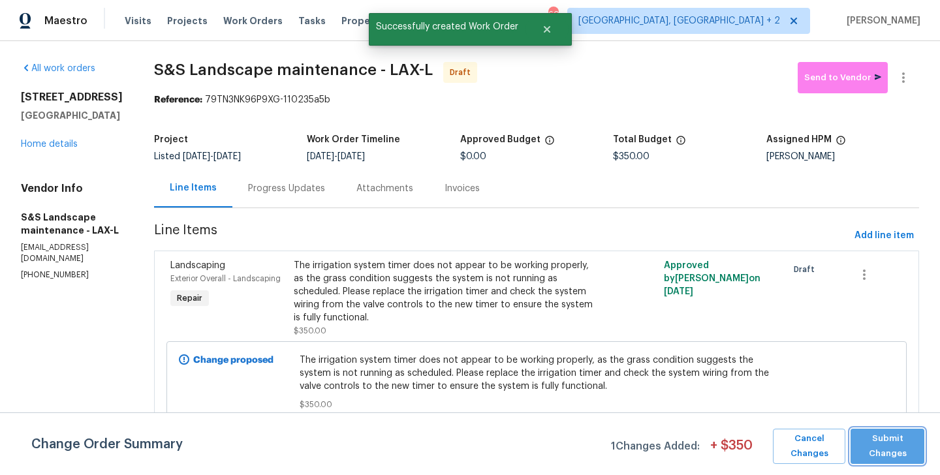
click at [904, 443] on span "Submit Changes" at bounding box center [887, 446] width 61 height 30
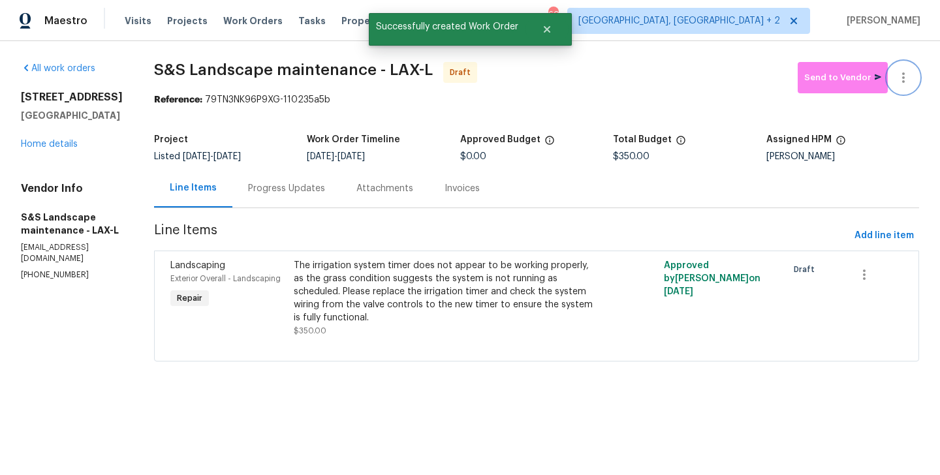
click at [909, 80] on icon "button" at bounding box center [903, 78] width 16 height 16
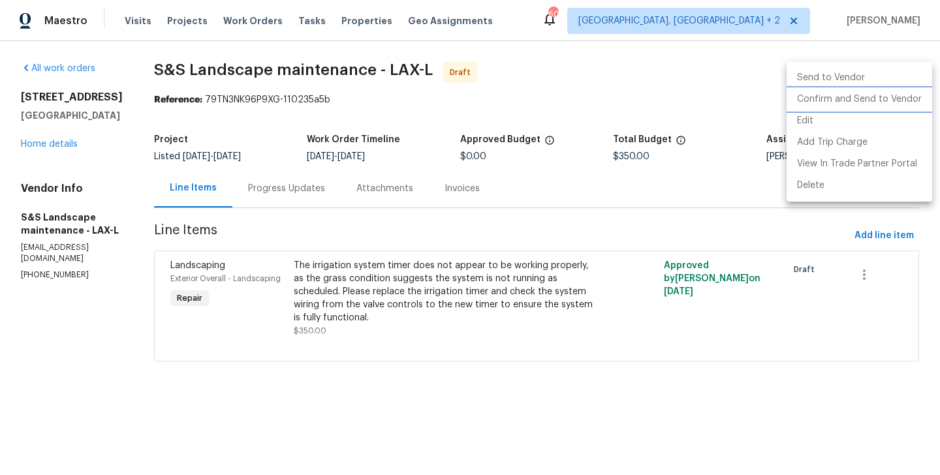
click at [912, 106] on li "Confirm and Send to Vendor" at bounding box center [859, 100] width 146 height 22
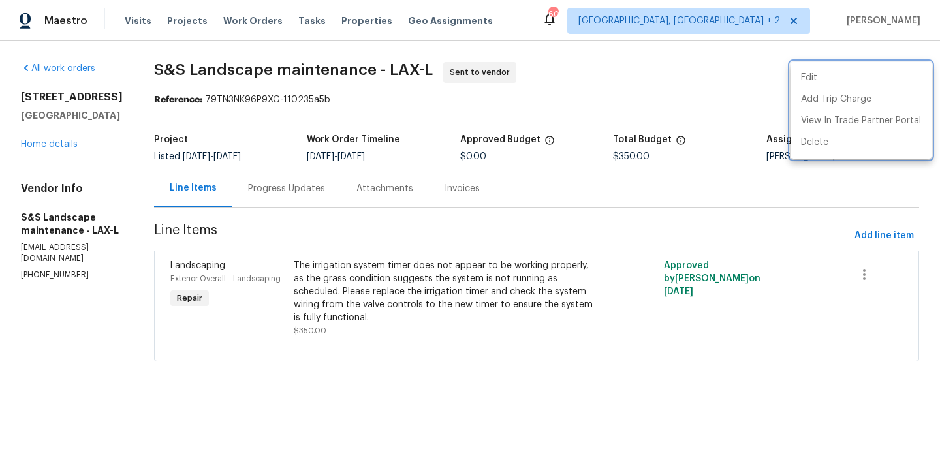
click at [333, 203] on div at bounding box center [470, 237] width 940 height 475
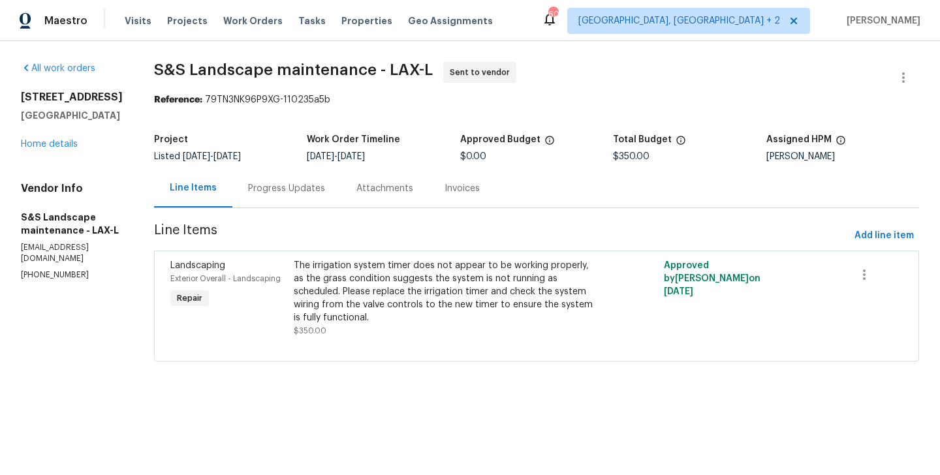
click at [313, 192] on div "Progress Updates" at bounding box center [286, 188] width 77 height 13
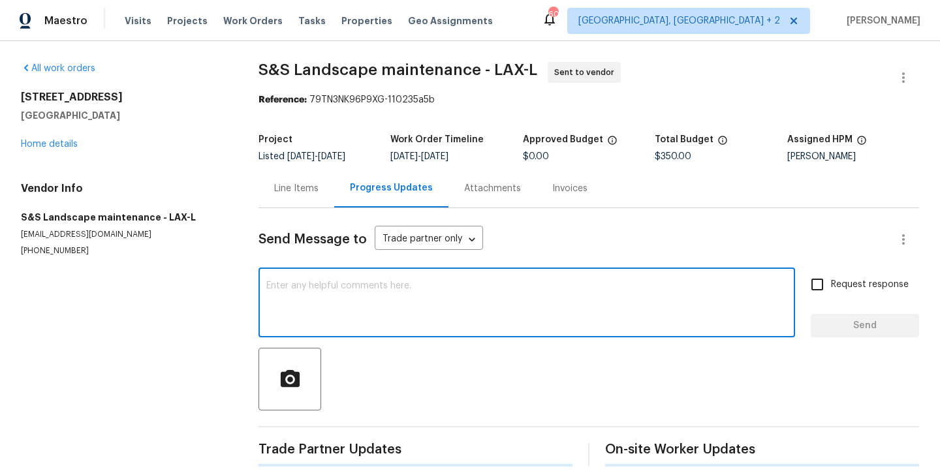
click at [348, 286] on textarea at bounding box center [526, 304] width 521 height 46
paste textarea "[URL][DOMAIN_NAME]"
type textarea "[URL][DOMAIN_NAME]"
paste textarea "Hi, this is Blessida with Opendoor. I’m confirming you received the WO for the …"
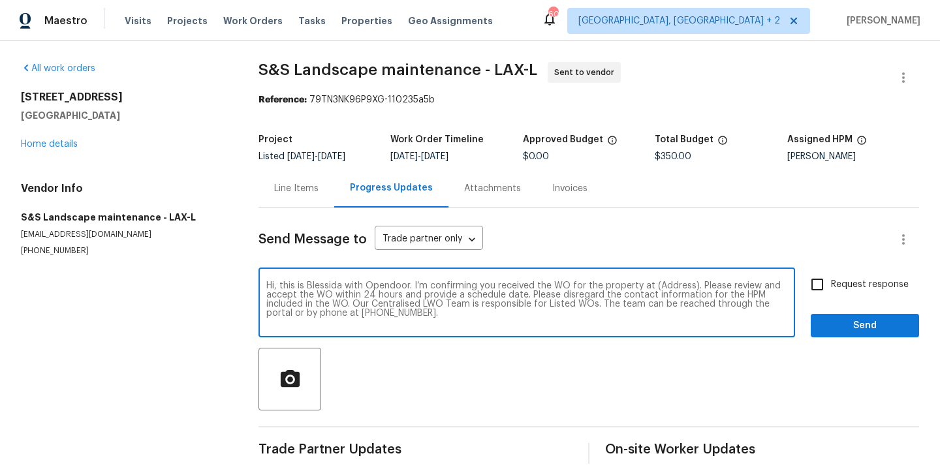
click at [666, 292] on textarea "Hi, this is Blessida with Opendoor. I’m confirming you received the WO for the …" at bounding box center [526, 304] width 521 height 46
click at [663, 284] on textarea "Hi, this is Blessida with Opendoor. I’m confirming you received the WO for the …" at bounding box center [526, 304] width 521 height 46
paste textarea "[STREET_ADDRESS]"
type textarea "Hi, this is Blessida with Opendoor. I’m confirming you received the WO for the …"
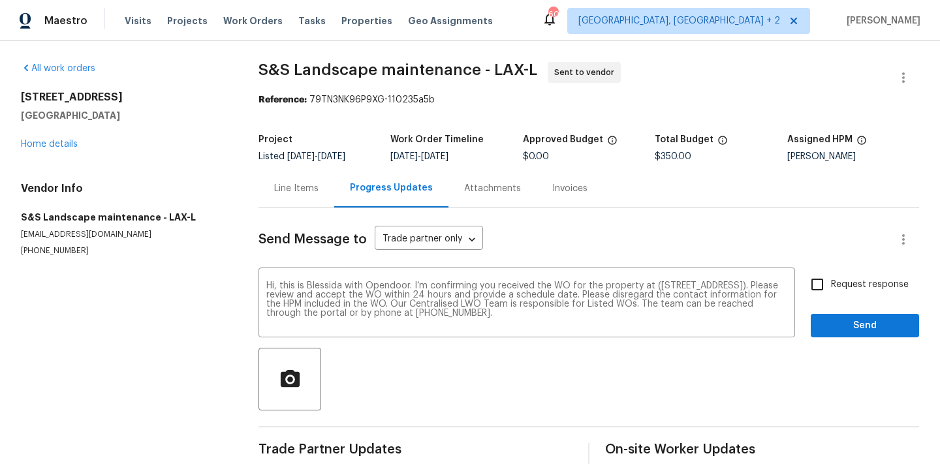
click at [863, 273] on label "Request response" at bounding box center [855, 284] width 105 height 27
click at [831, 273] on input "Request response" at bounding box center [816, 284] width 27 height 27
checkbox input "true"
click at [853, 326] on span "Send" at bounding box center [864, 326] width 87 height 16
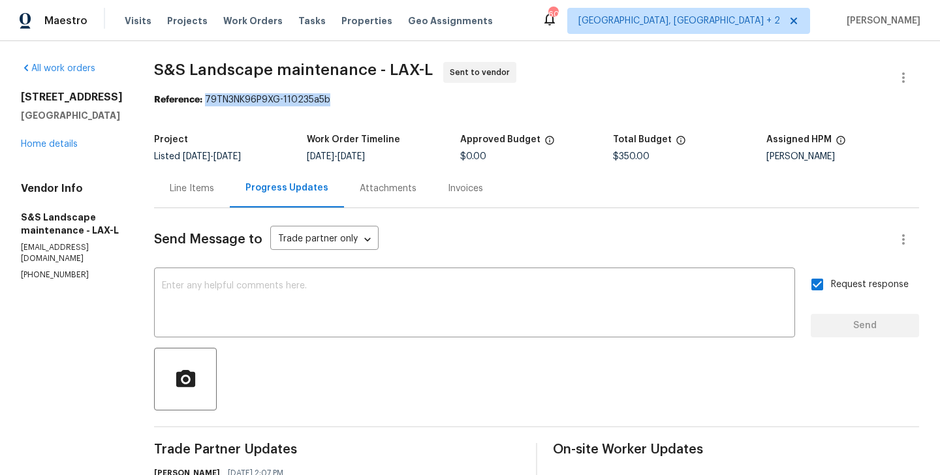
drag, startPoint x: 213, startPoint y: 100, endPoint x: 410, endPoint y: 101, distance: 196.4
click at [410, 100] on div "Reference: 79TN3NK96P9XG-110235a5b" at bounding box center [536, 99] width 765 height 13
copy div "79TN3NK96P9XG-110235a5b"
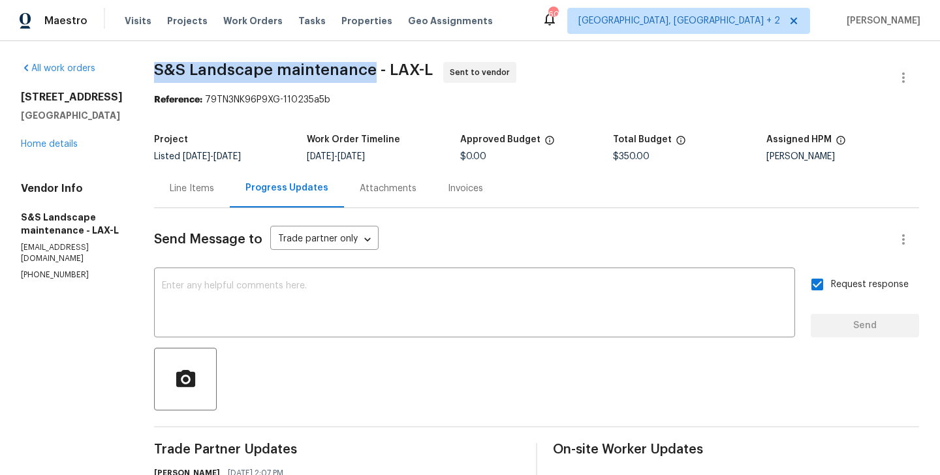
drag, startPoint x: 159, startPoint y: 68, endPoint x: 379, endPoint y: 76, distance: 220.1
click at [379, 76] on div "All work orders [STREET_ADDRESS] Home details Vendor Info S&S Landscape mainten…" at bounding box center [470, 314] width 940 height 547
copy span "S&S Landscape maintenance"
click at [75, 147] on link "Home details" at bounding box center [49, 144] width 57 height 9
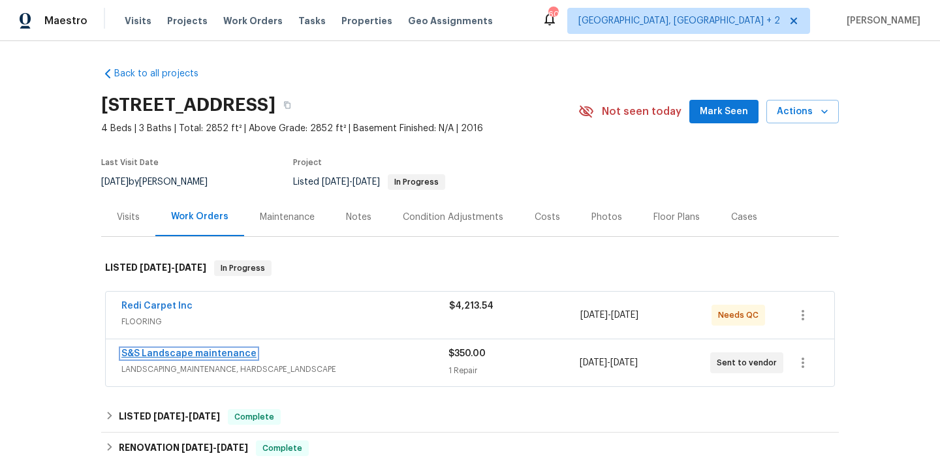
click at [213, 358] on link "S&S Landscape maintenance" at bounding box center [188, 353] width 135 height 9
